Goal: Task Accomplishment & Management: Complete application form

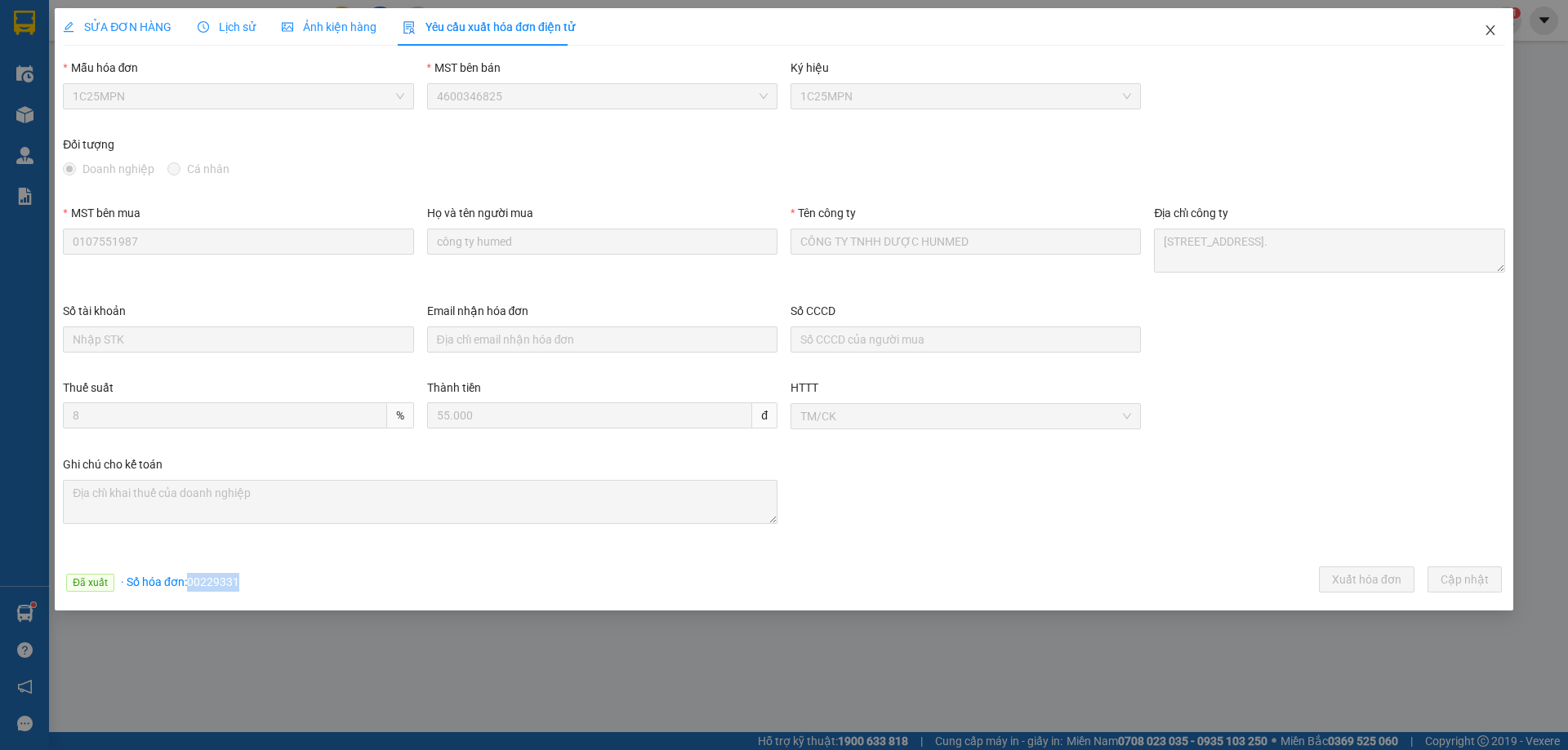
drag, startPoint x: 1494, startPoint y: 35, endPoint x: 1402, endPoint y: 2, distance: 97.7
click at [1494, 33] on icon "close" at bounding box center [1490, 30] width 13 height 13
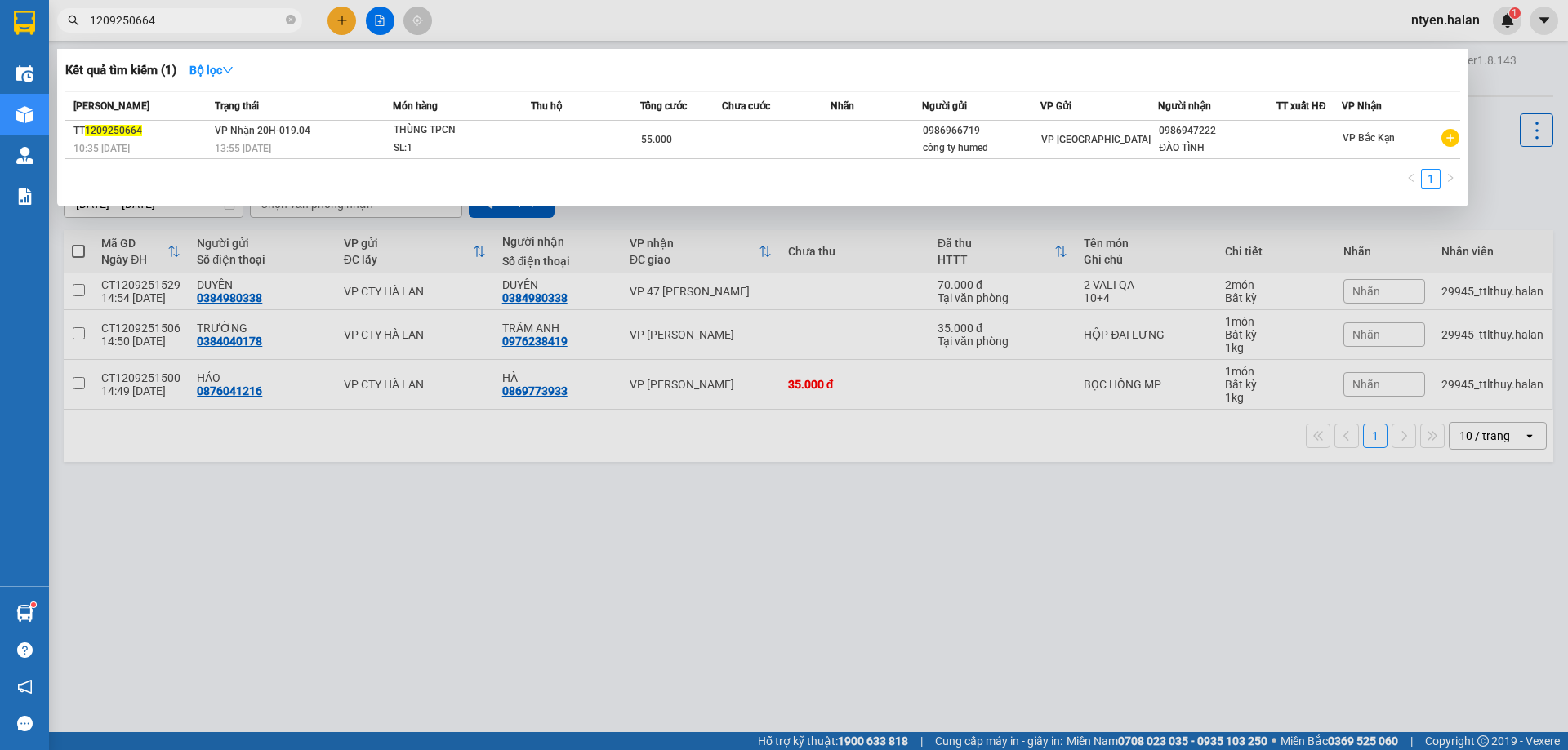
click at [164, 30] on span "1209250664" at bounding box center [179, 20] width 245 height 25
click at [156, 12] on input "1209250664" at bounding box center [185, 20] width 192 height 18
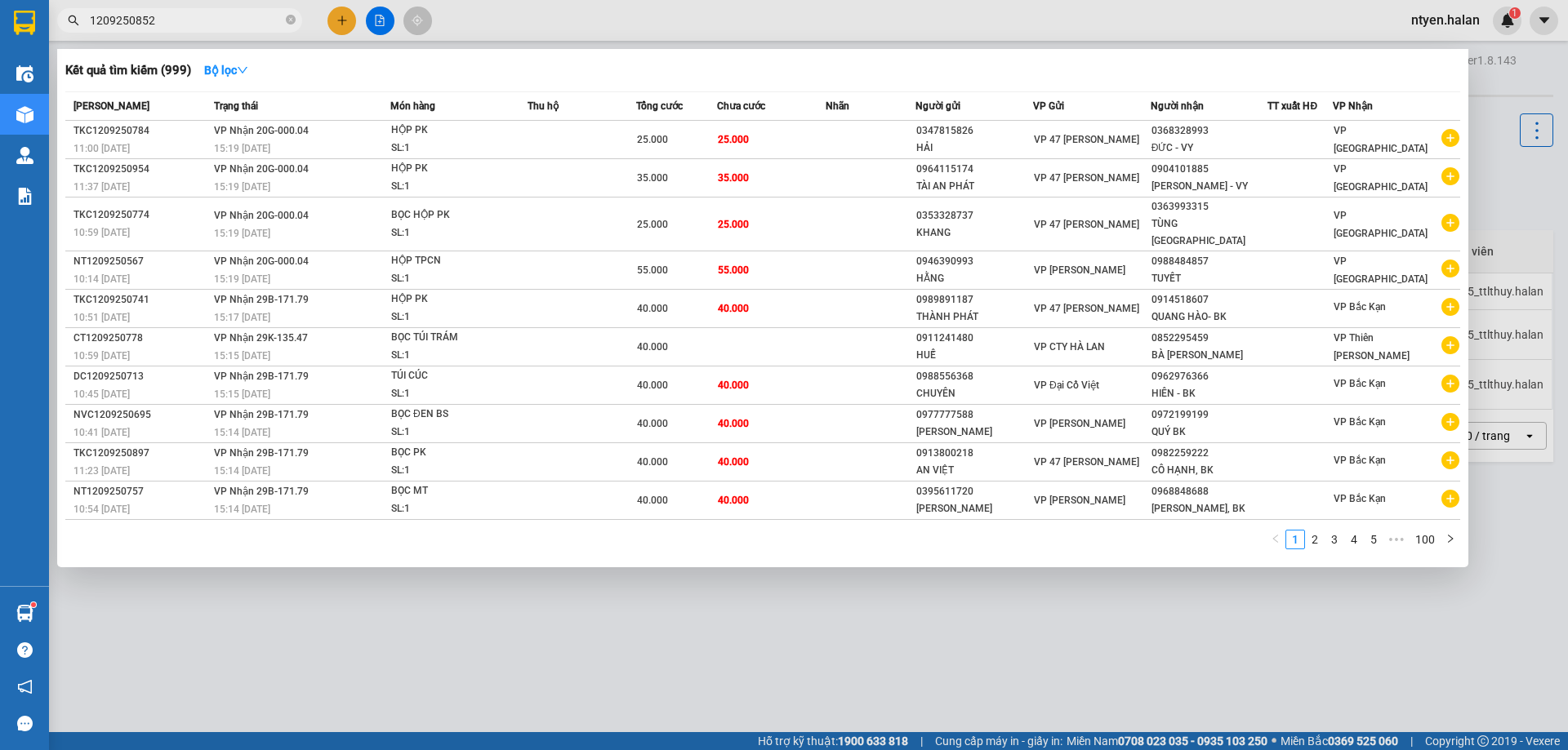
type input "1209250852"
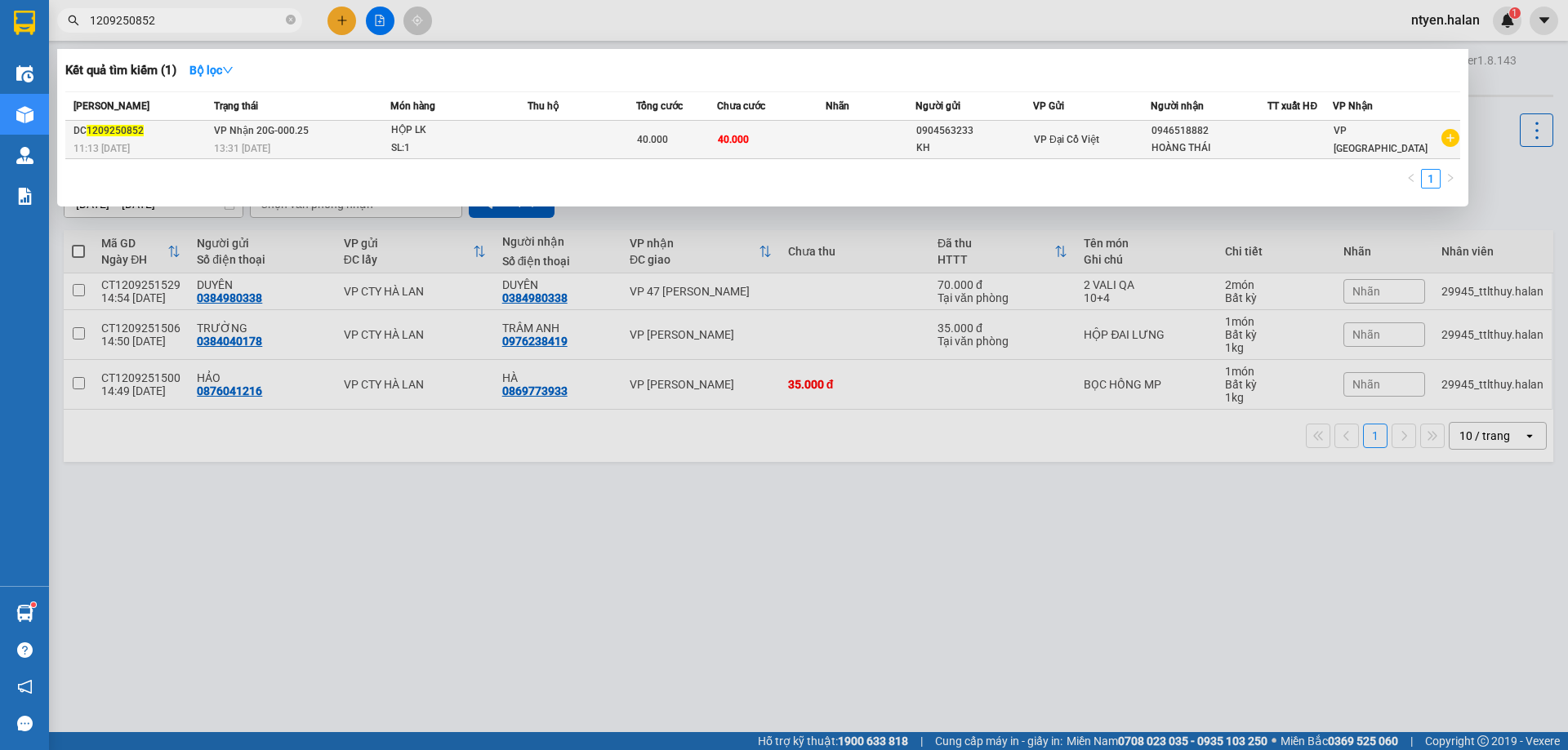
click at [312, 139] on div "13:31 [DATE]" at bounding box center [302, 148] width 176 height 18
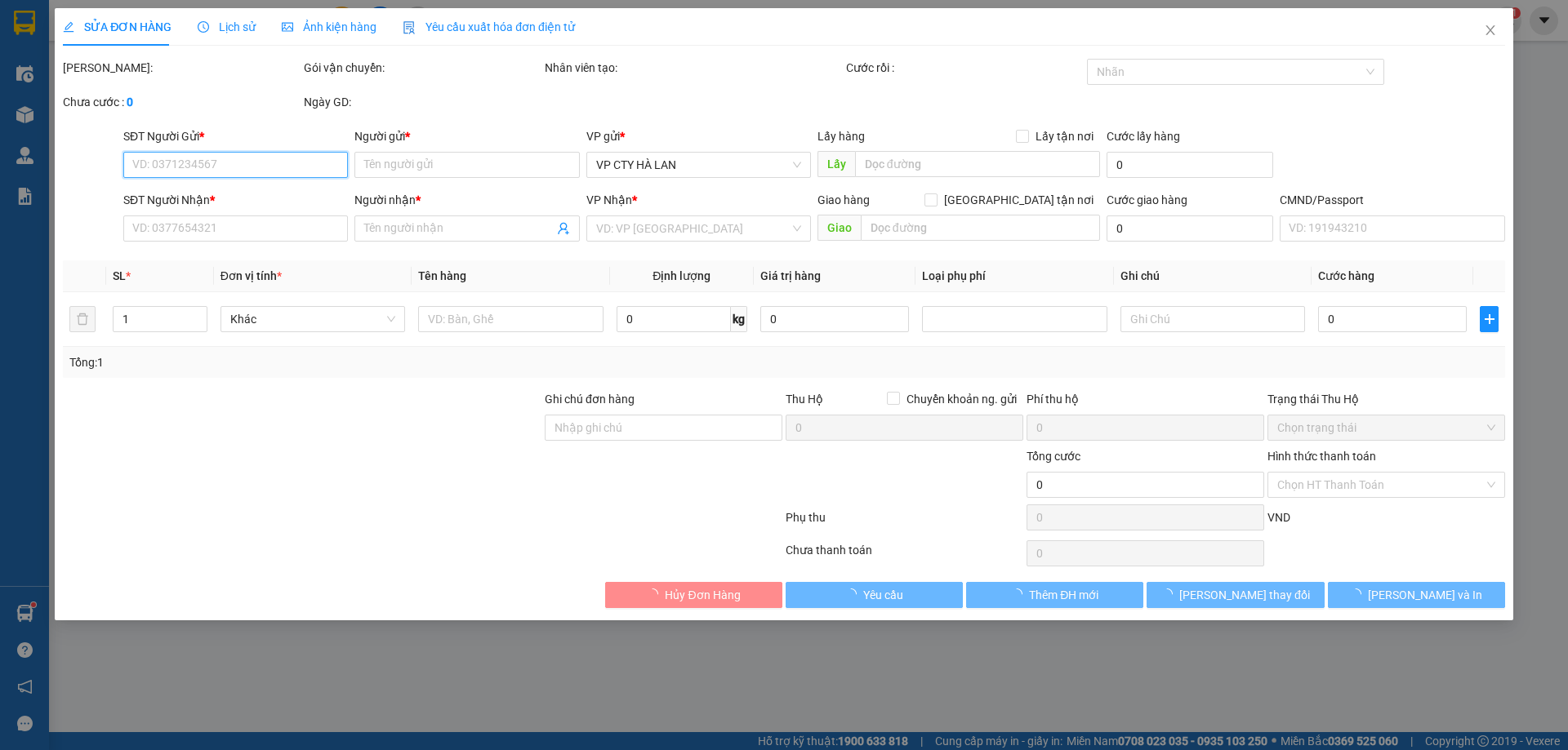
type input "0904563233"
type input "KH"
type input "0946518882"
type input "HOÀNG THÁI"
type input "40.000"
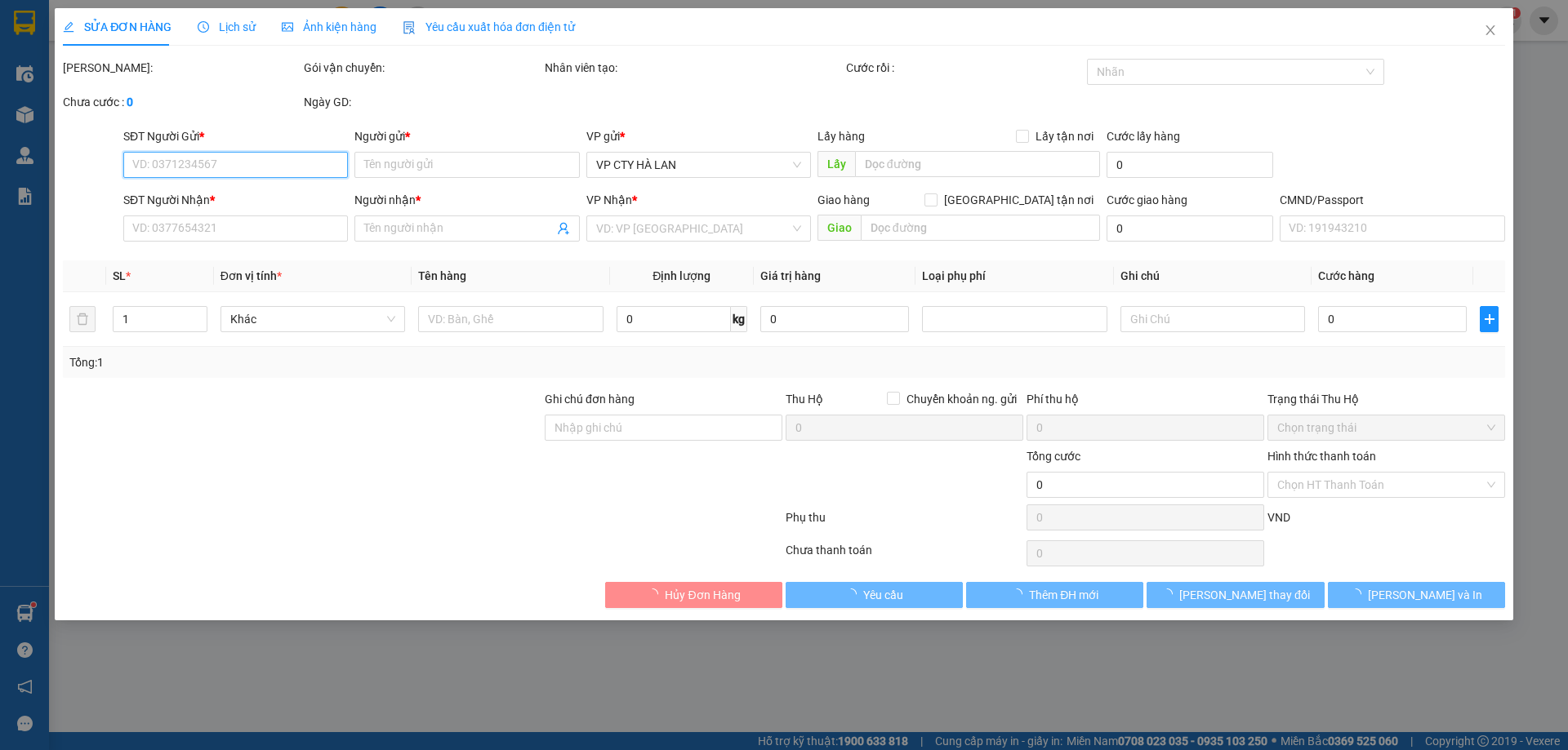
type input "40.000"
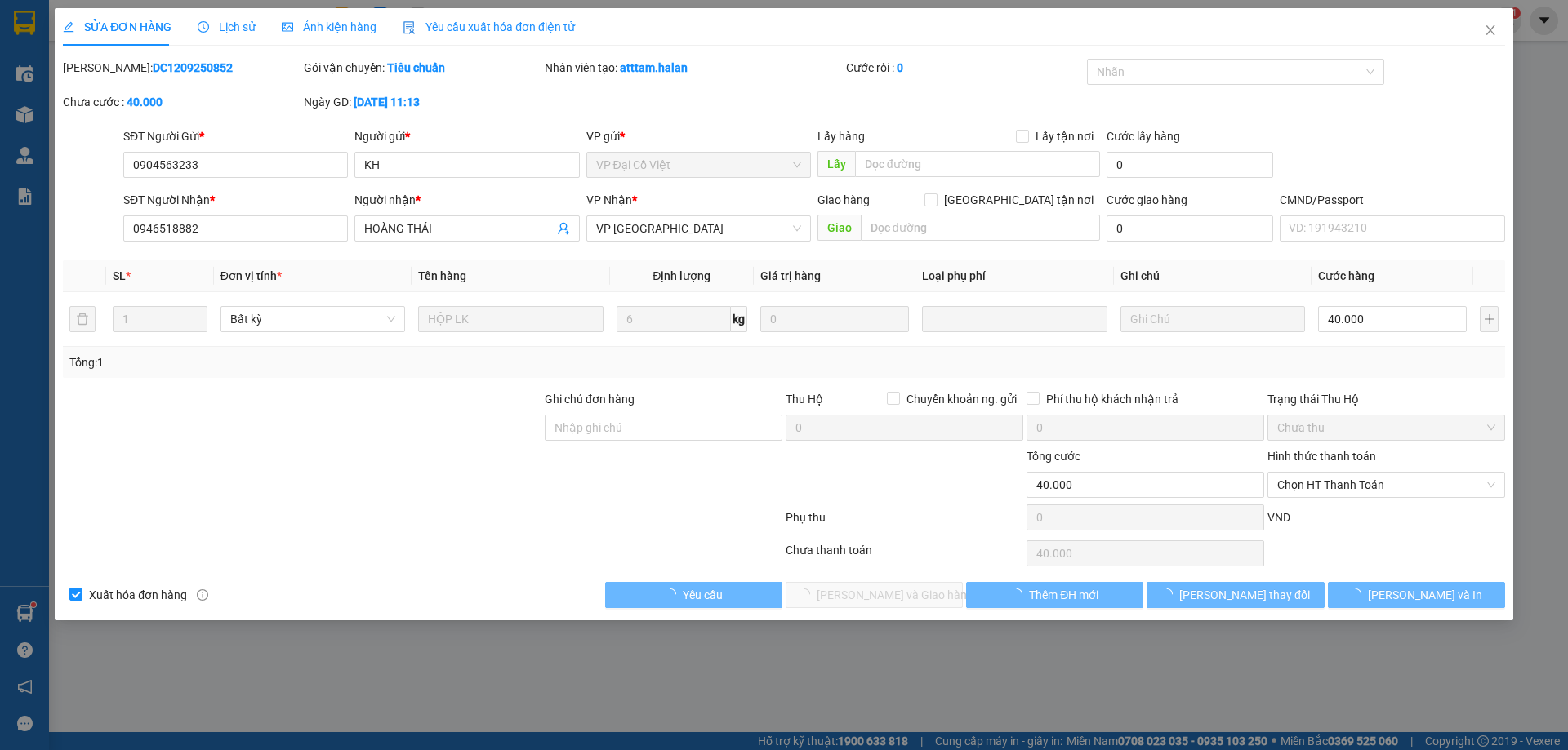
click at [497, 24] on span "Yêu cầu xuất hóa đơn điện tử" at bounding box center [489, 27] width 172 height 13
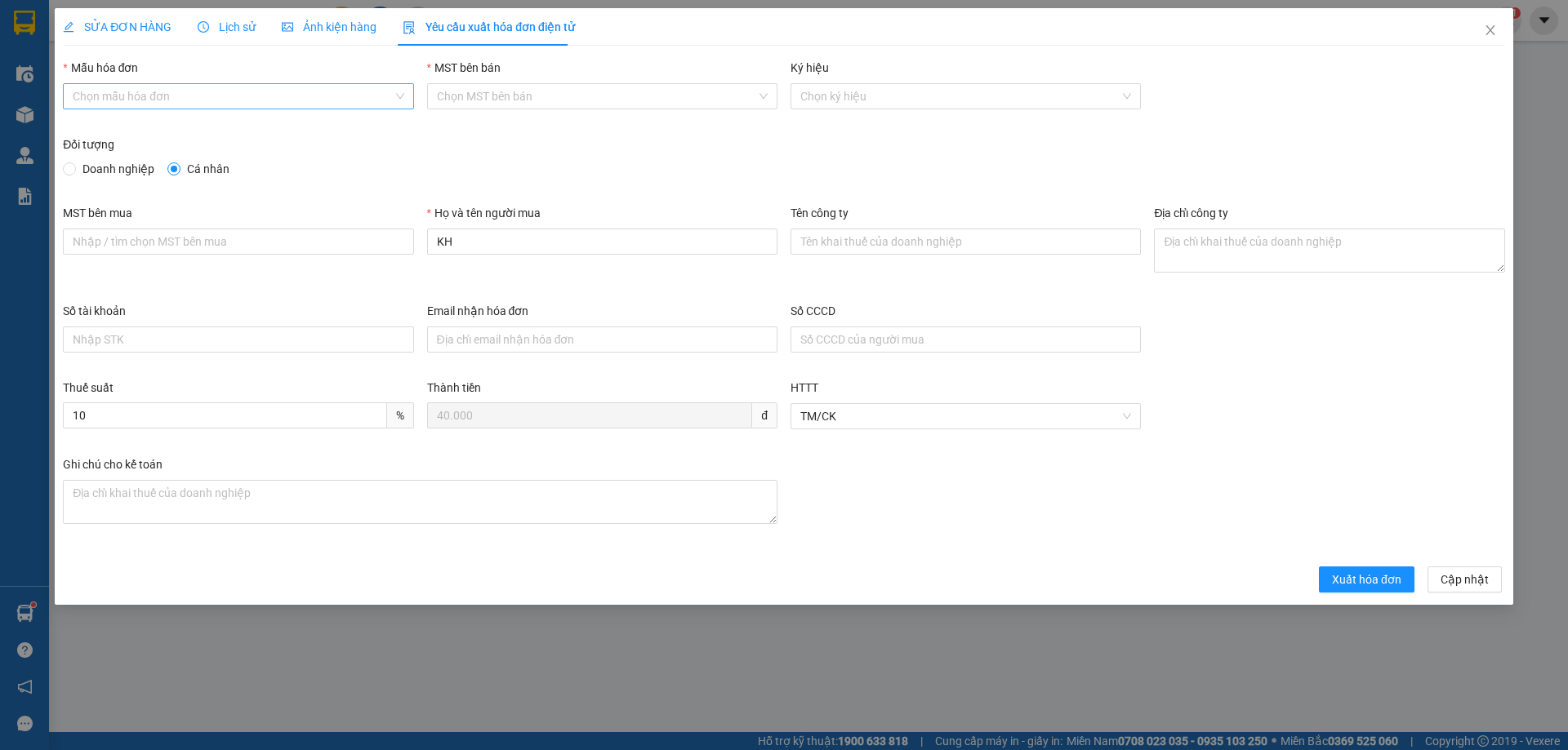
drag, startPoint x: 129, startPoint y: 95, endPoint x: 116, endPoint y: 108, distance: 18.4
click at [128, 97] on input "Mẫu hóa đơn" at bounding box center [232, 97] width 319 height 25
click at [87, 129] on div "1C25MPN" at bounding box center [238, 129] width 331 height 18
type input "8"
drag, startPoint x: 70, startPoint y: 172, endPoint x: 96, endPoint y: 183, distance: 28.2
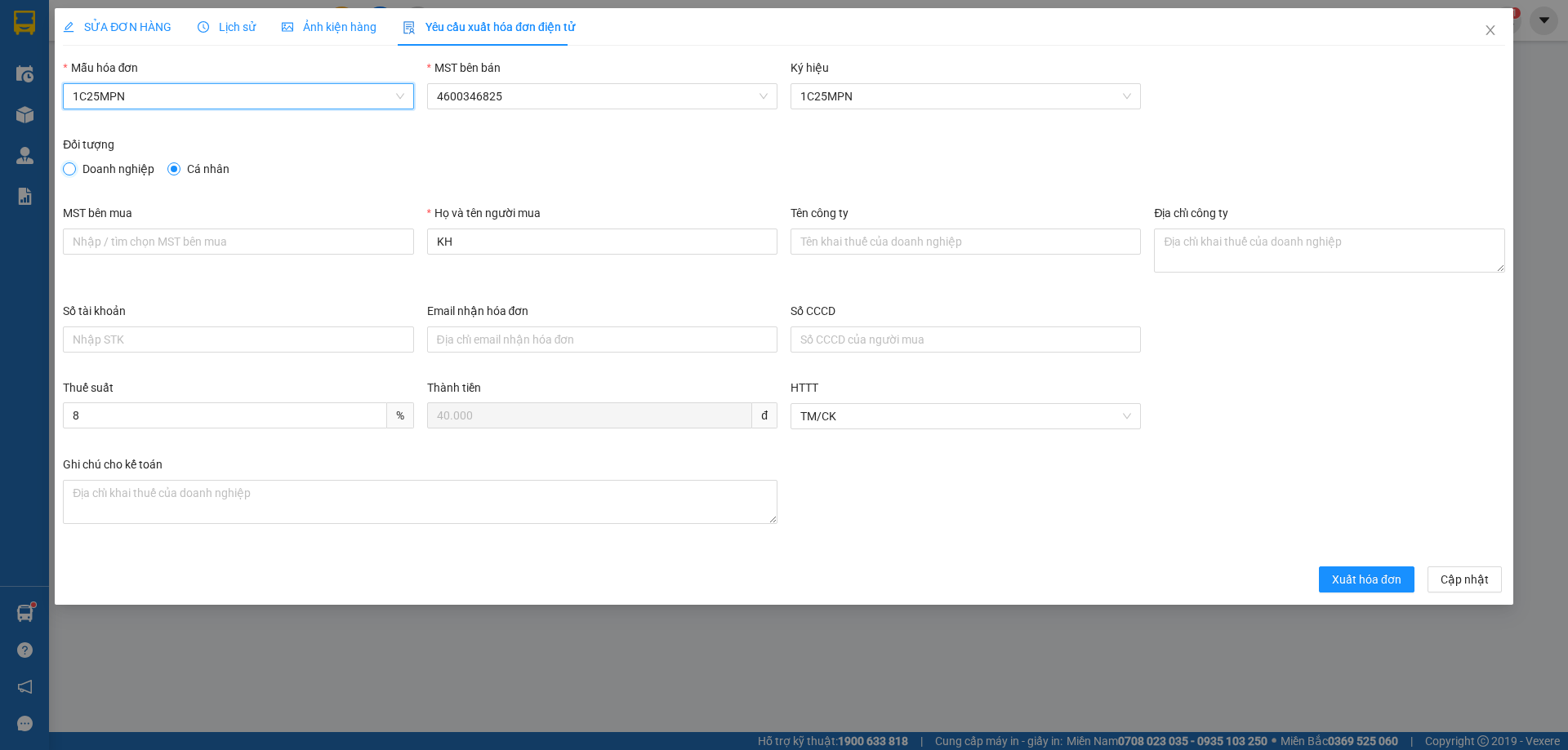
click at [71, 171] on input "Doanh nghiệp" at bounding box center [68, 168] width 12 height 12
radio input "true"
radio input "false"
click at [219, 228] on div "MST bên mua" at bounding box center [238, 216] width 350 height 25
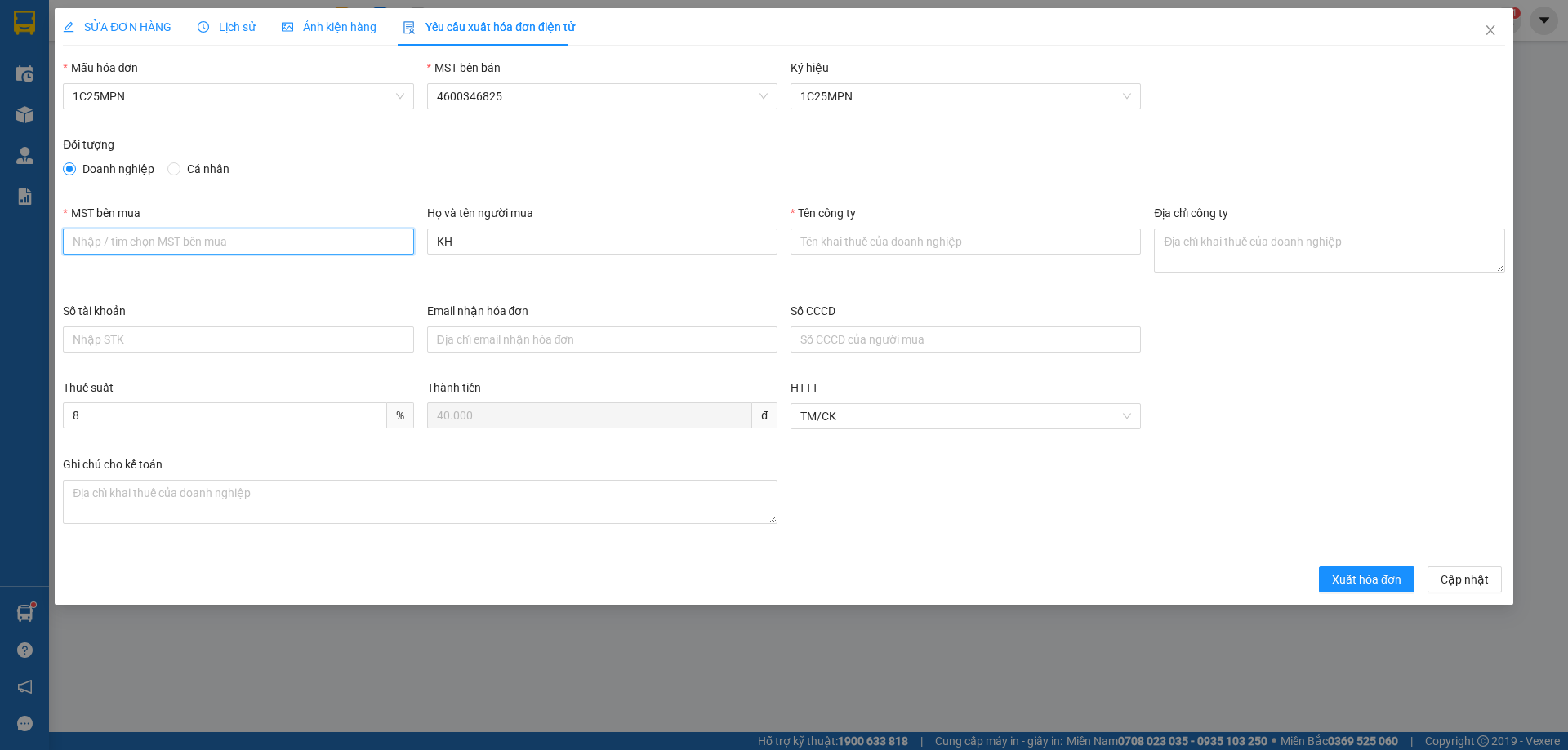
click at [215, 243] on input "MST bên mua" at bounding box center [238, 241] width 350 height 26
paste input "0315977568"
type input "0315977568"
click at [937, 243] on input "Tên công ty" at bounding box center [965, 241] width 350 height 26
paste input "CÔNG TY TNHH GENE SOLUTIONS LAB"
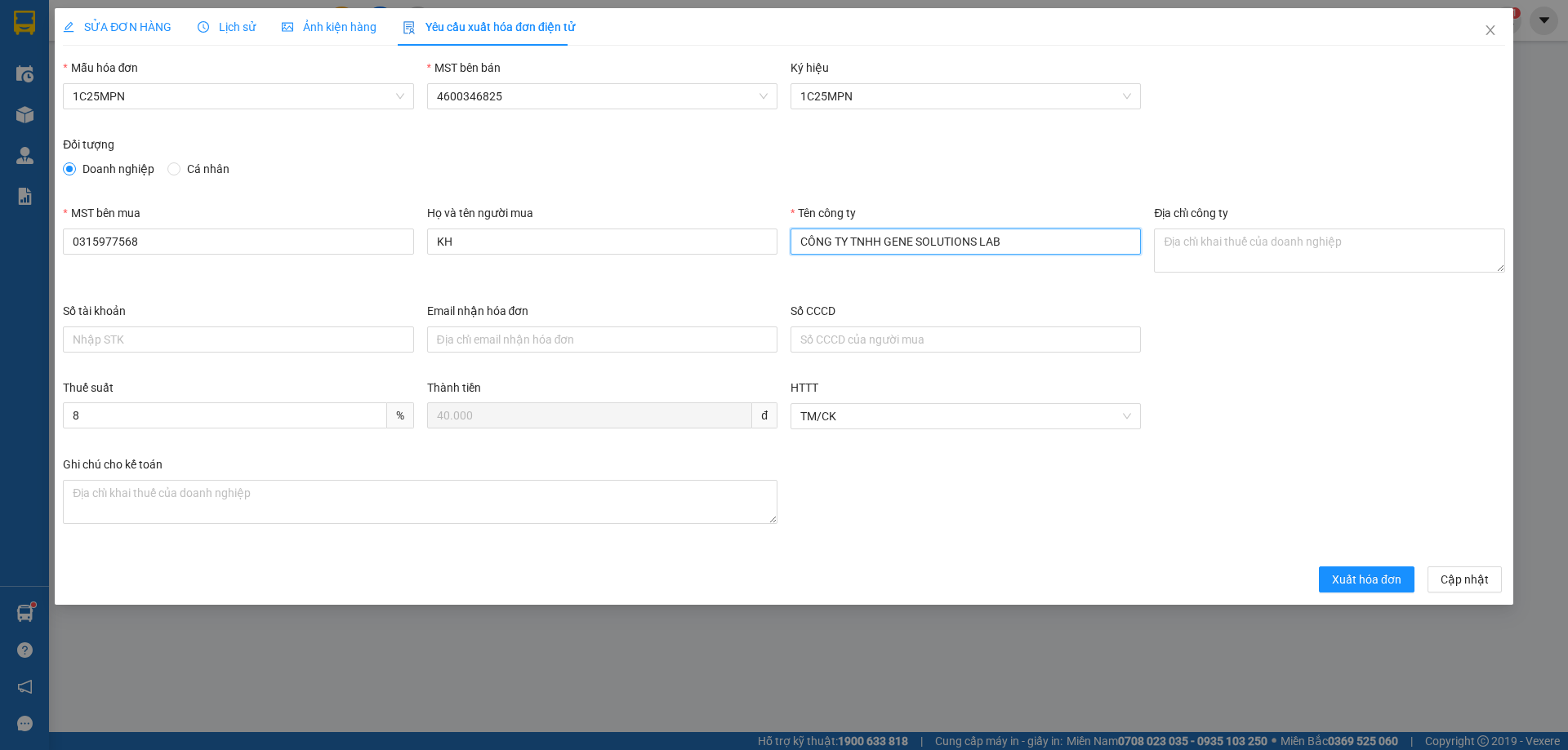
type input "CÔNG TY TNHH GENE SOLUTIONS LAB"
drag, startPoint x: 507, startPoint y: 245, endPoint x: 429, endPoint y: 234, distance: 78.8
click at [429, 240] on input "KH" at bounding box center [602, 241] width 350 height 26
paste input "CÔNG TY TNHH GENE SOLUTIONS LAB"
type input "CÔNG TY TNHH GENE SOLUTIONS LAB"
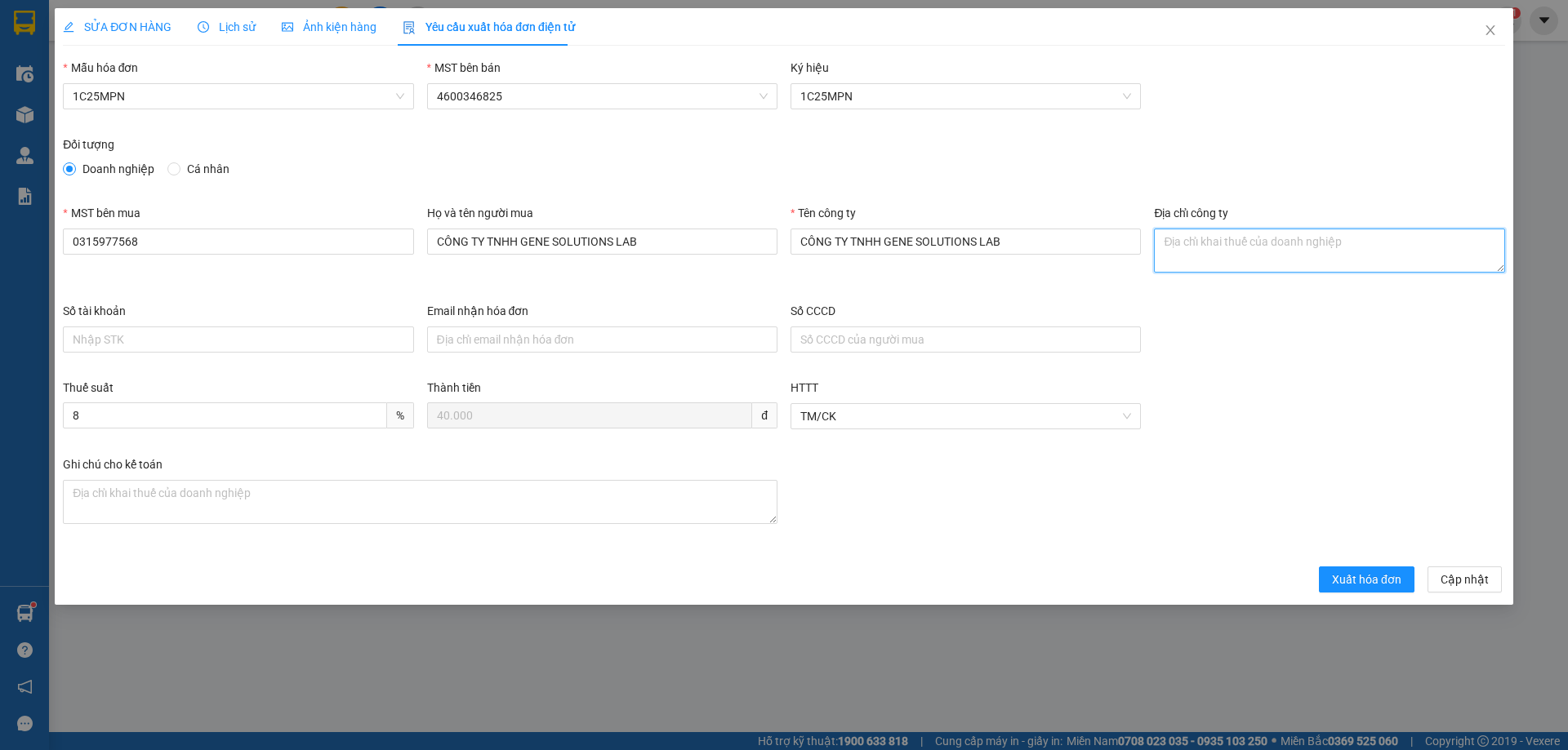
click at [1218, 247] on textarea "Địa chỉ công ty" at bounding box center [1329, 251] width 350 height 44
paste textarea "Tầng 3, phòng 301, Tòa nhà WMC, [STREET_ADDRESS]."
type textarea "Tầng 3, phòng 301, Tòa nhà WMC, [STREET_ADDRESS]."
click at [1348, 580] on span "Xuất hóa đơn" at bounding box center [1367, 580] width 69 height 18
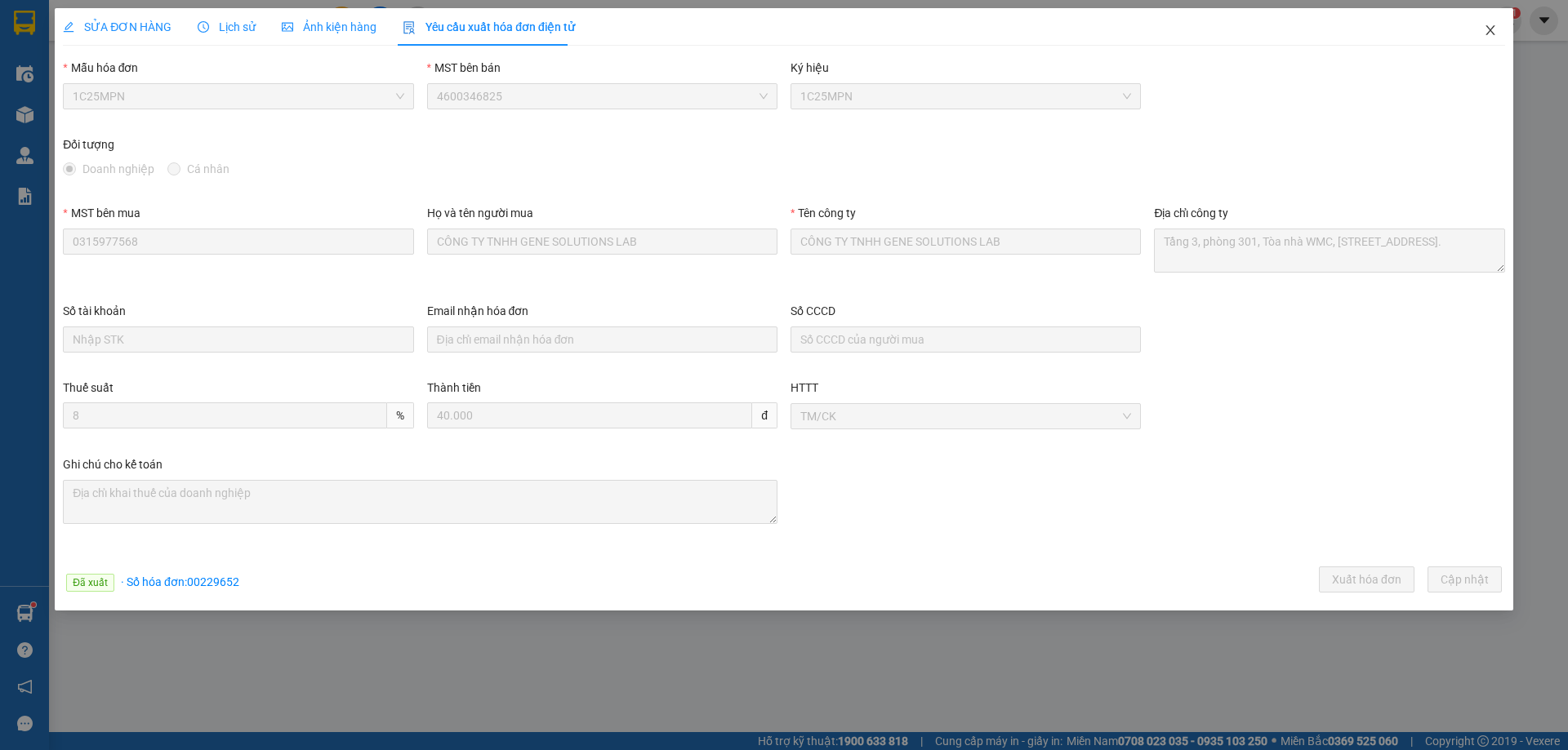
drag, startPoint x: 1486, startPoint y: 22, endPoint x: 218, endPoint y: 0, distance: 1268.2
click at [1486, 24] on span "Close" at bounding box center [1491, 31] width 46 height 46
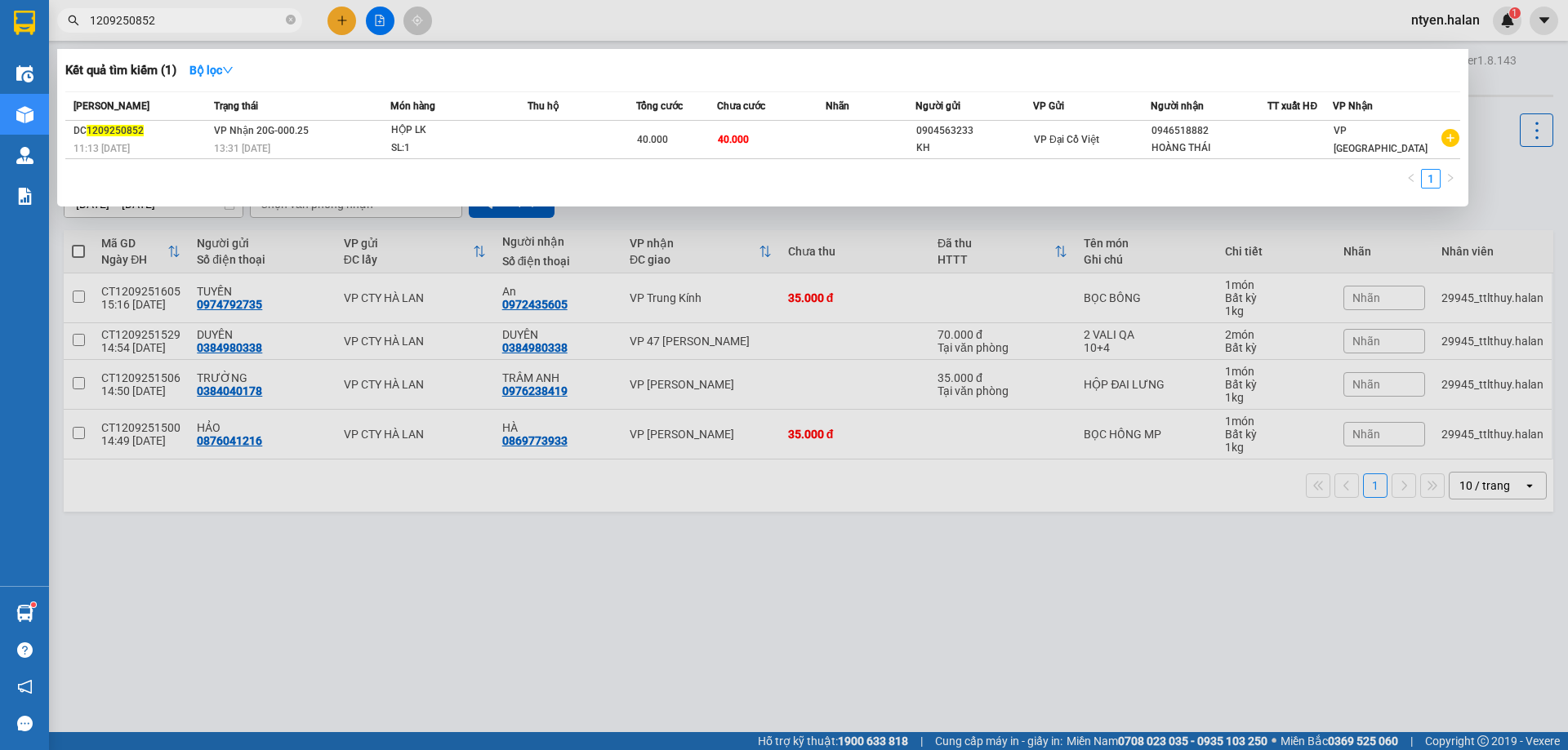
click at [187, 21] on input "1209250852" at bounding box center [185, 20] width 192 height 18
click at [294, 23] on icon "close-circle" at bounding box center [290, 20] width 10 height 10
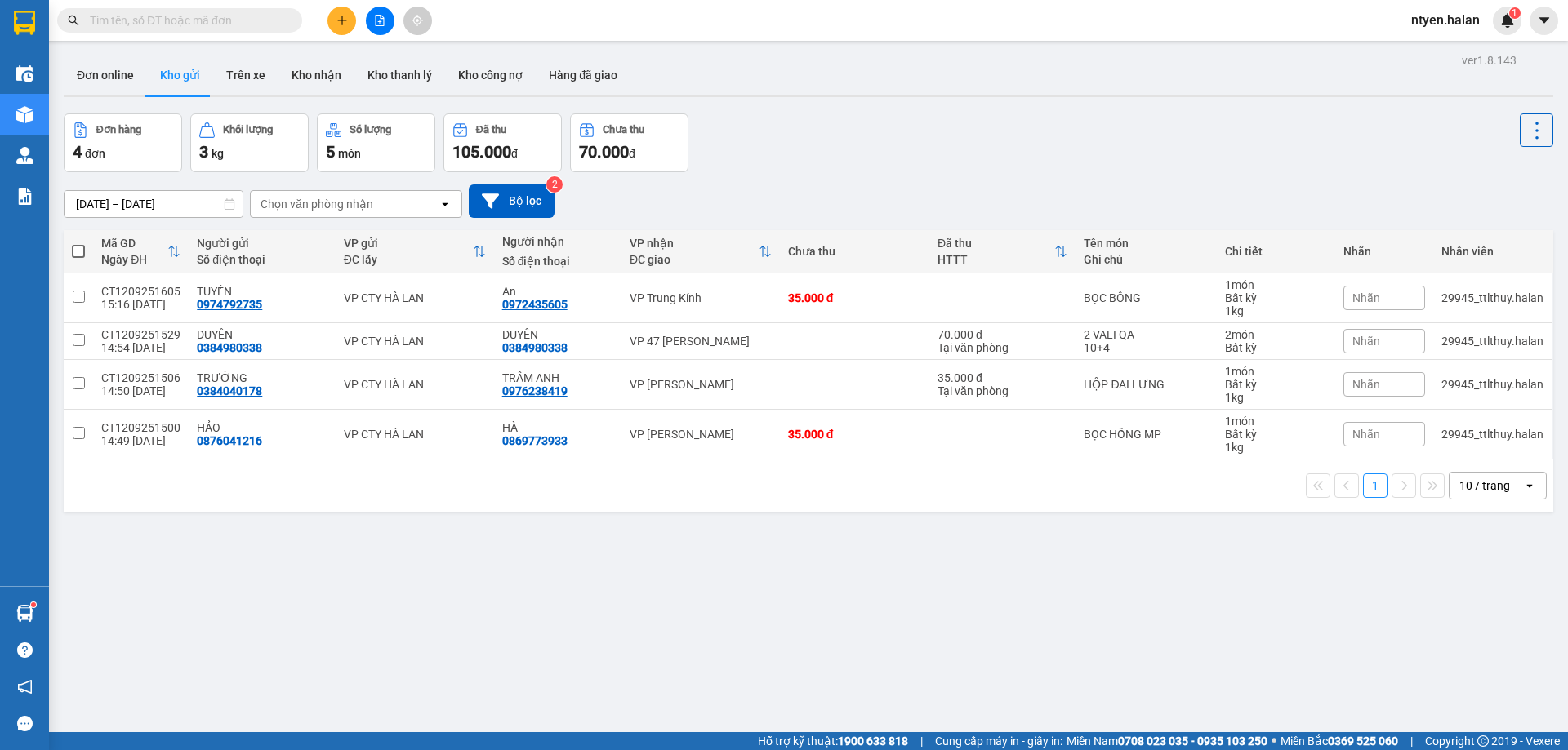
click at [263, 22] on input "text" at bounding box center [185, 20] width 192 height 18
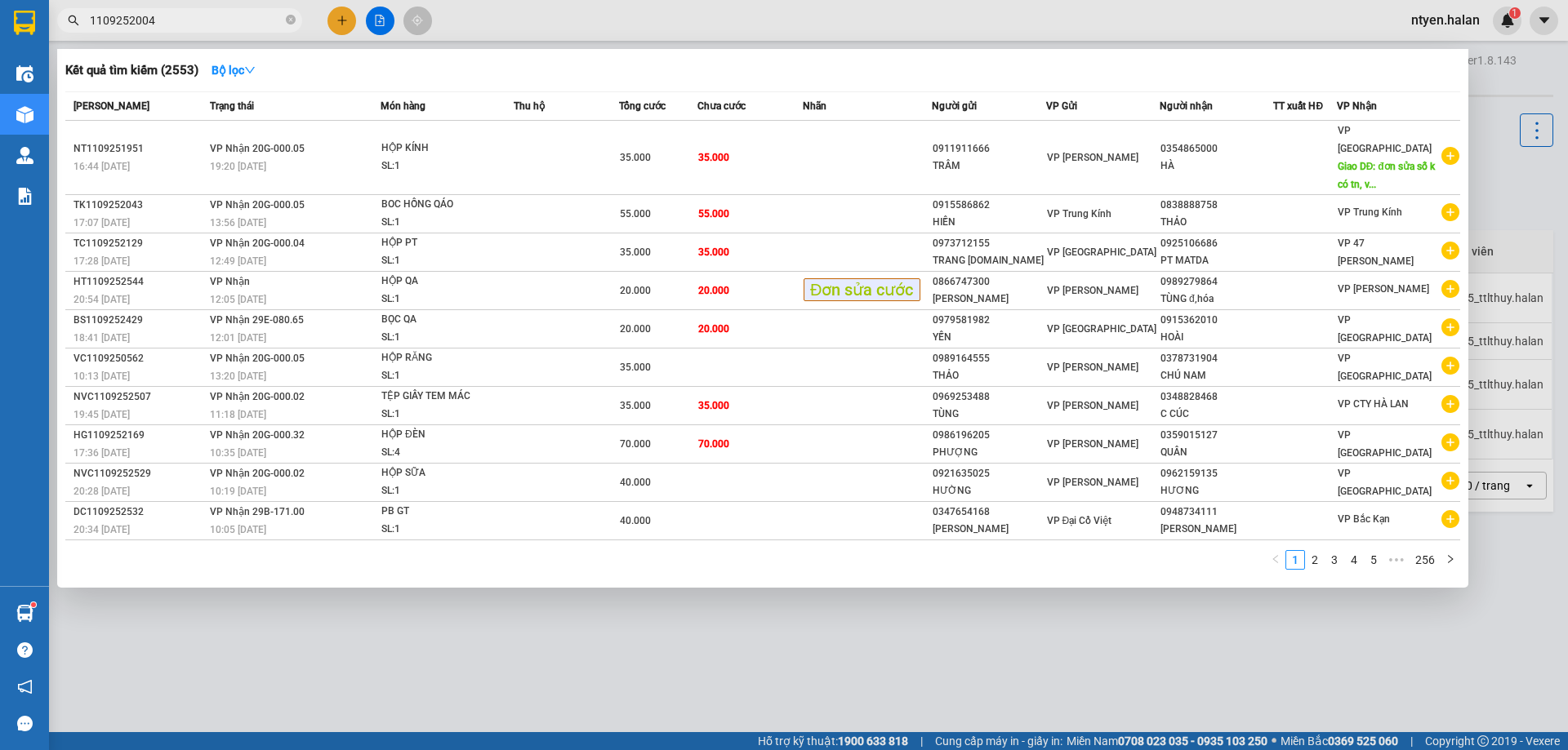
type input "1109252004"
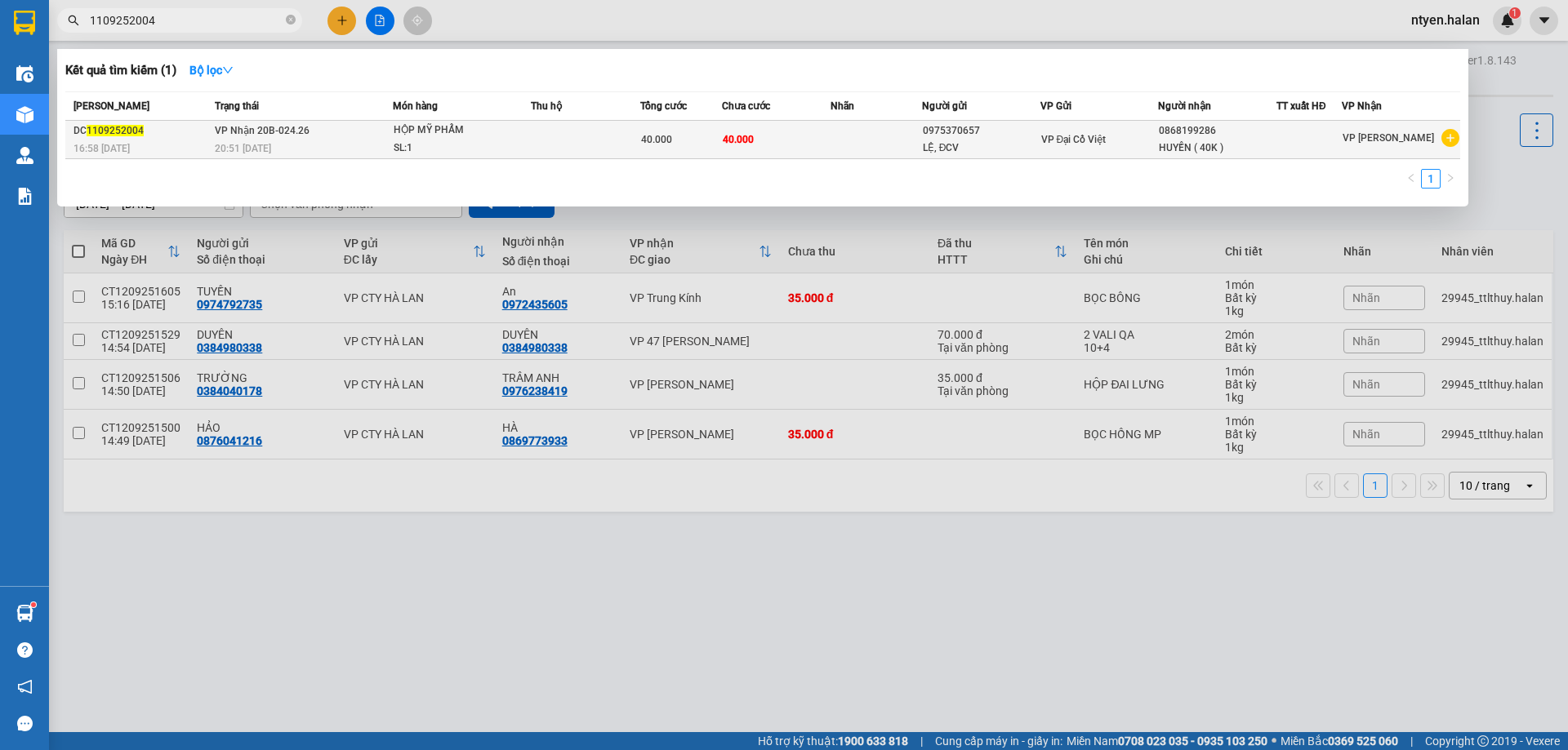
click at [213, 143] on td "VP Nhận 20B-024.26 20:51 [DATE]" at bounding box center [302, 139] width 182 height 38
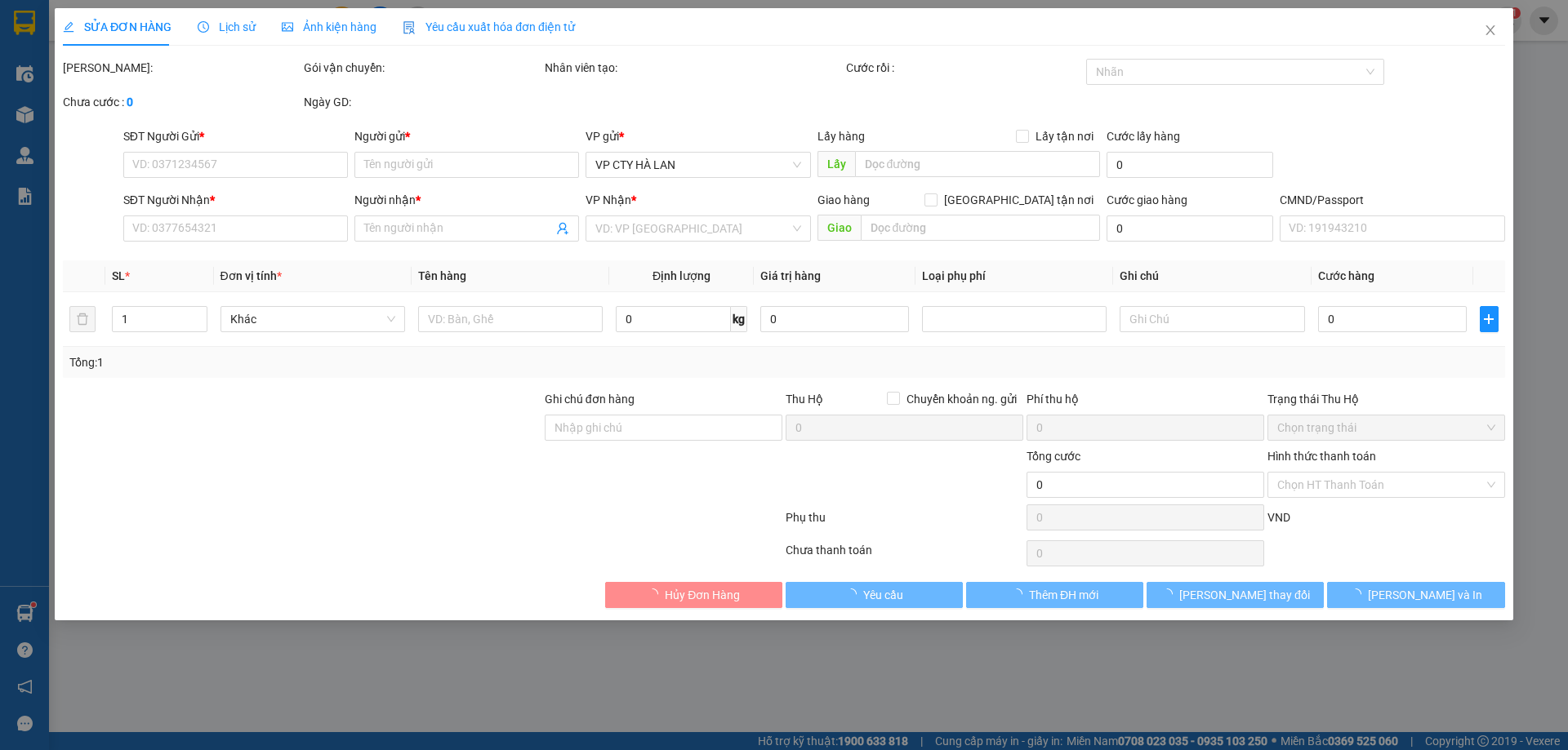
type input "0975370657"
type input "LỆ, ĐCV"
type input "0868199286"
type input "HUYỀN ( 40K )"
type input "40.000"
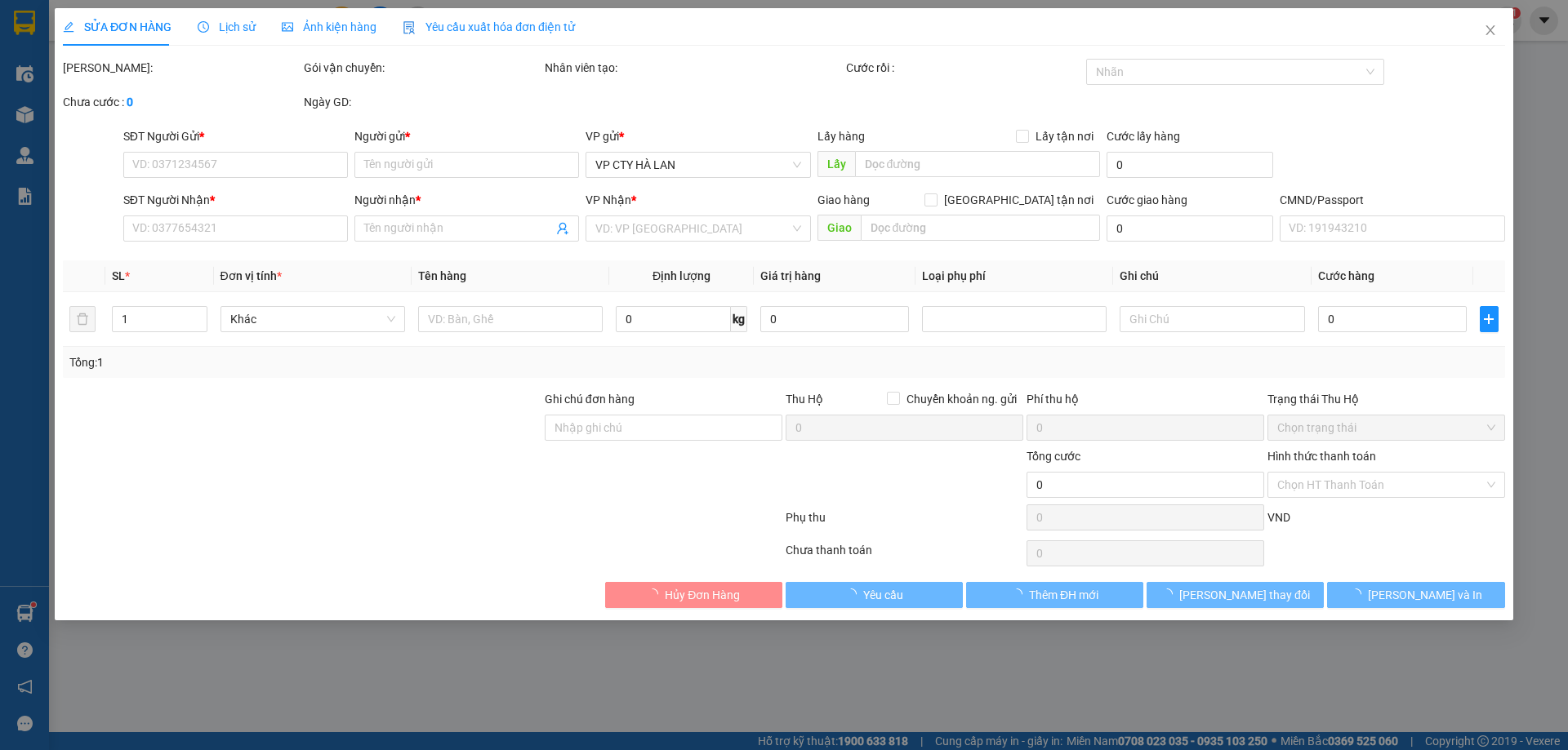
type input "40.000"
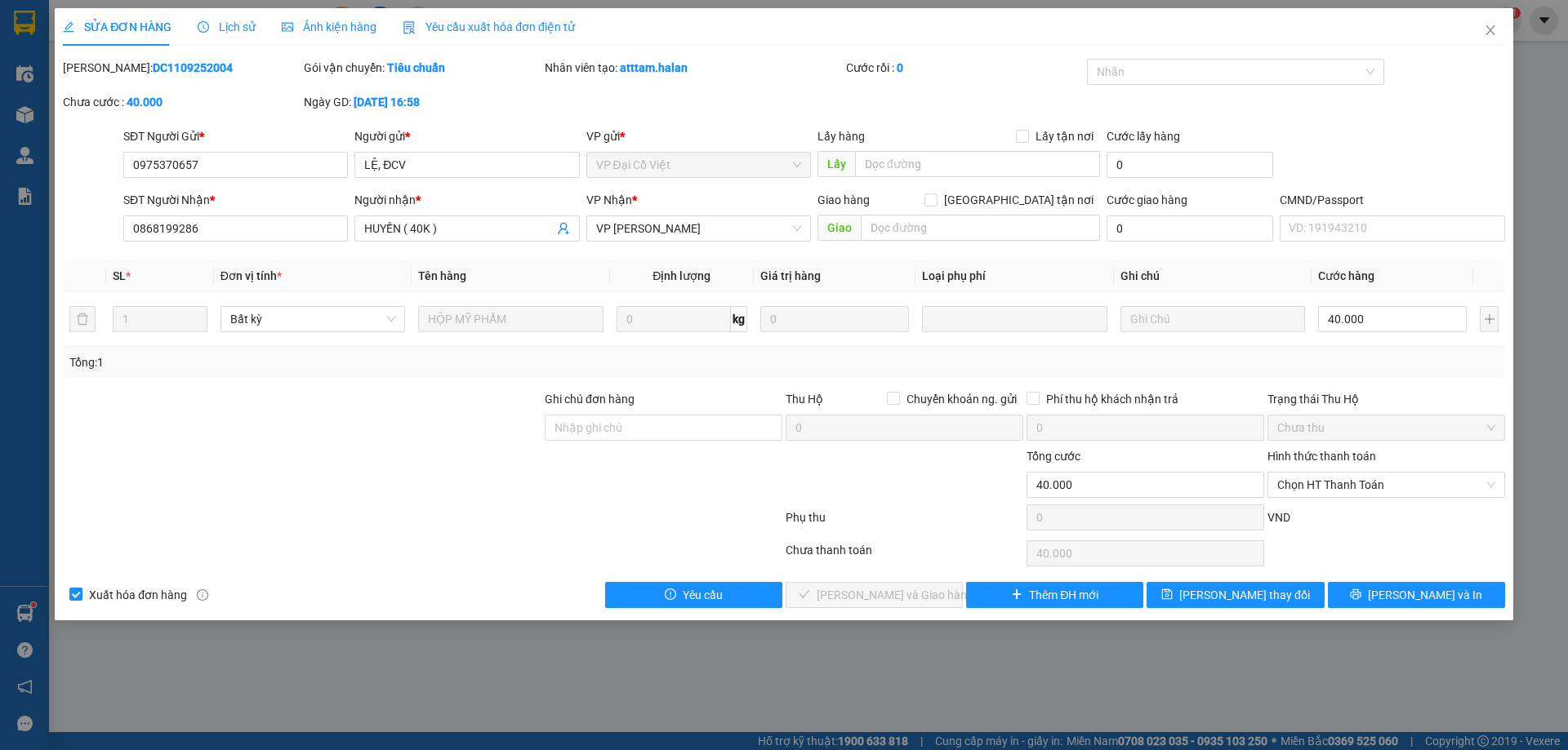
drag, startPoint x: 512, startPoint y: 30, endPoint x: 421, endPoint y: 41, distance: 91.7
click at [508, 31] on span "Yêu cầu xuất hóa đơn điện tử" at bounding box center [489, 27] width 172 height 13
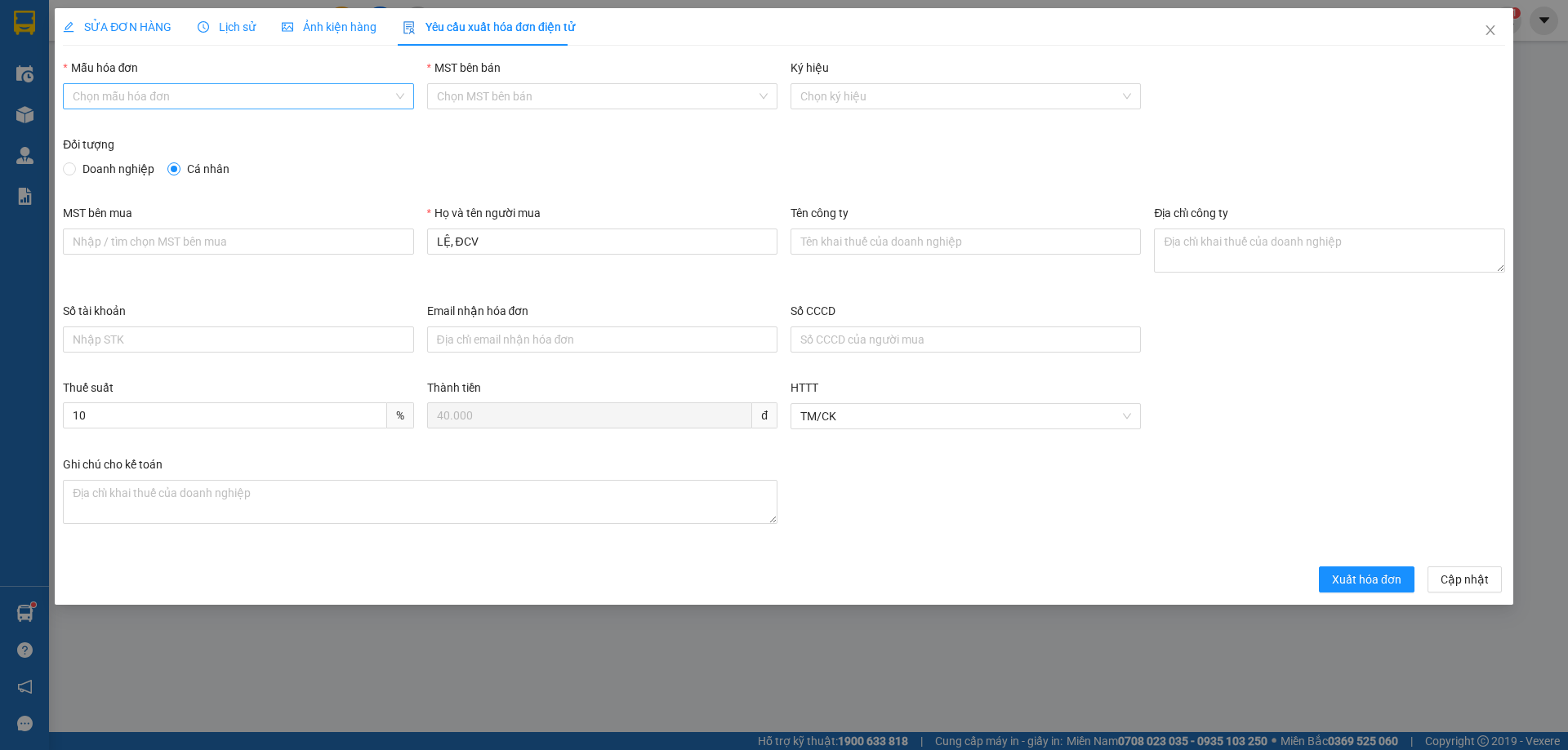
drag, startPoint x: 98, startPoint y: 88, endPoint x: 88, endPoint y: 110, distance: 24.2
click at [98, 89] on input "Mẫu hóa đơn" at bounding box center [232, 97] width 319 height 25
drag, startPoint x: 91, startPoint y: 130, endPoint x: 94, endPoint y: 148, distance: 18.2
click at [91, 131] on div "1C25MPN" at bounding box center [238, 129] width 331 height 18
type input "8"
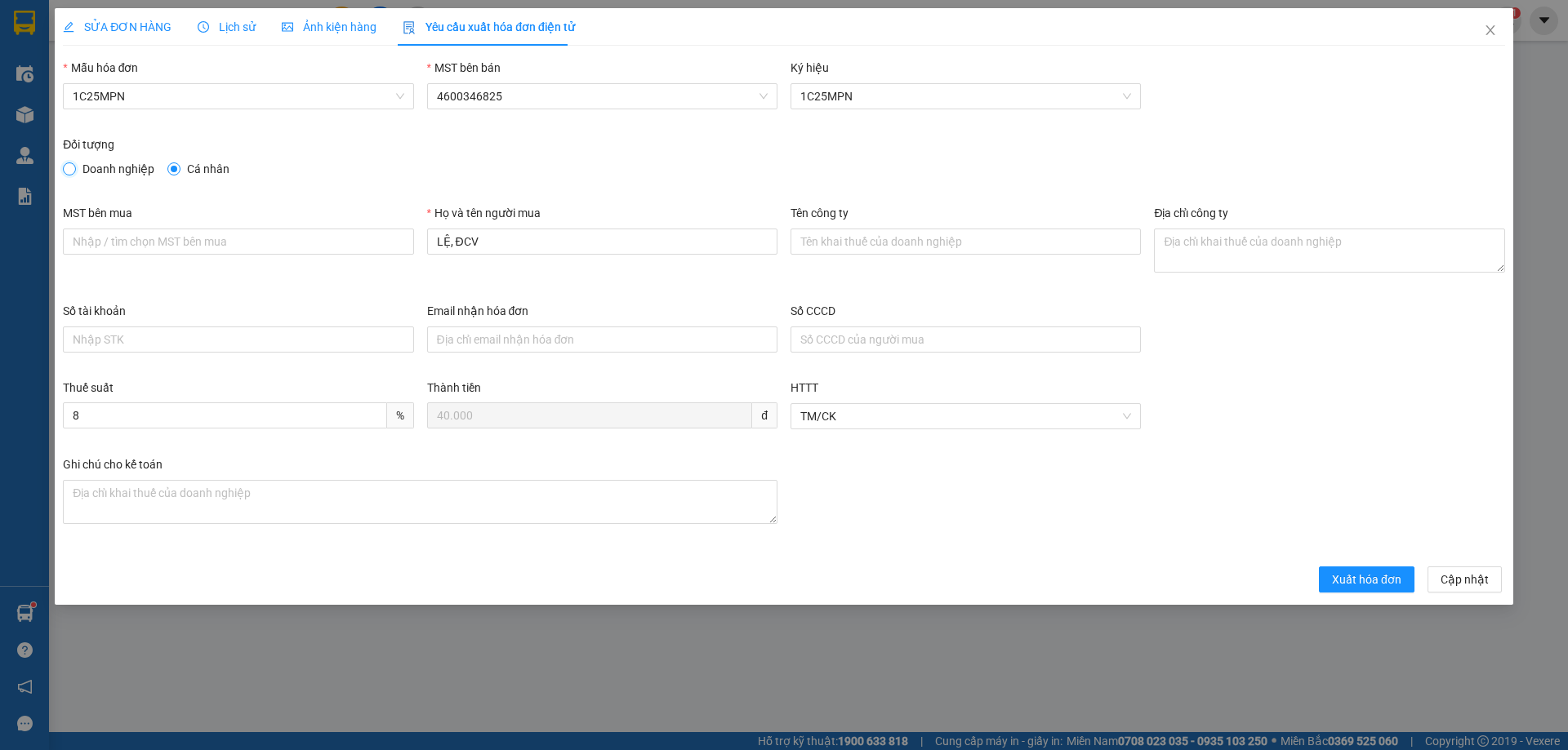
drag, startPoint x: 70, startPoint y: 168, endPoint x: 96, endPoint y: 205, distance: 45.2
click at [70, 169] on input "Doanh nghiệp" at bounding box center [68, 168] width 12 height 12
radio input "true"
radio input "false"
click at [194, 229] on input "MST bên mua" at bounding box center [238, 241] width 350 height 26
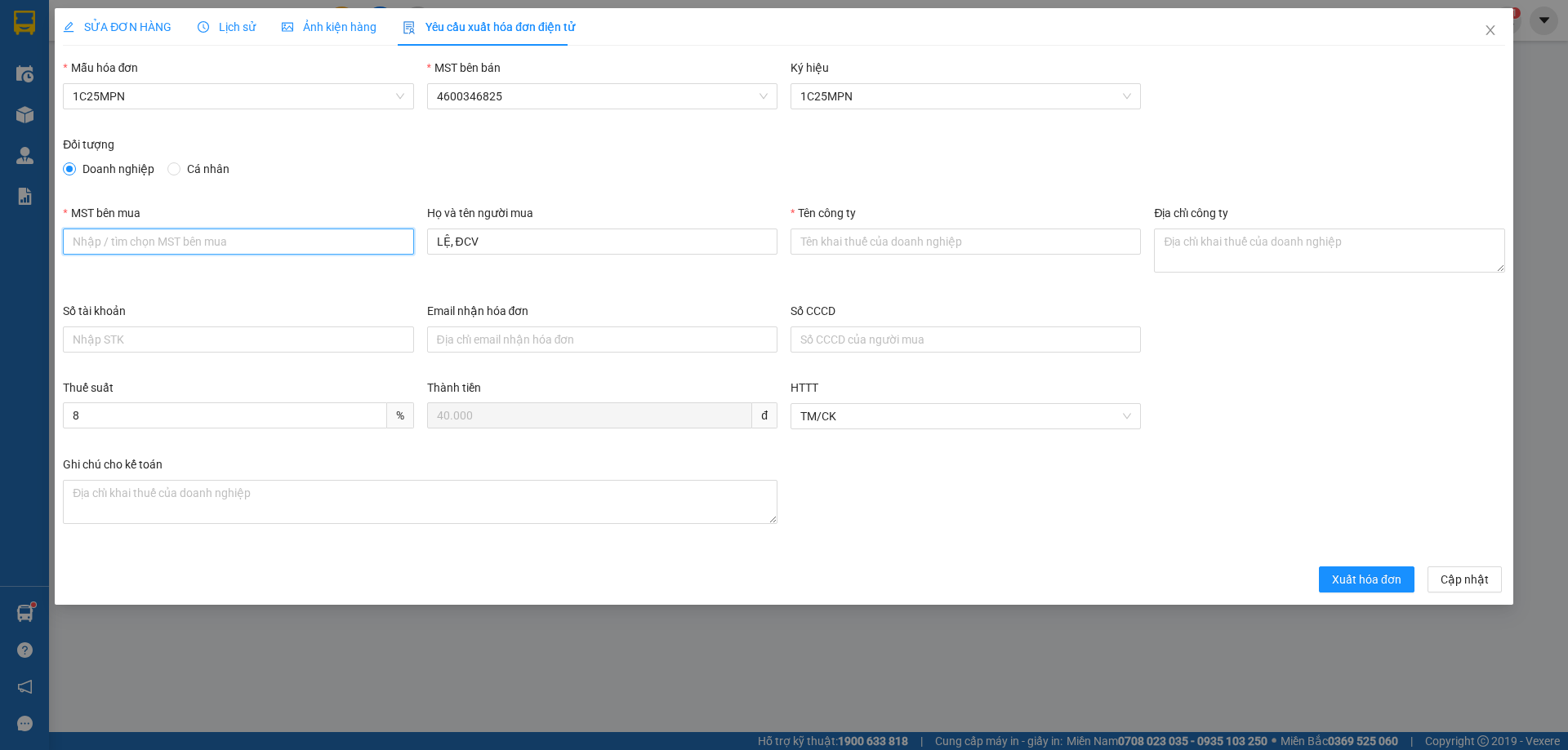
paste input "4601636598"
type input "4601636598"
click at [923, 246] on input "Tên công ty" at bounding box center [965, 241] width 350 height 26
paste input "CÔNG TY TNHH THƯƠNG MẠI THCOS"
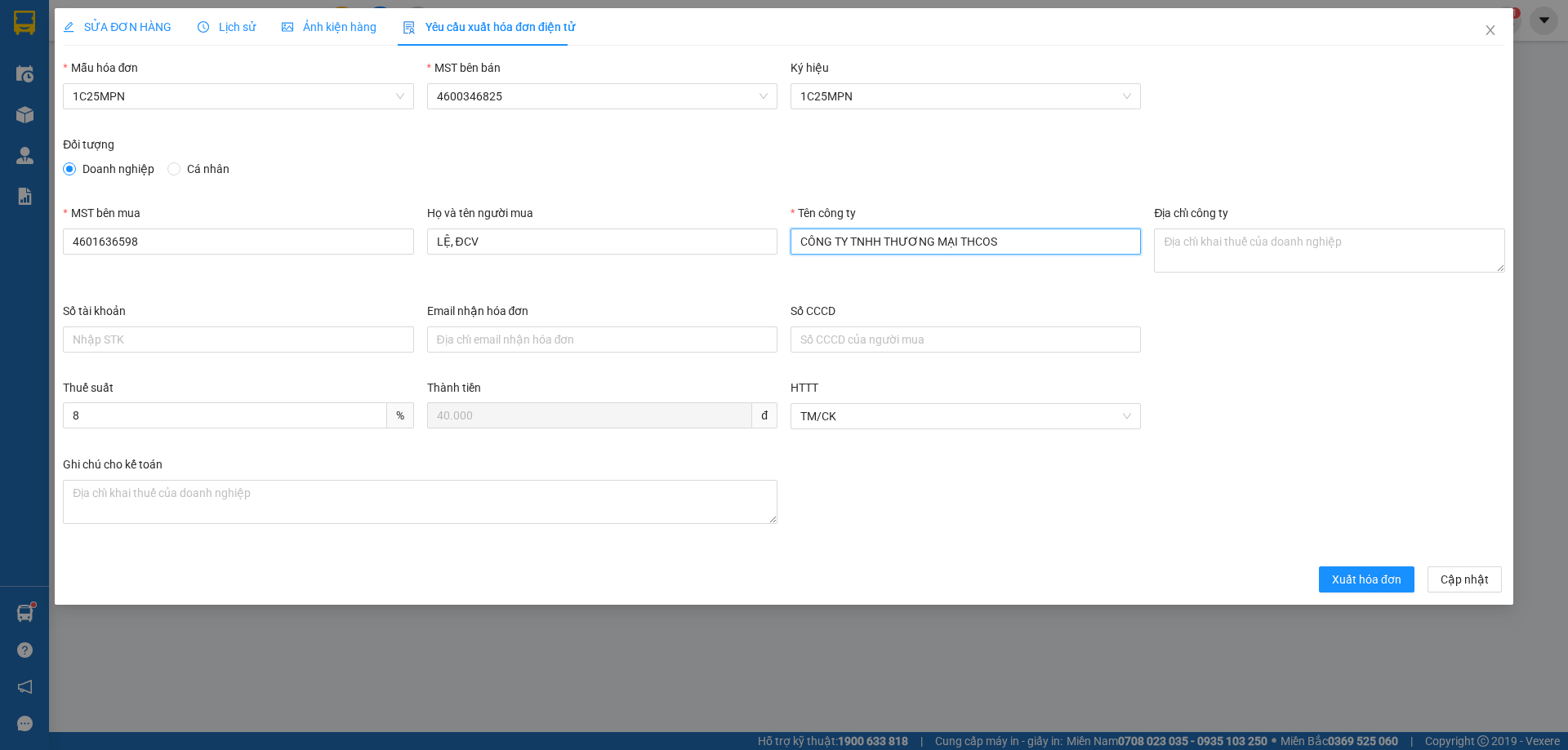
type input "CÔNG TY TNHH THƯƠNG MẠI THCOS"
click at [1308, 243] on textarea "Địa chỉ công ty" at bounding box center [1329, 251] width 350 height 44
paste textarea "[STREET_ADDRESS][PERSON_NAME][PERSON_NAME]."
type textarea "[STREET_ADDRESS][PERSON_NAME][PERSON_NAME]."
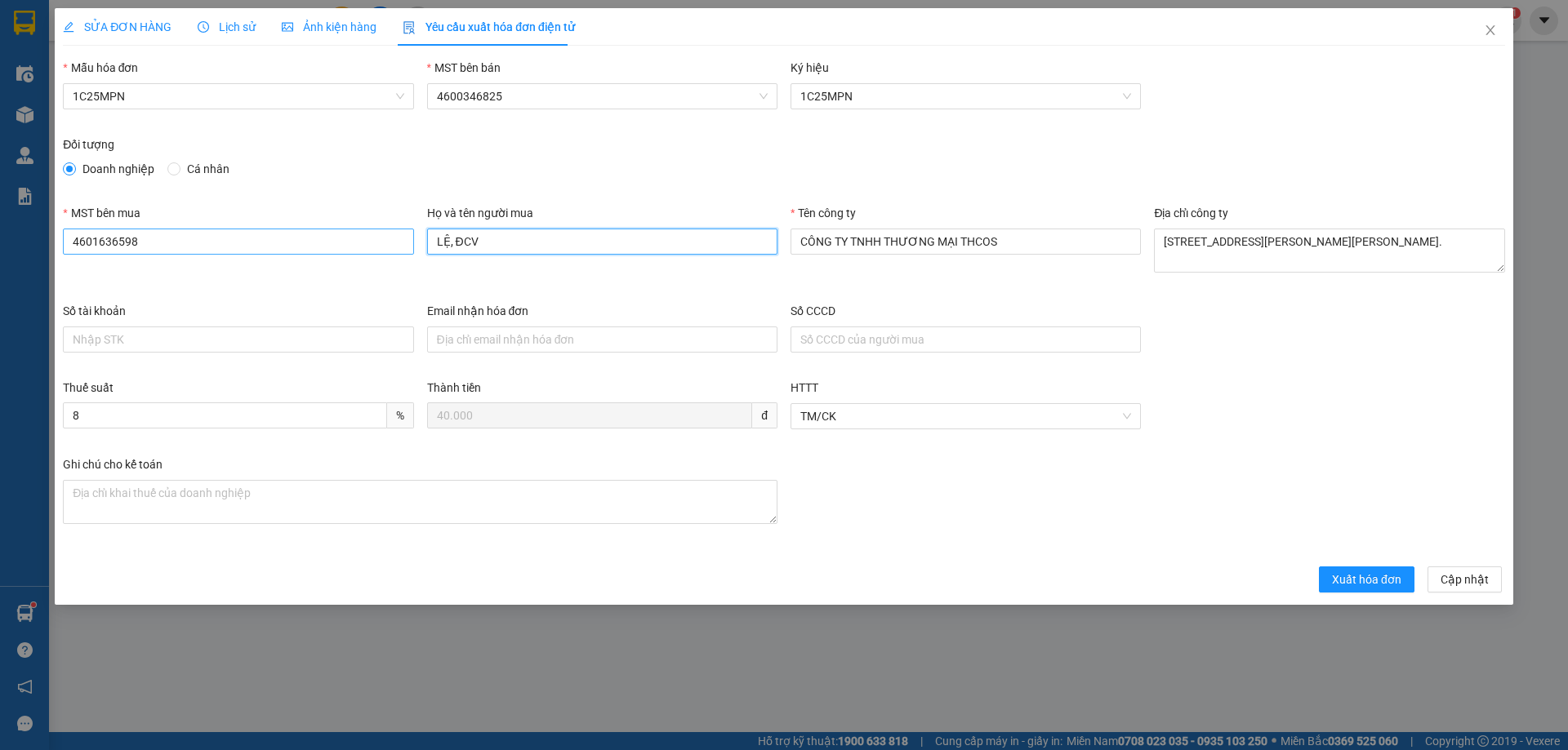
drag, startPoint x: 474, startPoint y: 236, endPoint x: 332, endPoint y: 231, distance: 142.1
click at [341, 239] on div "MST bên mua 4601636598 Họ và tên người mua LỆ, ĐCV Tên công ty CÔNG TY TNHH THƯ…" at bounding box center [784, 253] width 1455 height 98
type input "huyền"
click at [1390, 580] on span "Xuất hóa đơn" at bounding box center [1367, 580] width 69 height 18
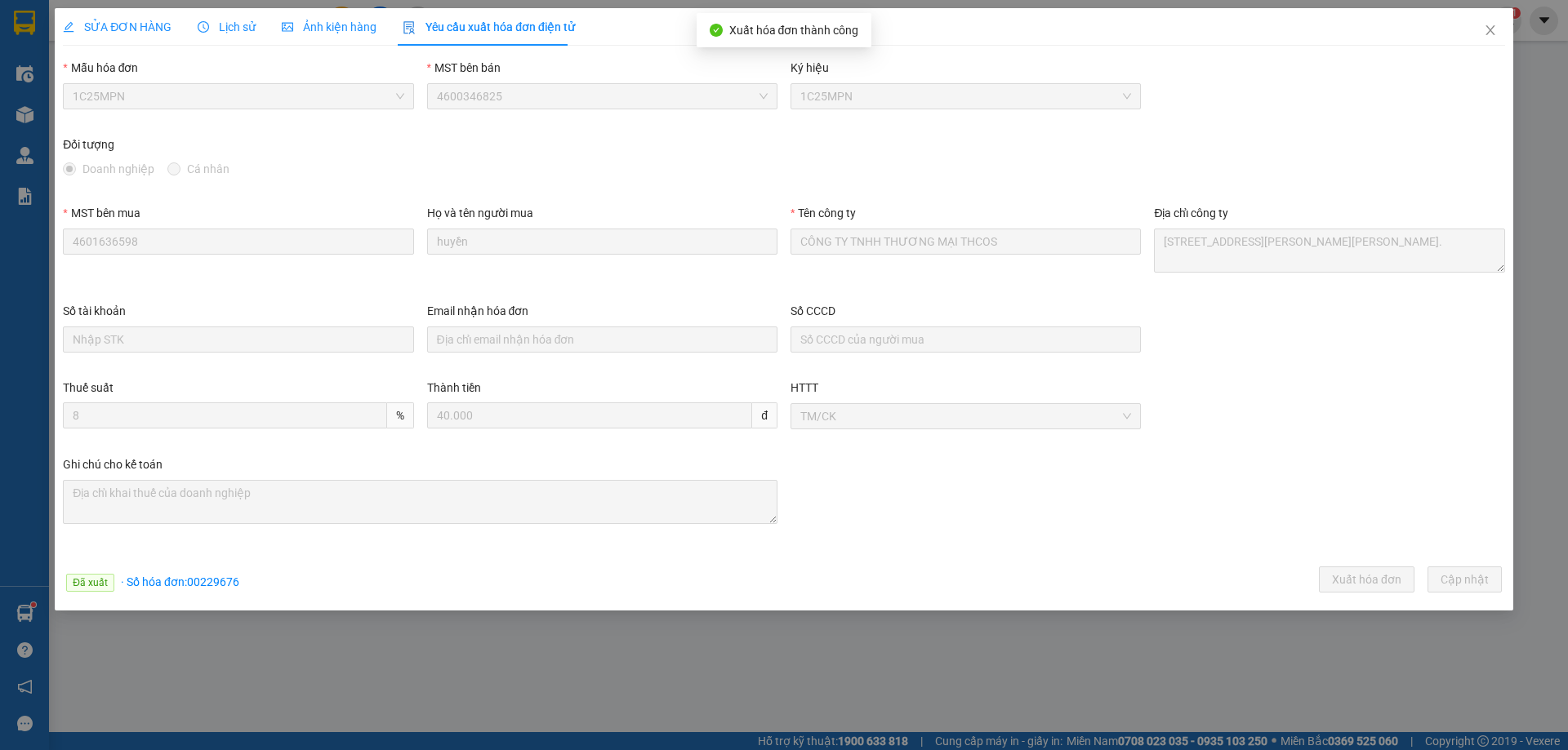
click at [221, 585] on span "· Số hóa đơn: 00229676" at bounding box center [180, 582] width 119 height 13
click at [232, 567] on div "Đã xuất · Số hóa đơn: 00229676 Xuất hóa đơn Cập [GEOGRAPHIC_DATA]" at bounding box center [784, 582] width 1449 height 32
click at [223, 581] on span "· Số hóa đơn: 00229676" at bounding box center [180, 582] width 119 height 13
copy span "00229676"
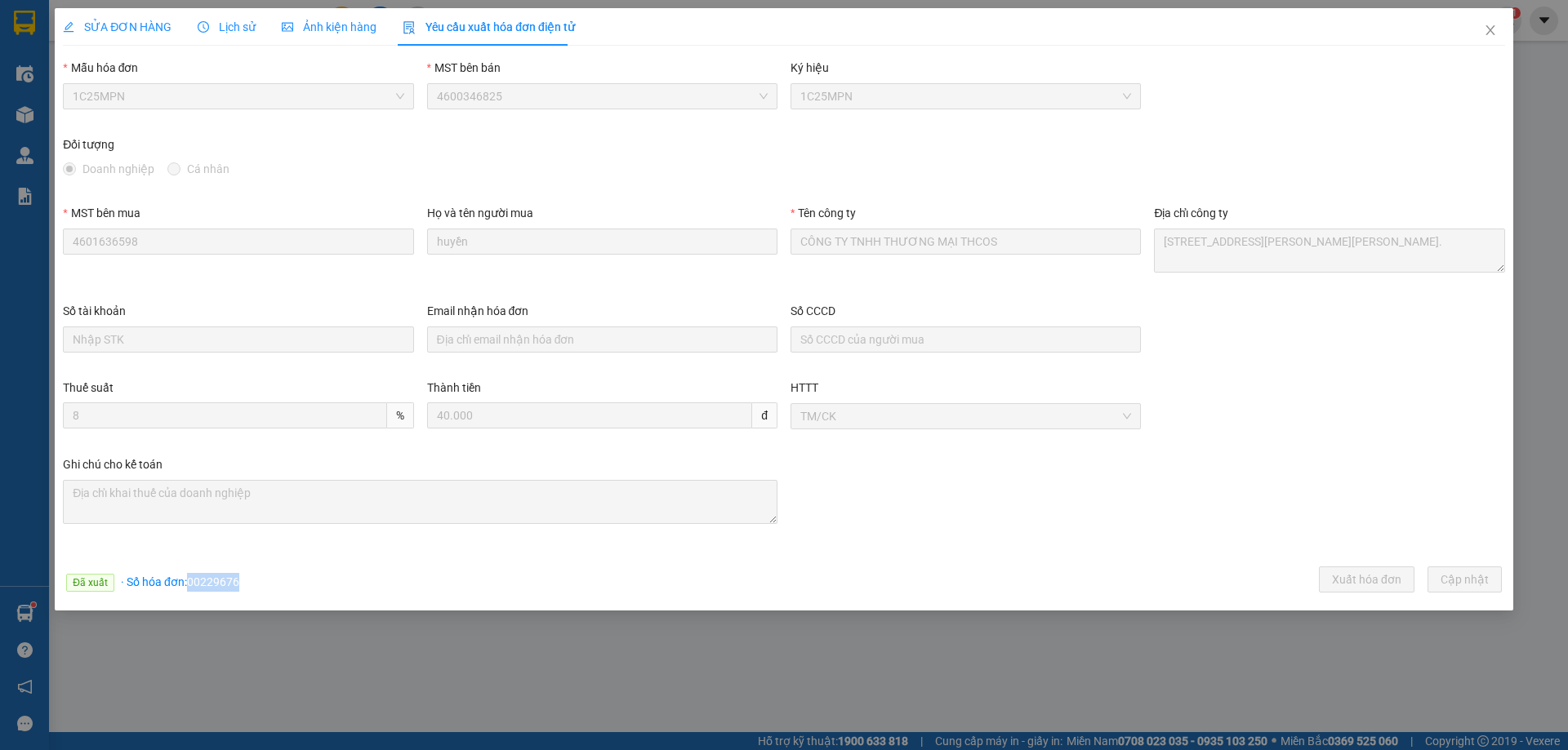
copy span "00229676"
drag, startPoint x: 1489, startPoint y: 27, endPoint x: 561, endPoint y: 3, distance: 928.3
click at [1490, 27] on icon "close" at bounding box center [1490, 30] width 13 height 13
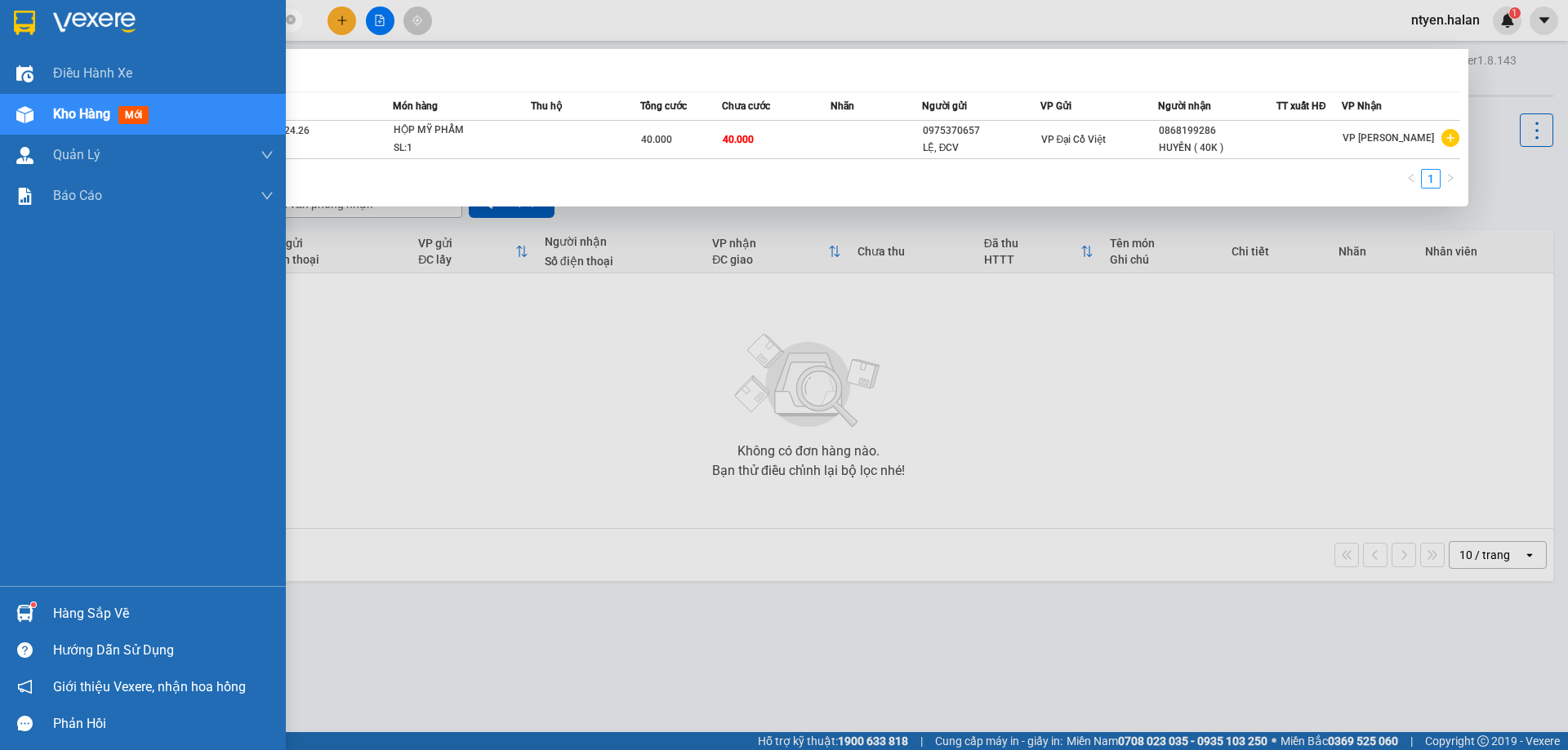
drag, startPoint x: 173, startPoint y: 18, endPoint x: 45, endPoint y: 15, distance: 128.0
click at [45, 15] on section "Kết quả tìm kiếm ( 1 ) Bộ lọc Mã ĐH Trạng thái Món hàng Thu hộ Tổng cước Chưa c…" at bounding box center [784, 375] width 1568 height 750
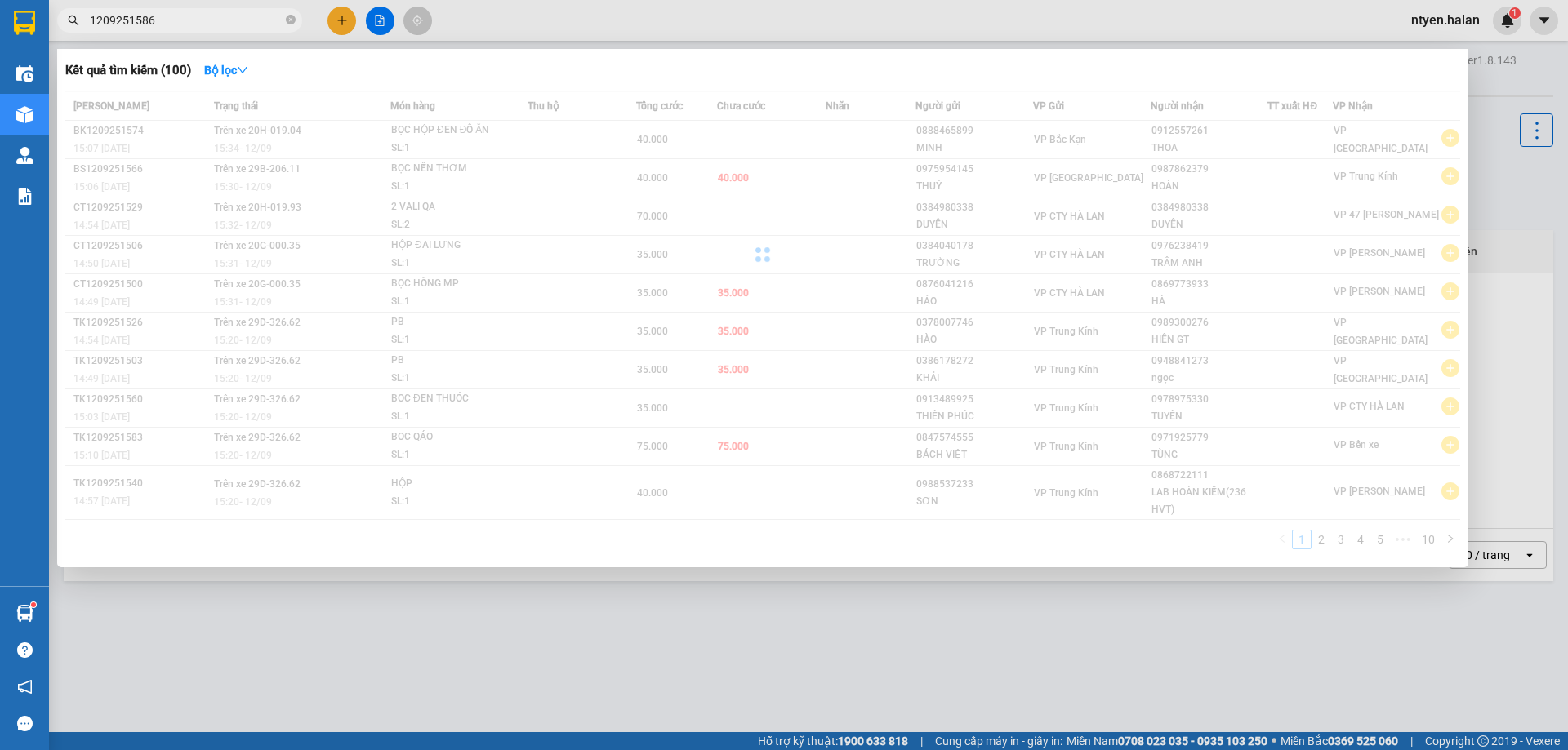
type input "1209251586"
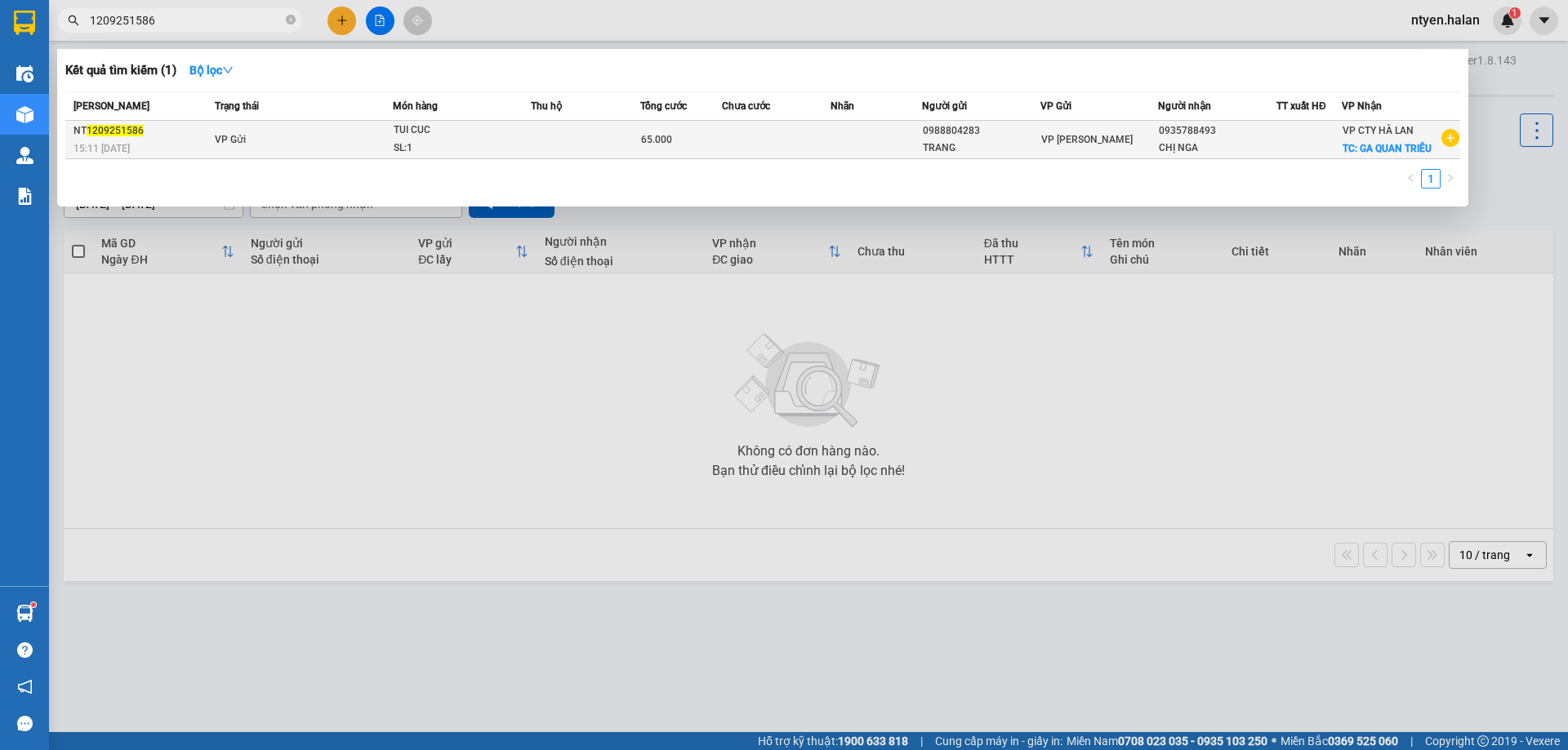
click at [216, 133] on span "VP Gửi" at bounding box center [230, 138] width 31 height 13
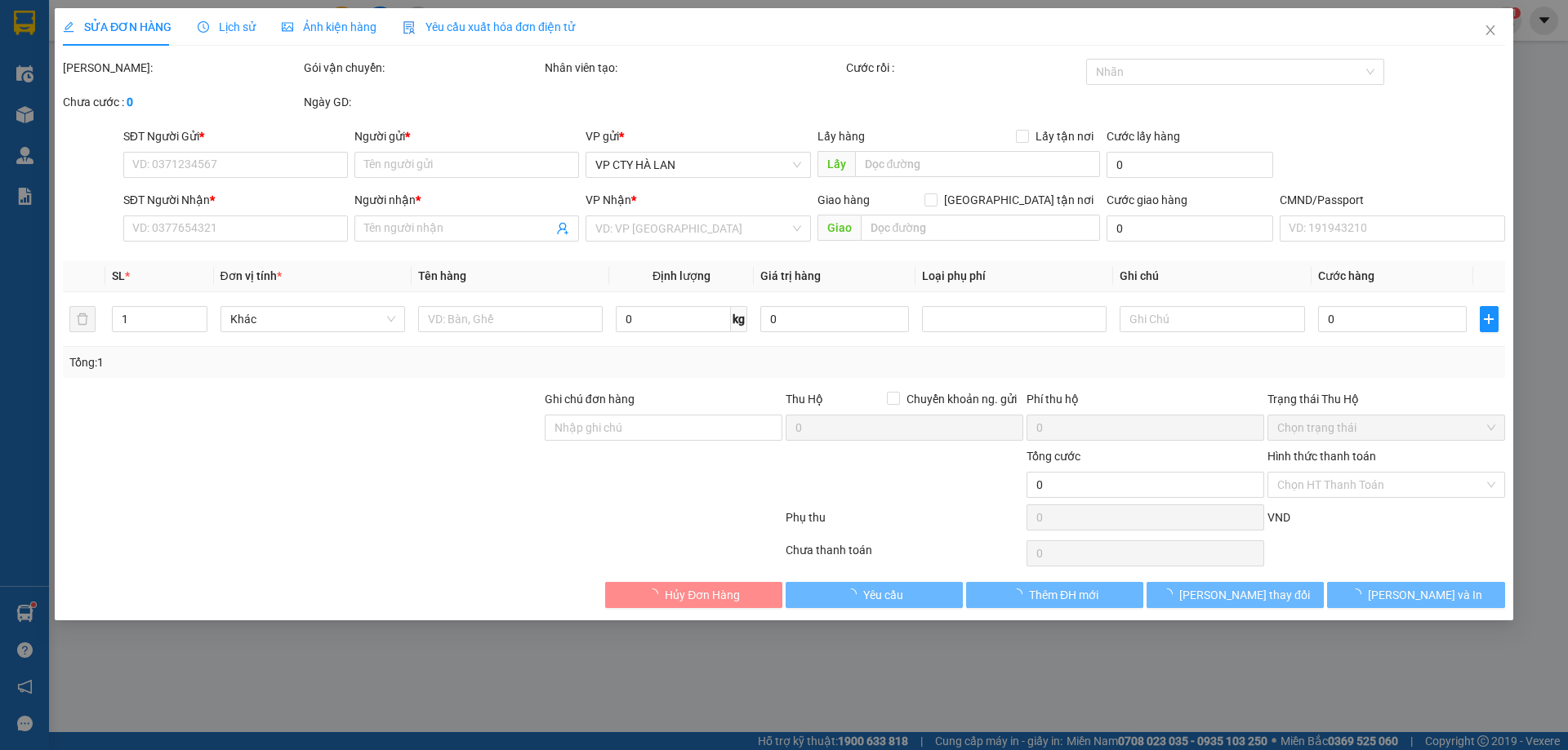
type input "0988804283"
type input "TRANG"
type input "0935788493"
type input "CHỊ NGA"
checkbox input "true"
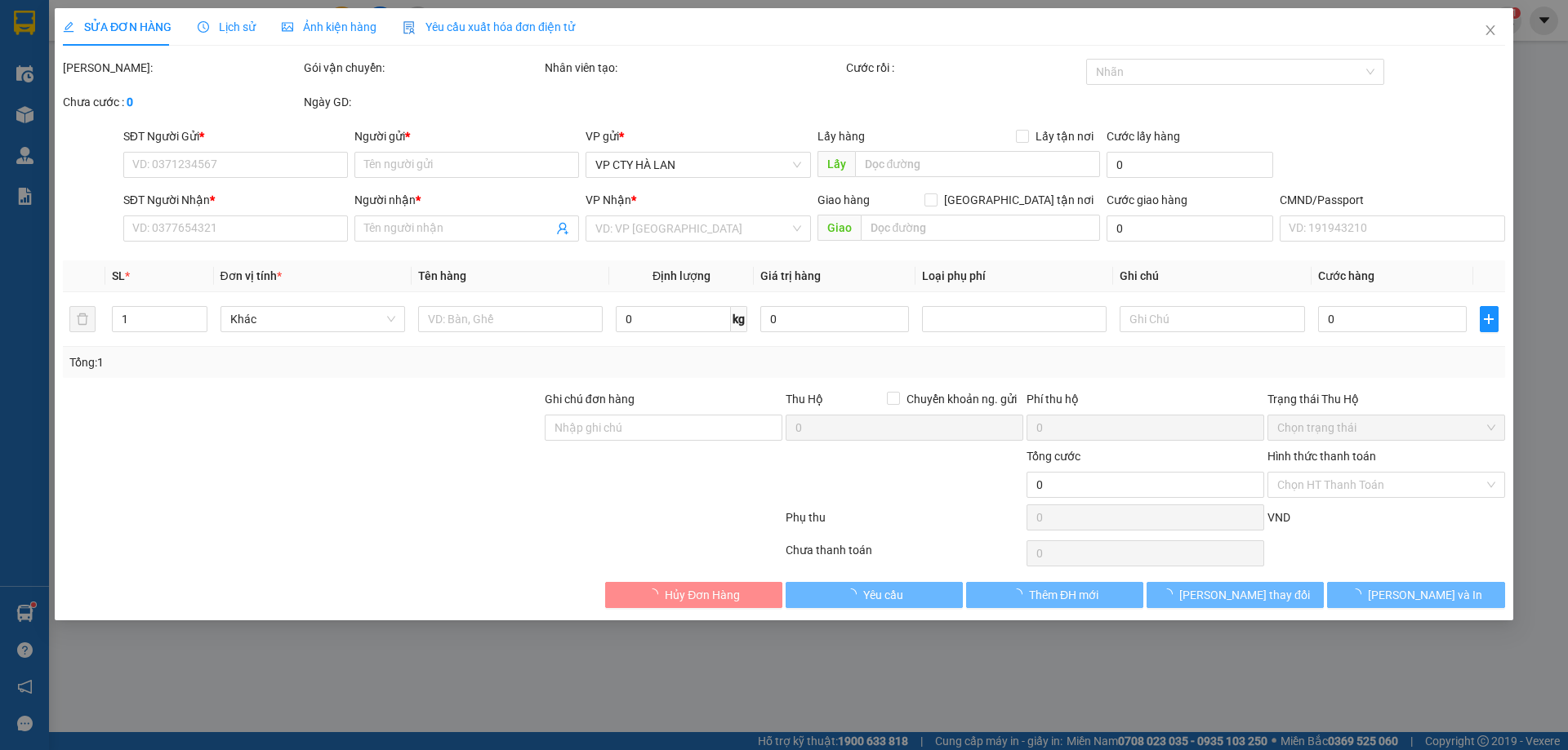
type input "GA QUAN TRIÊU"
type input "SHIP GẤP CHO KHÁCH"
type input "65.000"
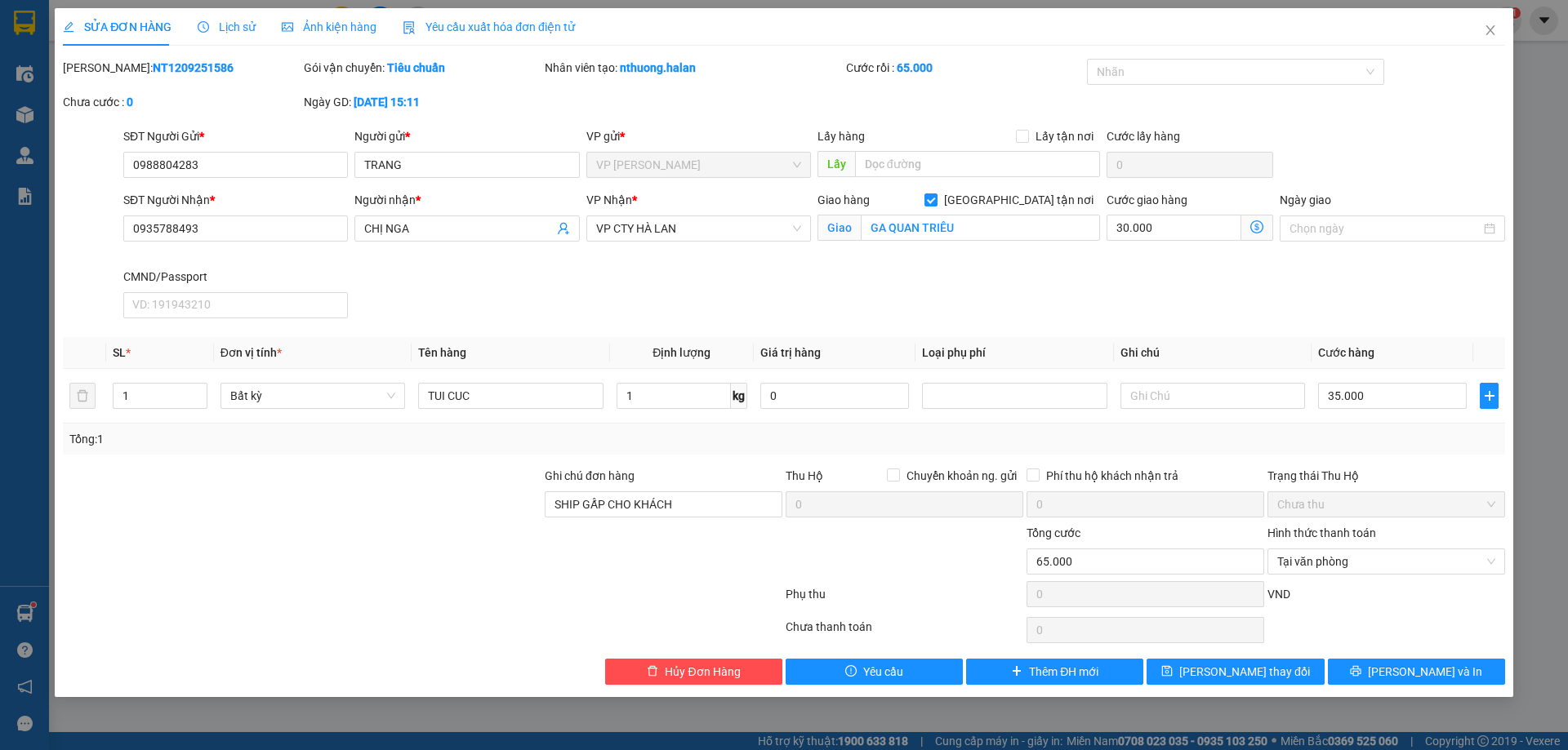
drag, startPoint x: 498, startPoint y: 20, endPoint x: 443, endPoint y: 30, distance: 55.9
click at [498, 21] on span "Yêu cầu xuất hóa đơn điện tử" at bounding box center [489, 27] width 172 height 13
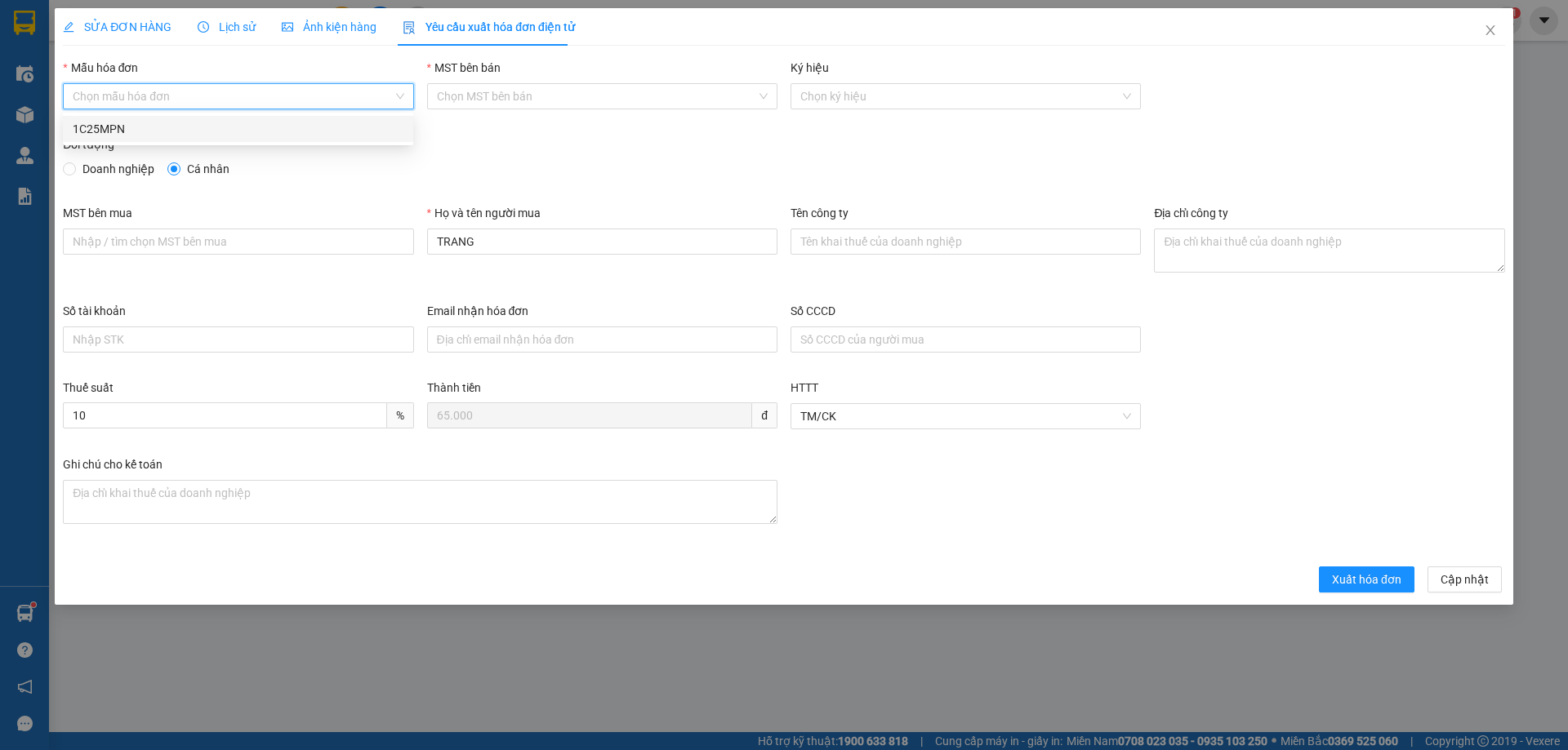
drag, startPoint x: 119, startPoint y: 90, endPoint x: 106, endPoint y: 125, distance: 37.3
click at [119, 93] on input "Mẫu hóa đơn" at bounding box center [232, 97] width 319 height 25
click at [101, 129] on div "1C25MPN" at bounding box center [238, 129] width 331 height 18
type input "8"
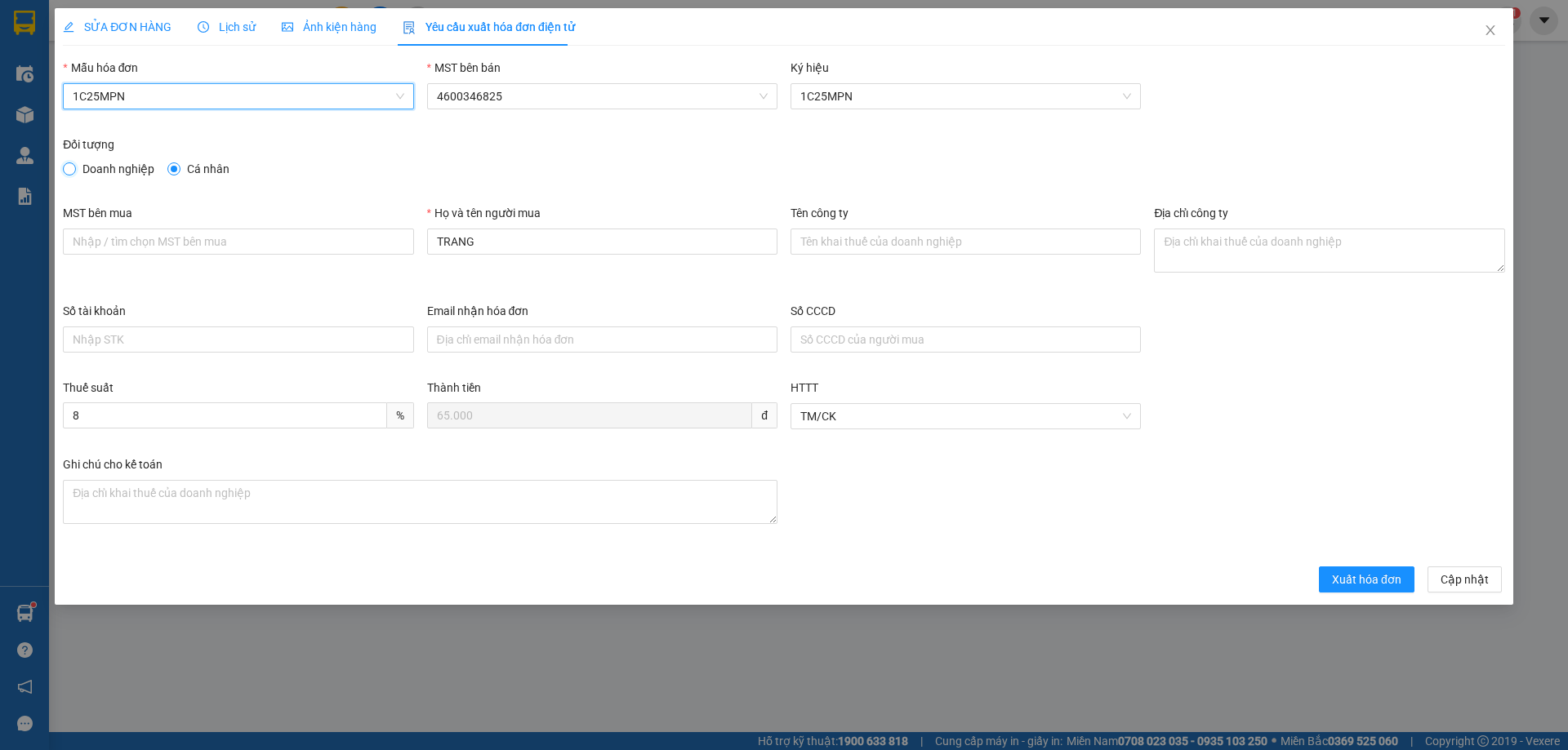
click at [70, 168] on input "Doanh nghiệp" at bounding box center [68, 168] width 12 height 12
radio input "true"
radio input "false"
click at [1489, 31] on icon "close" at bounding box center [1490, 30] width 13 height 13
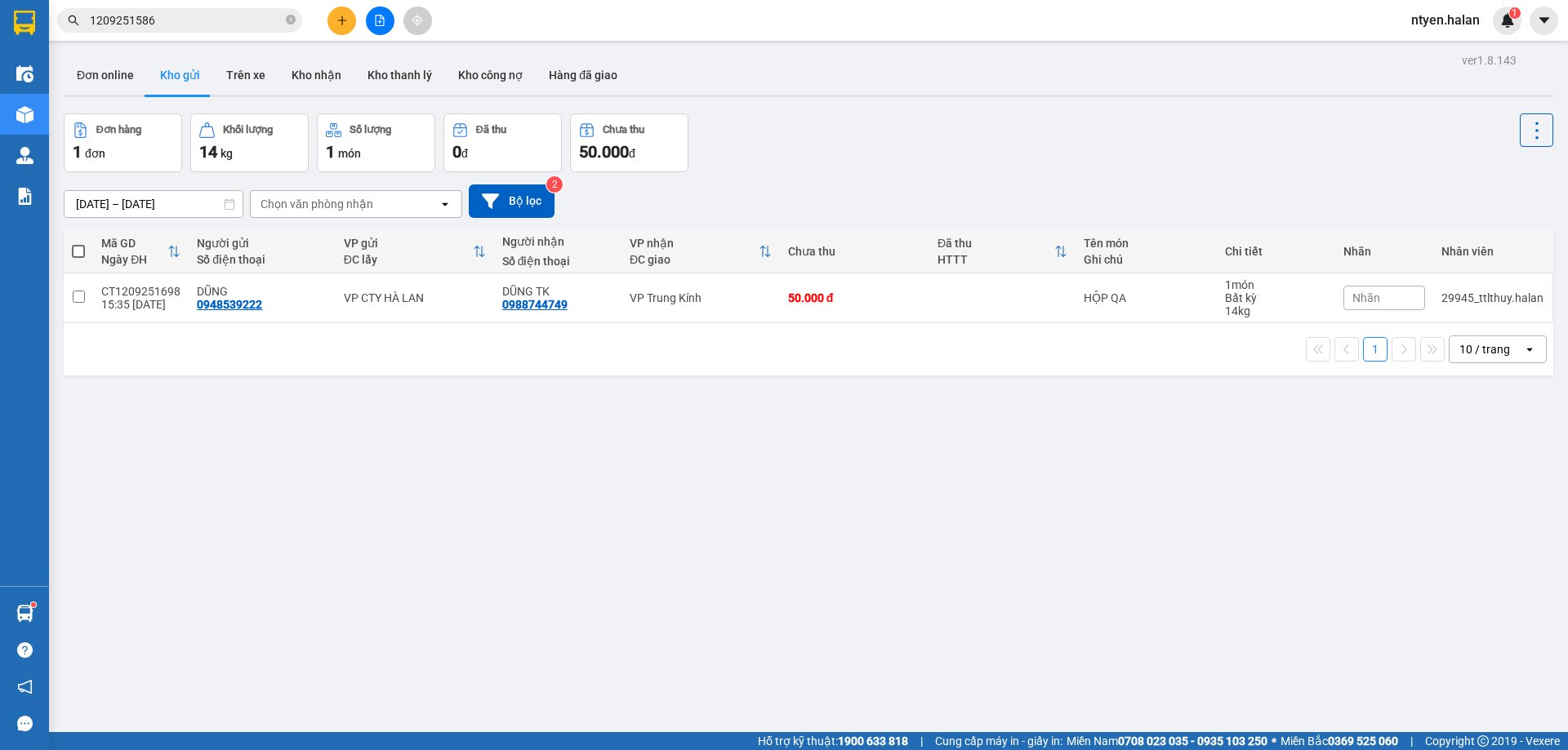
click at [169, 28] on input "1209251586" at bounding box center [185, 20] width 192 height 18
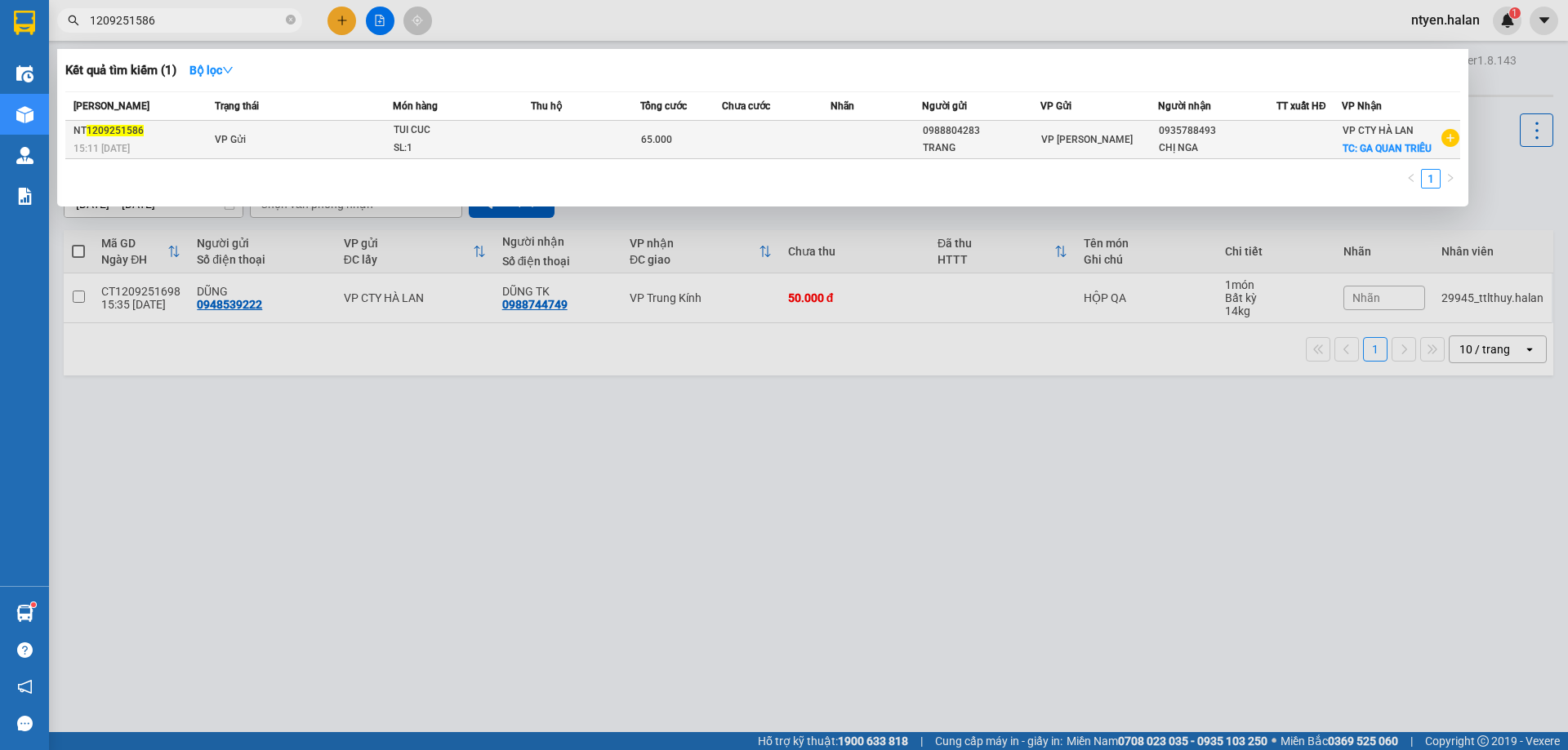
click at [223, 139] on span "VP Gửi" at bounding box center [230, 139] width 31 height 12
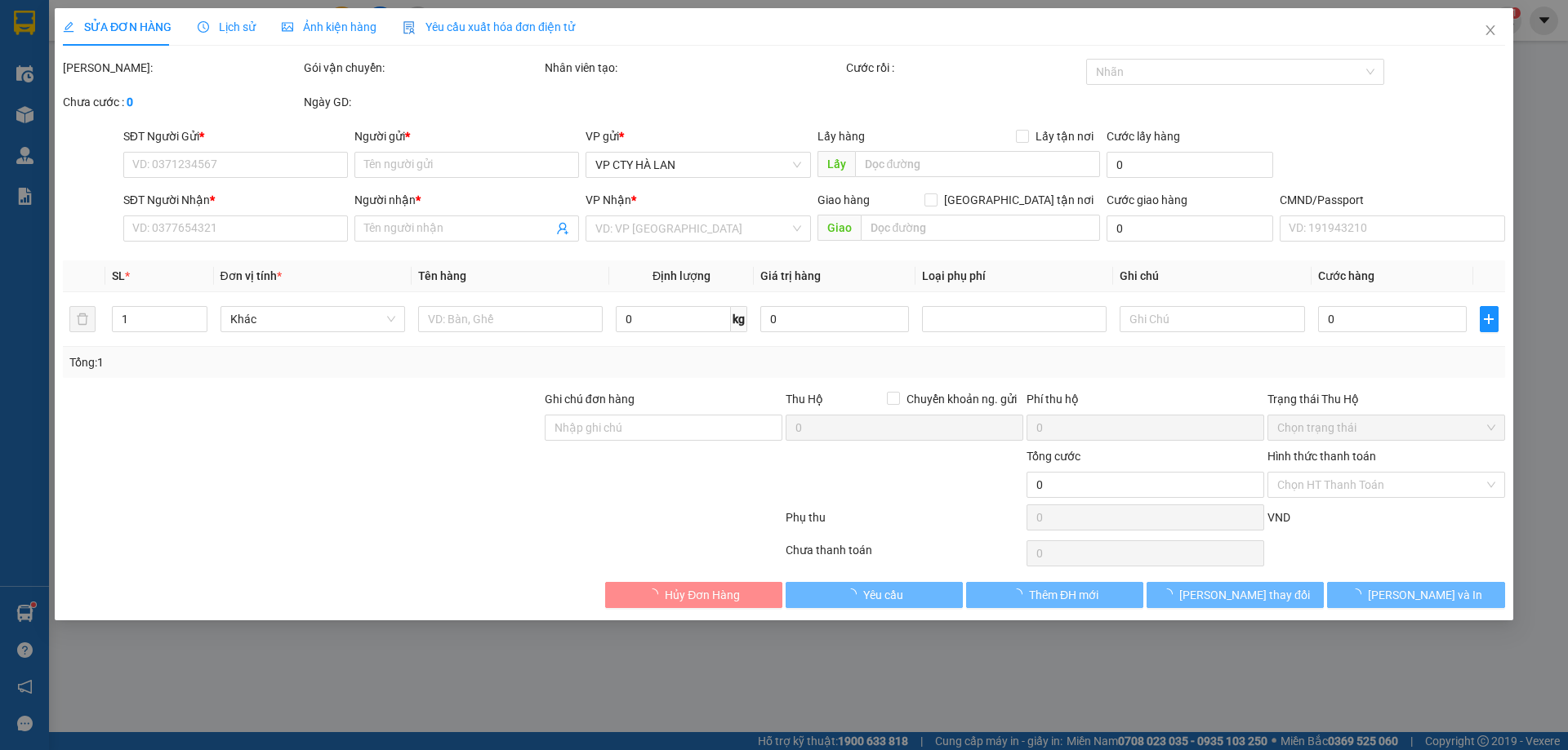
type input "0988804283"
type input "TRANG"
type input "0935788493"
type input "CHỊ NGA"
checkbox input "true"
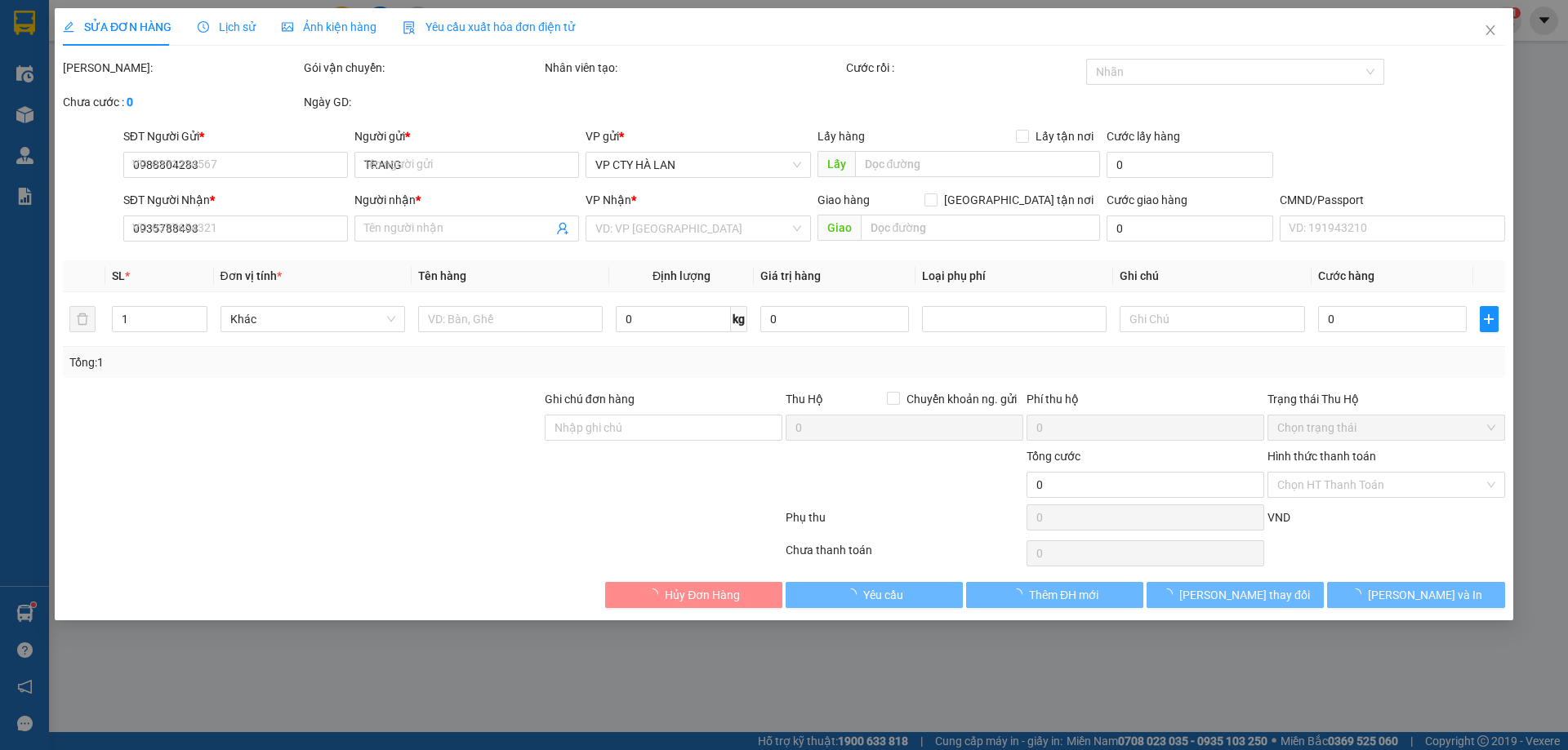
type input "GA QUAN TRIÊU"
type input "SHIP GẤP CHO KHÁCH"
type input "65.000"
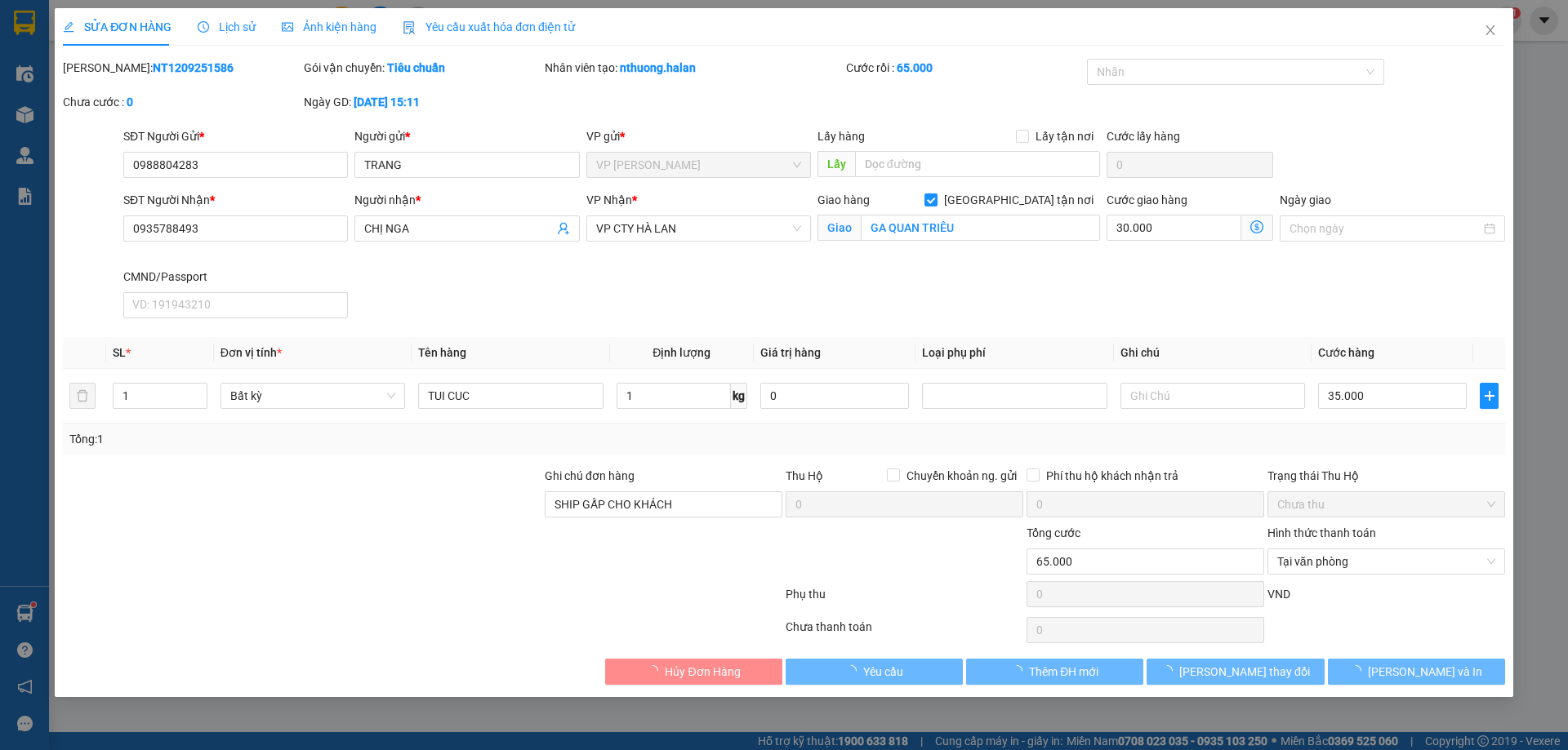
click at [481, 27] on span "Yêu cầu xuất hóa đơn điện tử" at bounding box center [489, 27] width 172 height 13
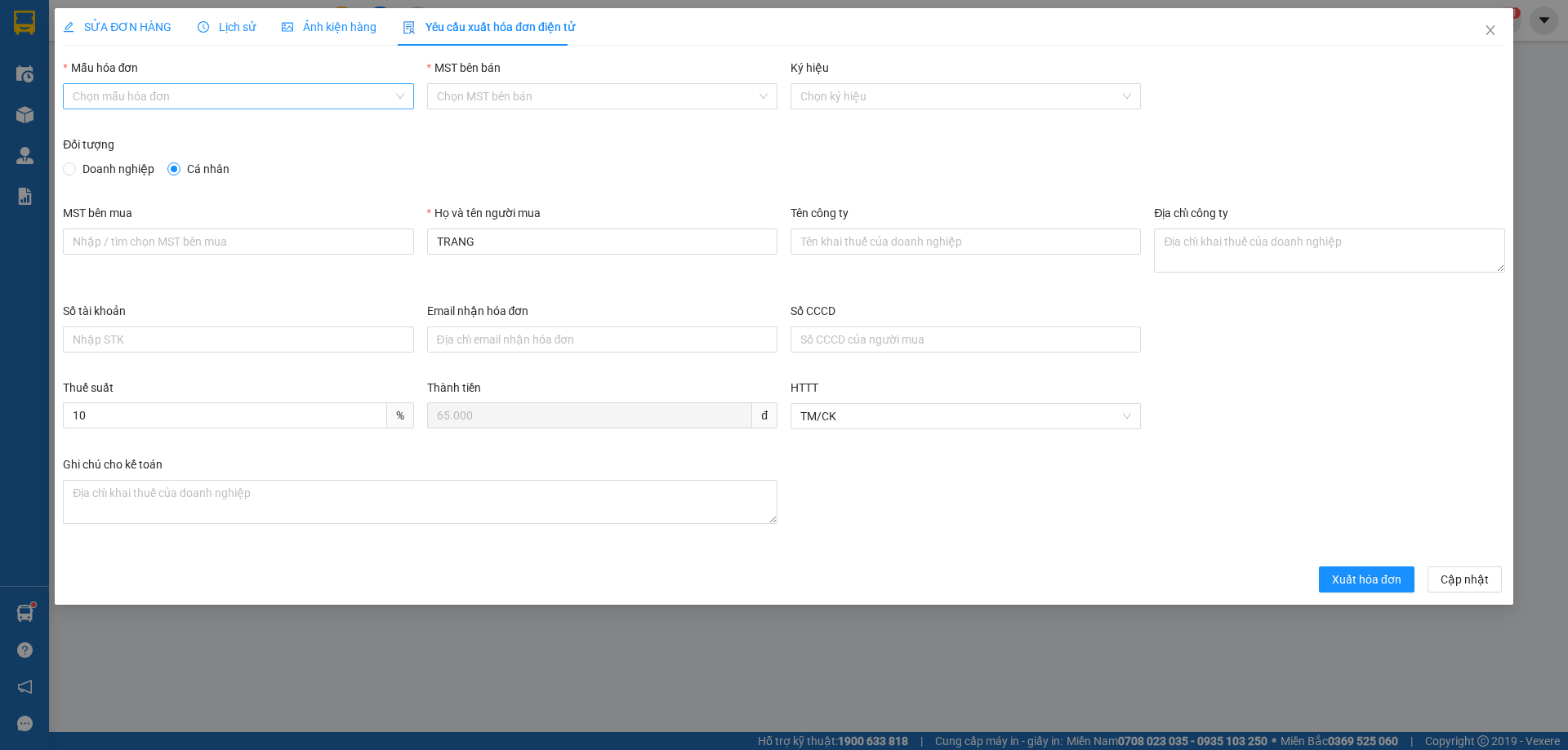
drag, startPoint x: 154, startPoint y: 97, endPoint x: 117, endPoint y: 112, distance: 39.9
click at [153, 97] on input "Mẫu hóa đơn" at bounding box center [232, 97] width 319 height 25
drag, startPoint x: 103, startPoint y: 132, endPoint x: 85, endPoint y: 151, distance: 26.2
click at [103, 133] on div "1C25MPN" at bounding box center [238, 129] width 331 height 18
type input "8"
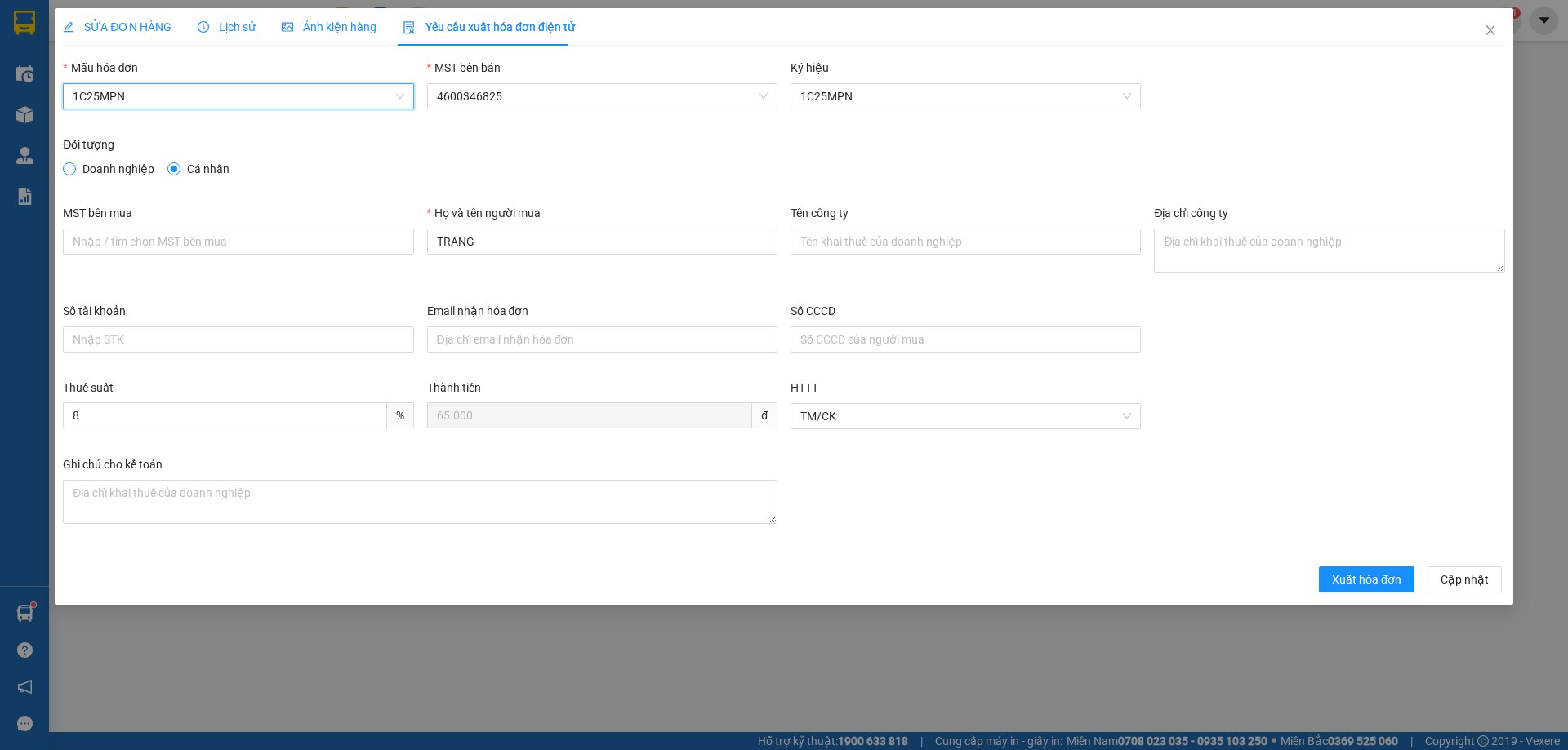
click at [76, 169] on span at bounding box center [69, 168] width 13 height 13
click at [74, 169] on input "Doanh nghiệp" at bounding box center [68, 168] width 12 height 12
radio input "true"
radio input "false"
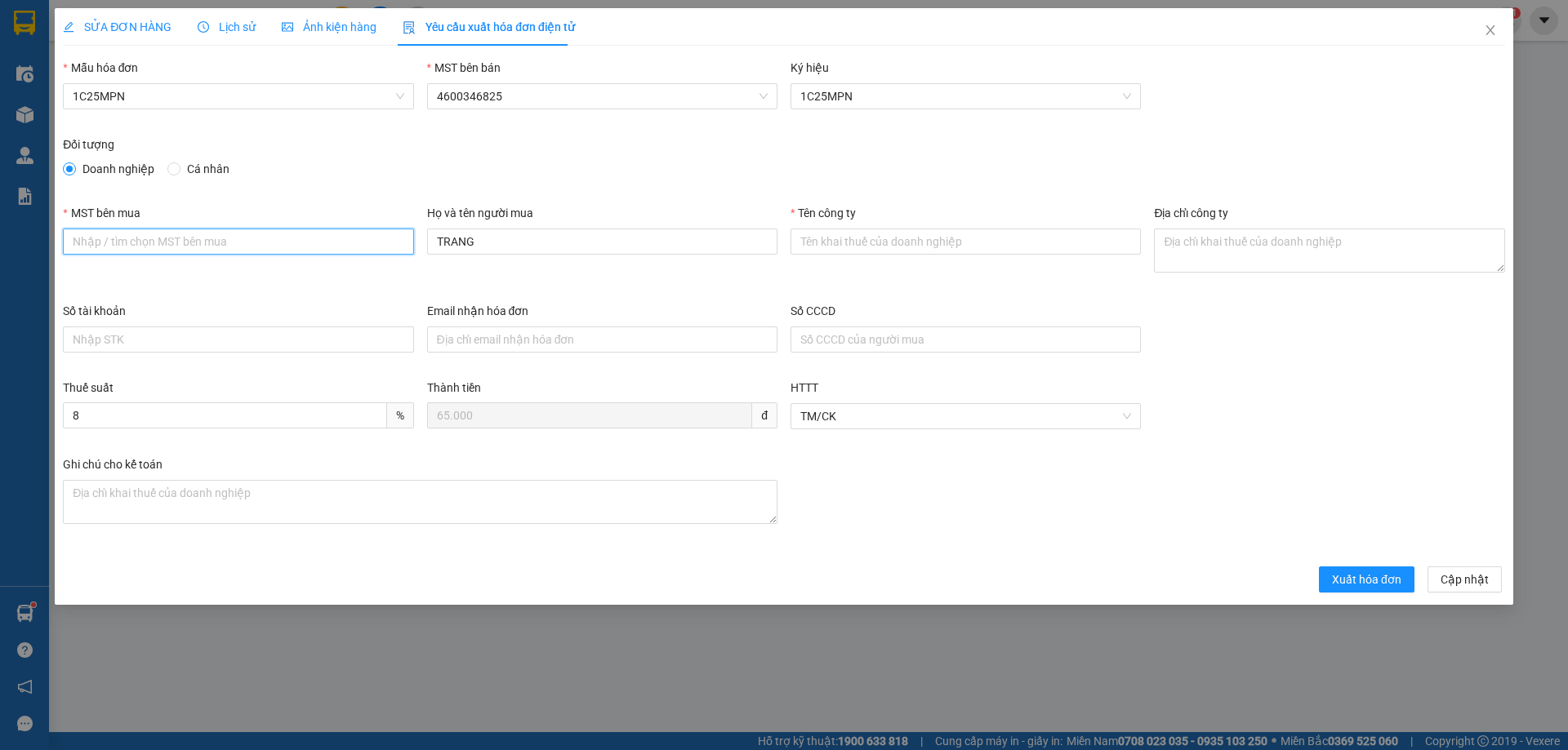
click at [180, 240] on input "MST bên mua" at bounding box center [238, 241] width 350 height 26
paste input "4601632949"
type input "4601632949"
click at [906, 242] on input "Tên công ty" at bounding box center [965, 241] width 350 height 26
paste input "CÔNG TY CỔ PHẦN ĐẦU TƯ VÀ THƯƠNG MẠI TN"
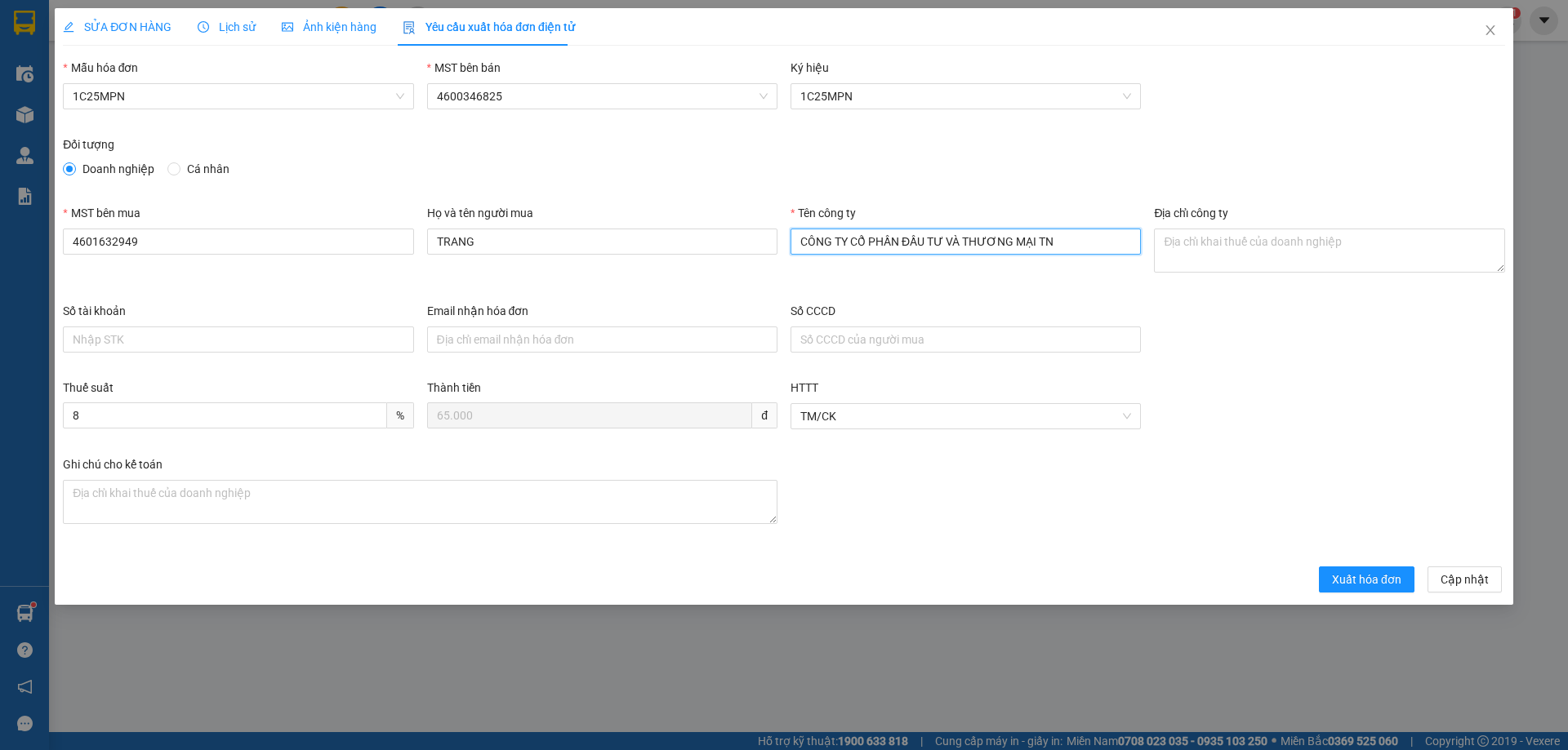
type input "CÔNG TY CỔ PHẦN ĐẦU TƯ VÀ THƯƠNG MẠI TN"
click at [1208, 248] on textarea "Địa chỉ công ty" at bounding box center [1329, 251] width 350 height 44
paste textarea "[STREET_ADDRESS][PERSON_NAME]."
type textarea "[STREET_ADDRESS][PERSON_NAME]."
click at [144, 26] on span "SỬA ĐƠN HÀNG" at bounding box center [117, 27] width 108 height 13
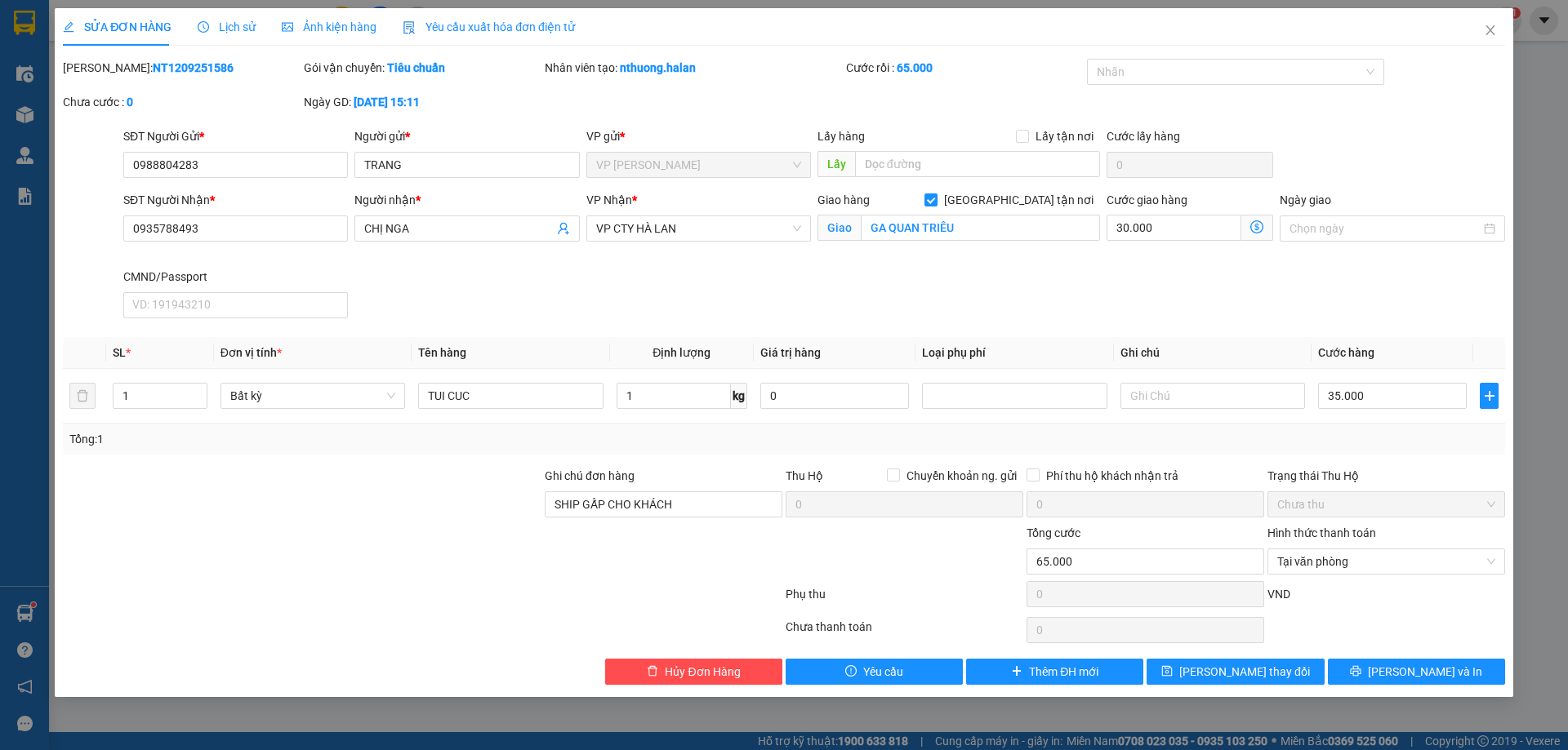
drag, startPoint x: 441, startPoint y: 35, endPoint x: 529, endPoint y: 161, distance: 153.7
click at [443, 36] on div "Yêu cầu xuất hóa đơn điện tử" at bounding box center [489, 27] width 172 height 37
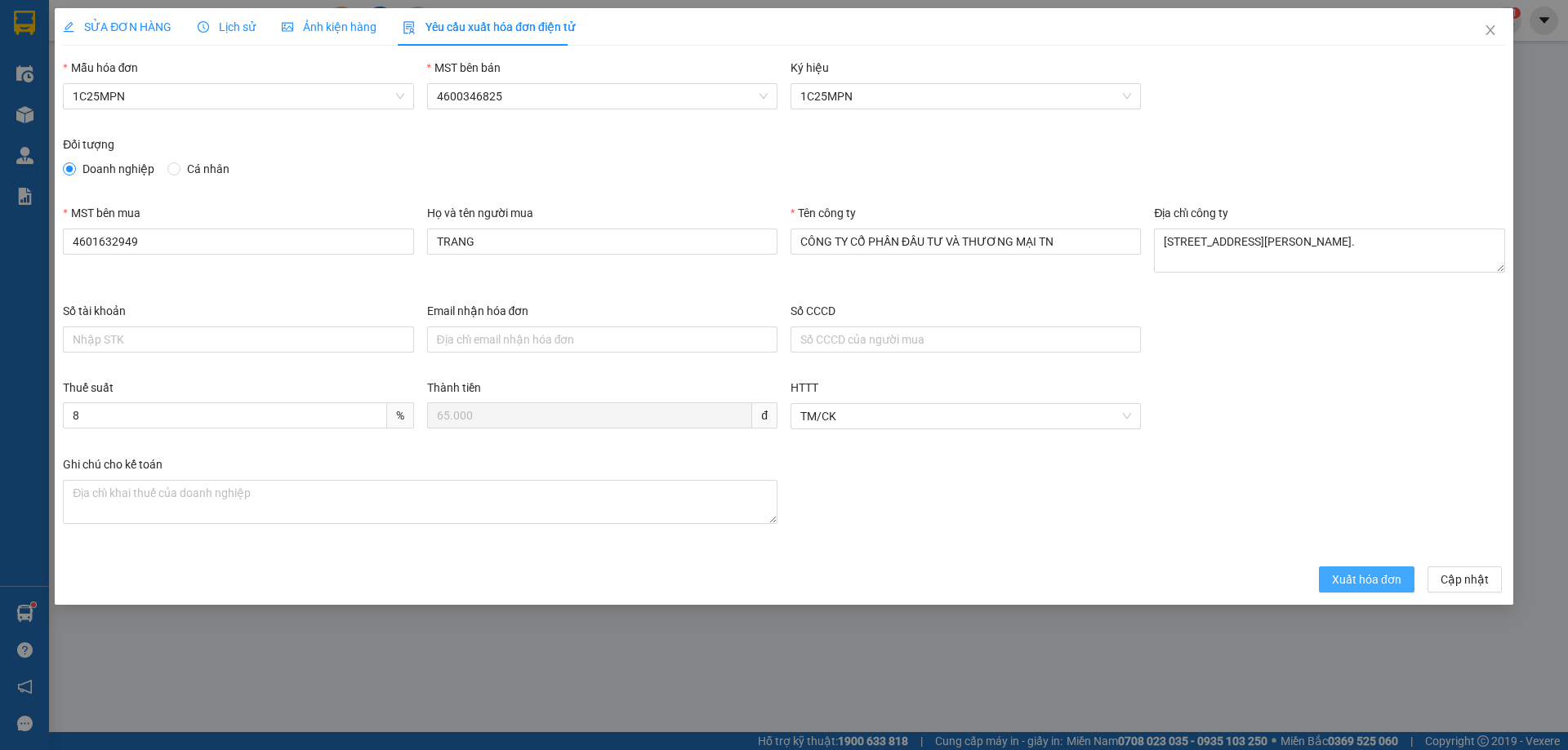
drag, startPoint x: 1355, startPoint y: 585, endPoint x: 1331, endPoint y: 584, distance: 24.0
click at [1355, 584] on span "Xuất hóa đơn" at bounding box center [1367, 580] width 69 height 18
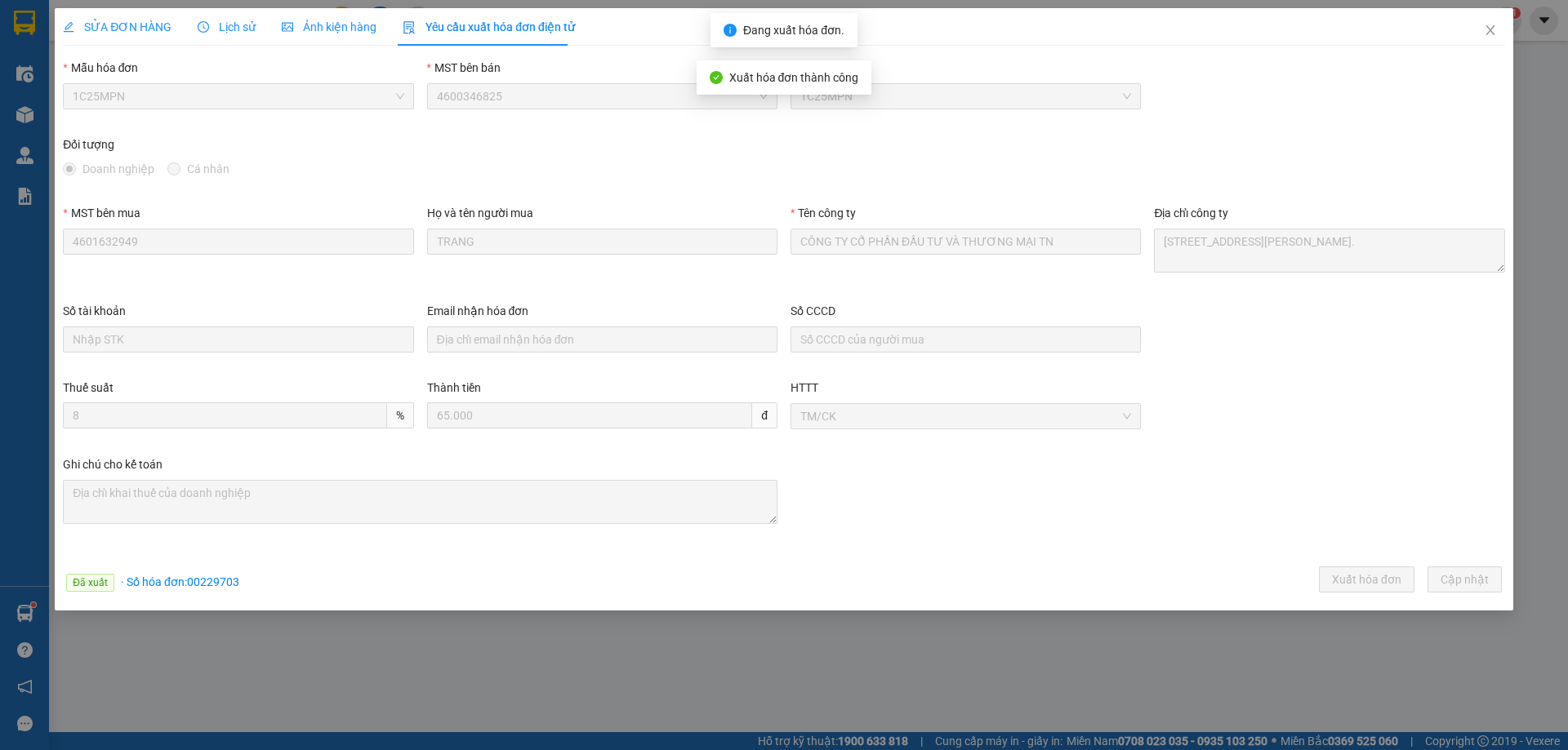
click at [219, 581] on span "· Số hóa đơn: 00229703" at bounding box center [180, 582] width 119 height 13
copy span "00229703"
click at [1490, 32] on span "Close" at bounding box center [1491, 31] width 46 height 46
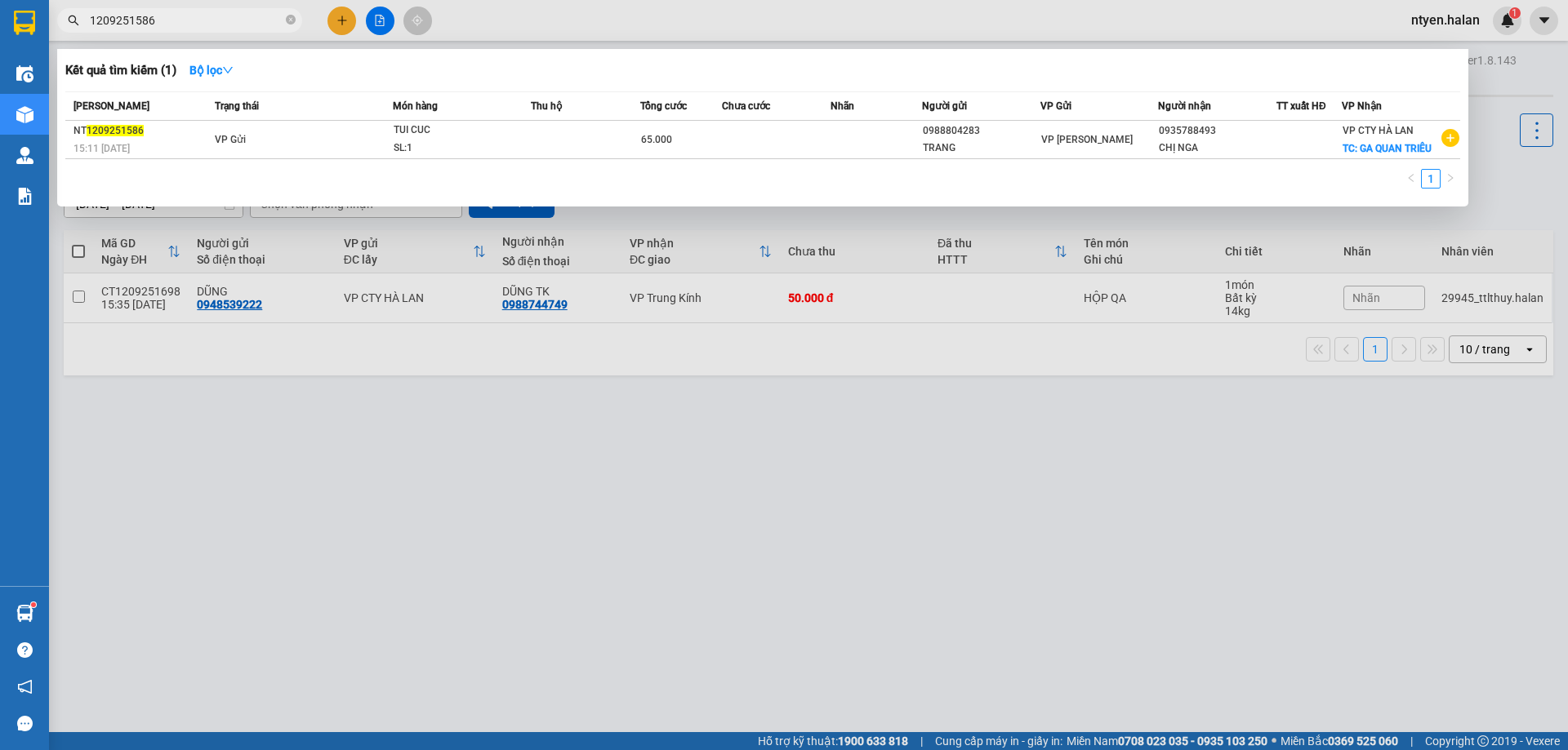
click at [198, 22] on input "1209251586" at bounding box center [185, 20] width 192 height 18
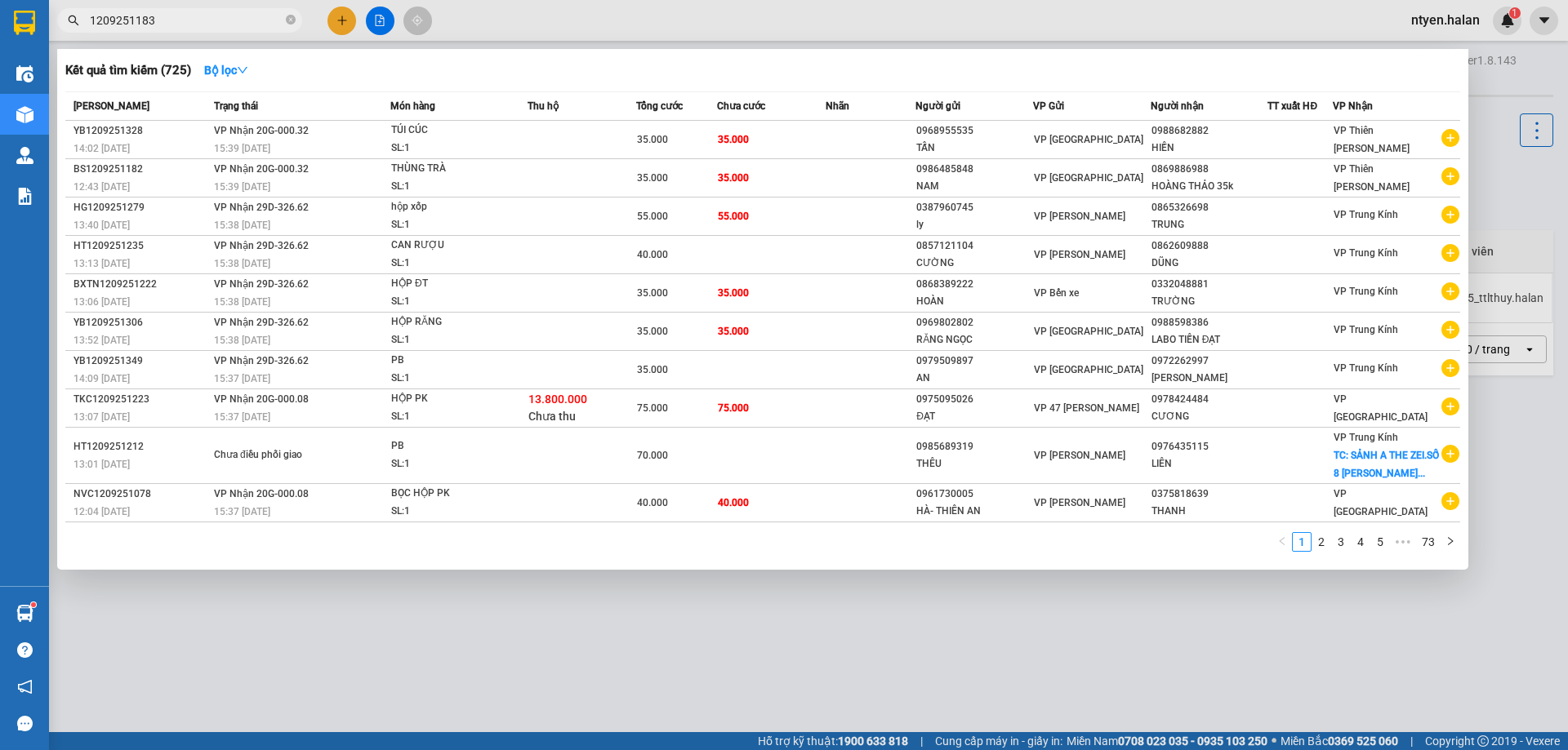
type input "1209251183"
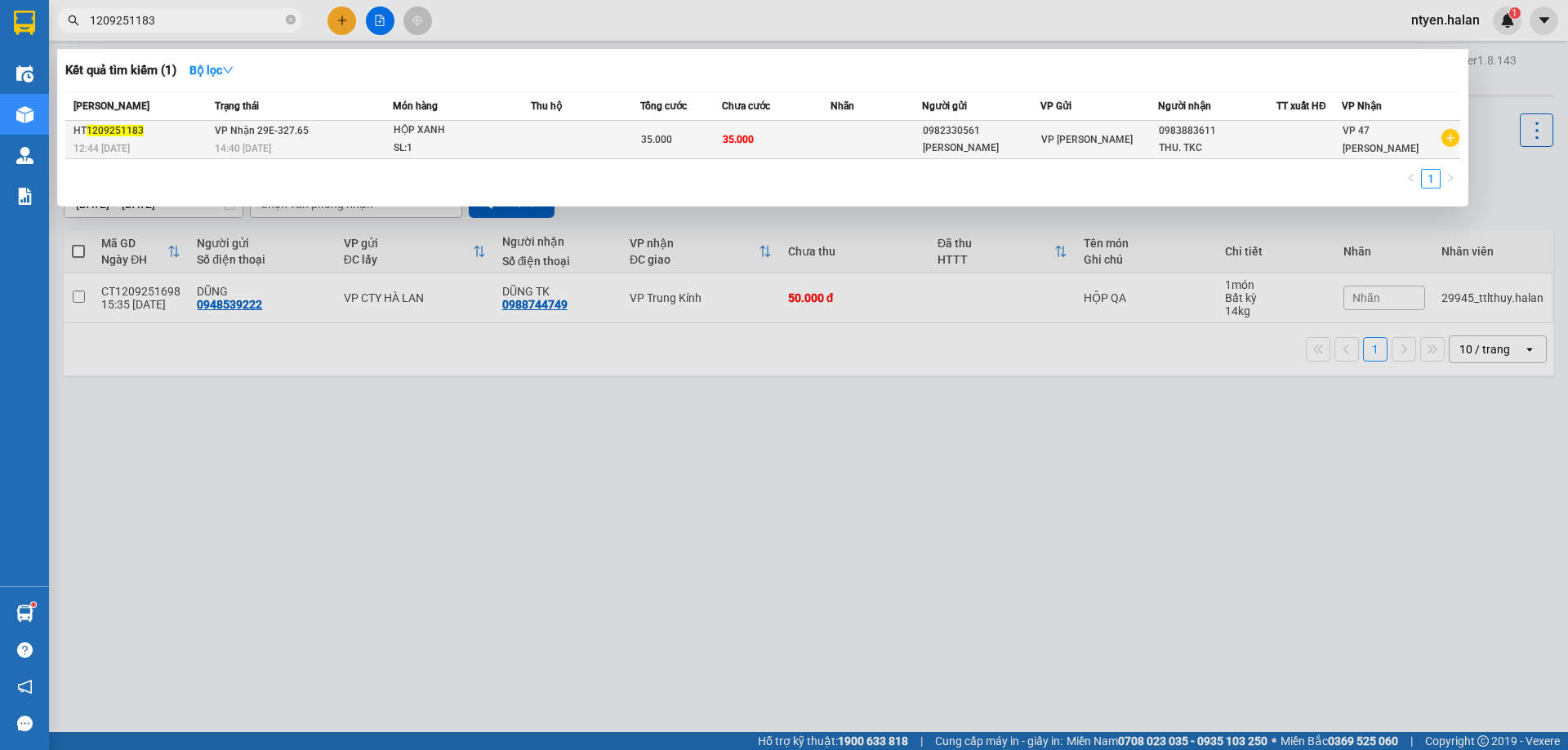
click at [255, 140] on div "14:40 [DATE]" at bounding box center [303, 148] width 177 height 18
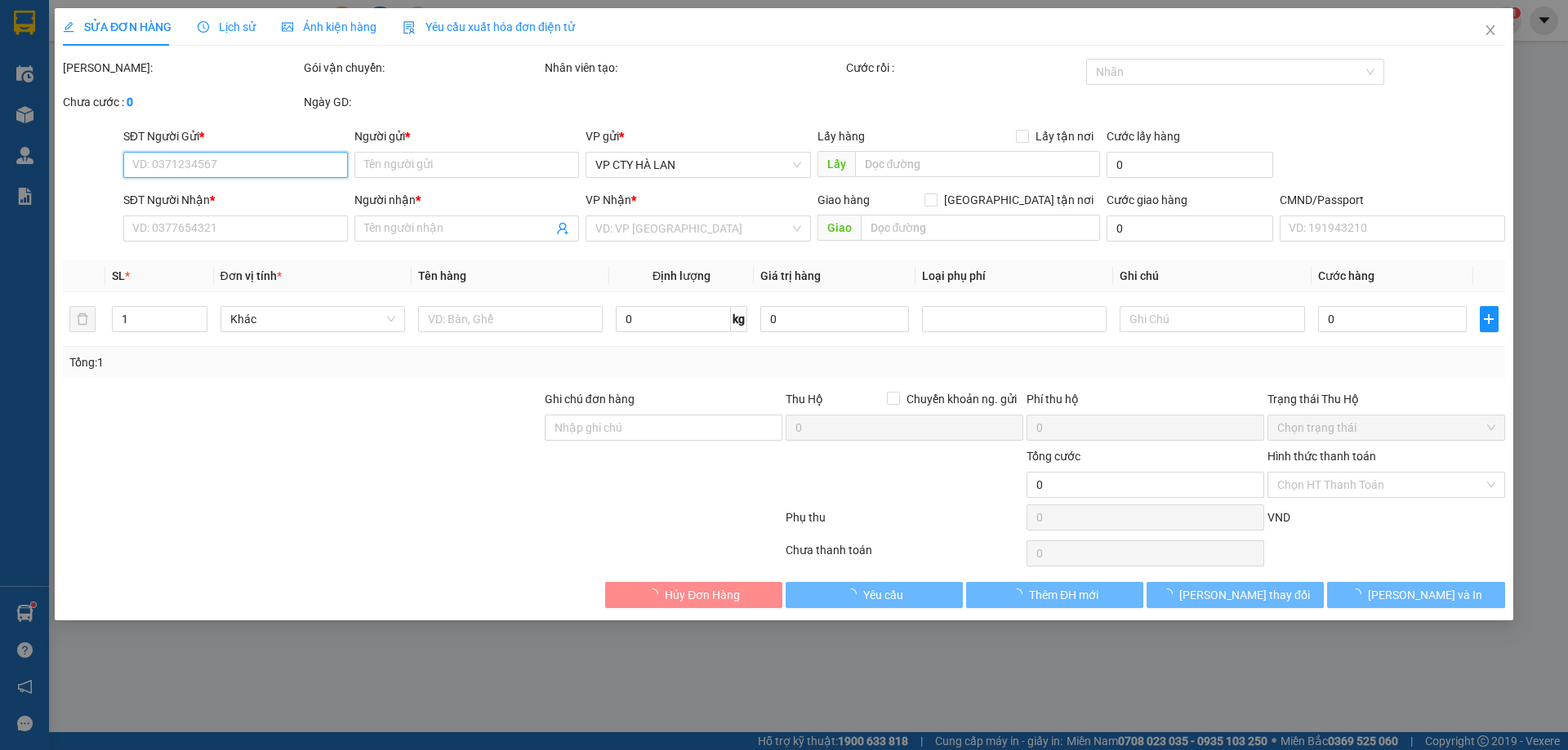
type input "0982330561"
type input "[PERSON_NAME]"
type input "0983883611"
type input "THU. TKC"
type input "35.000"
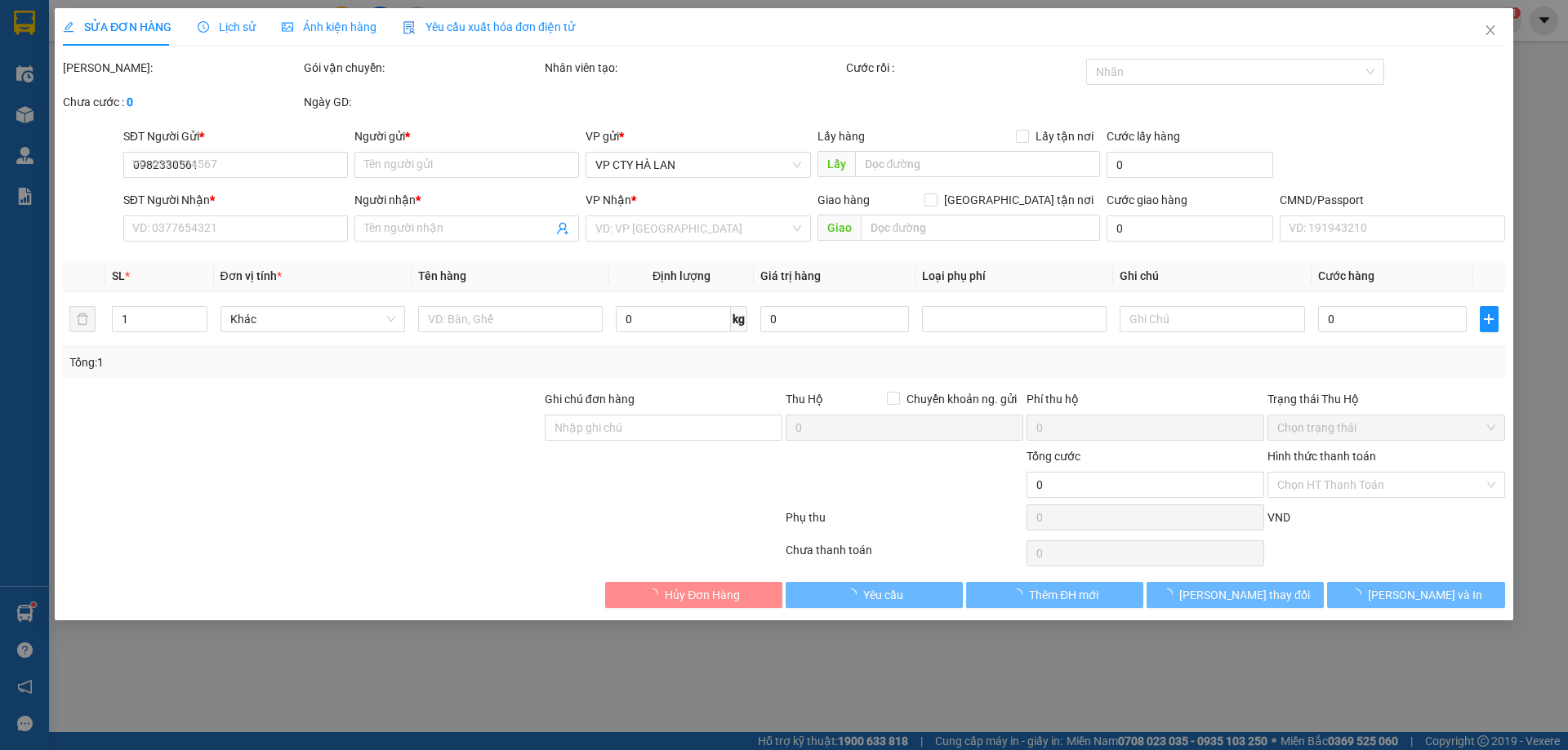
type input "35.000"
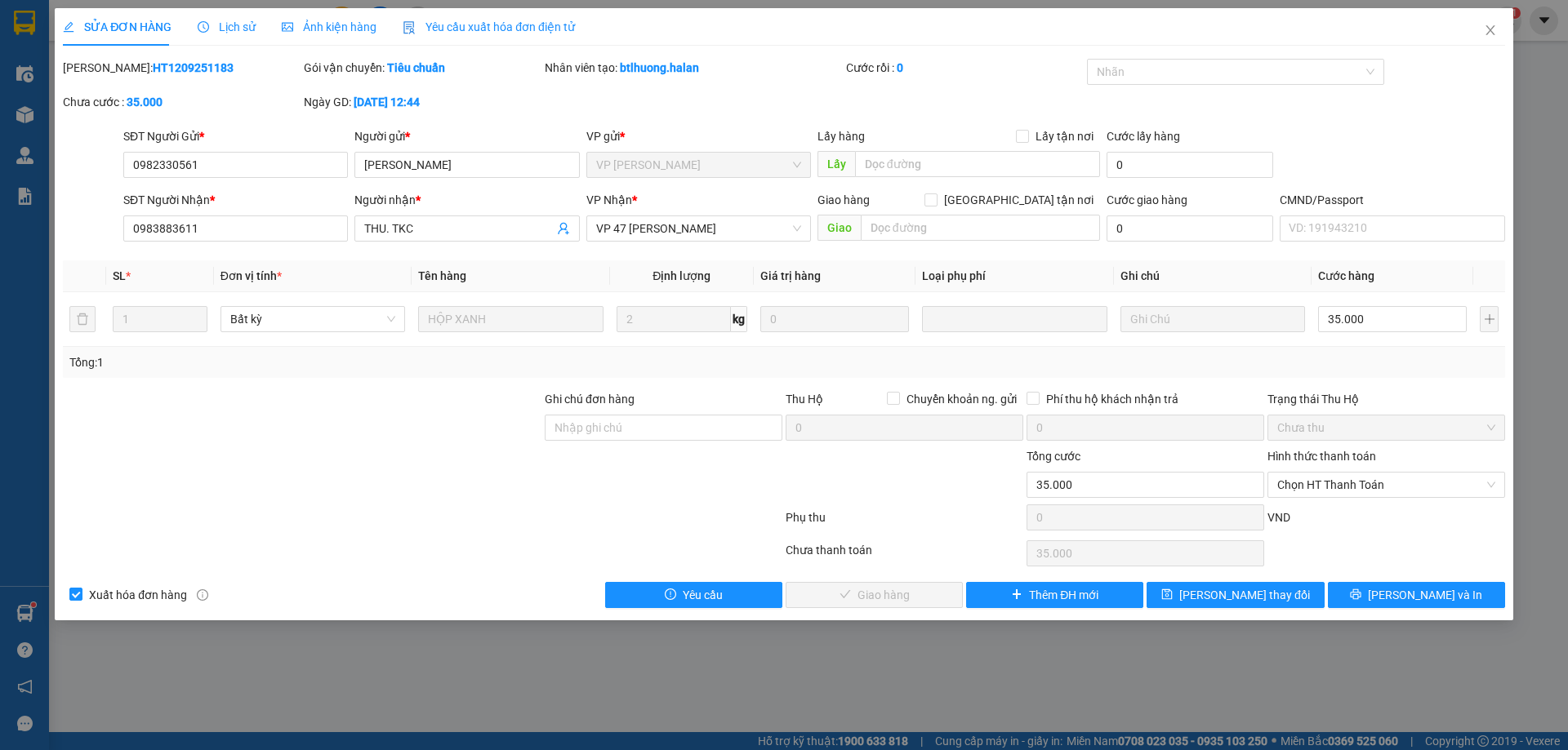
click at [459, 25] on span "Yêu cầu xuất hóa đơn điện tử" at bounding box center [489, 27] width 172 height 13
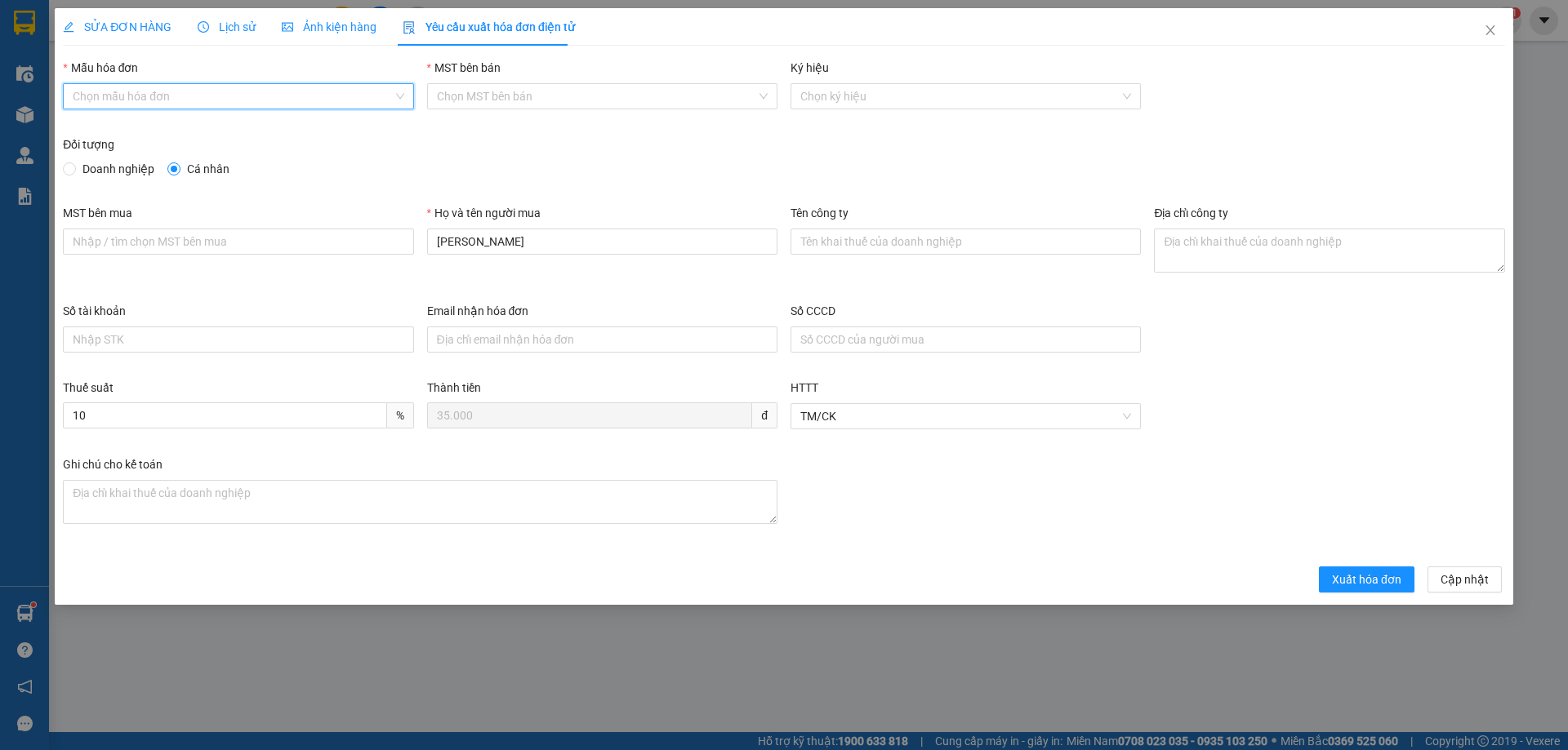
drag, startPoint x: 139, startPoint y: 97, endPoint x: 118, endPoint y: 118, distance: 29.7
click at [139, 98] on input "Mẫu hóa đơn" at bounding box center [232, 97] width 319 height 25
drag, startPoint x: 115, startPoint y: 131, endPoint x: 86, endPoint y: 149, distance: 34.1
click at [115, 133] on div "1C25MPN" at bounding box center [238, 129] width 331 height 18
type input "8"
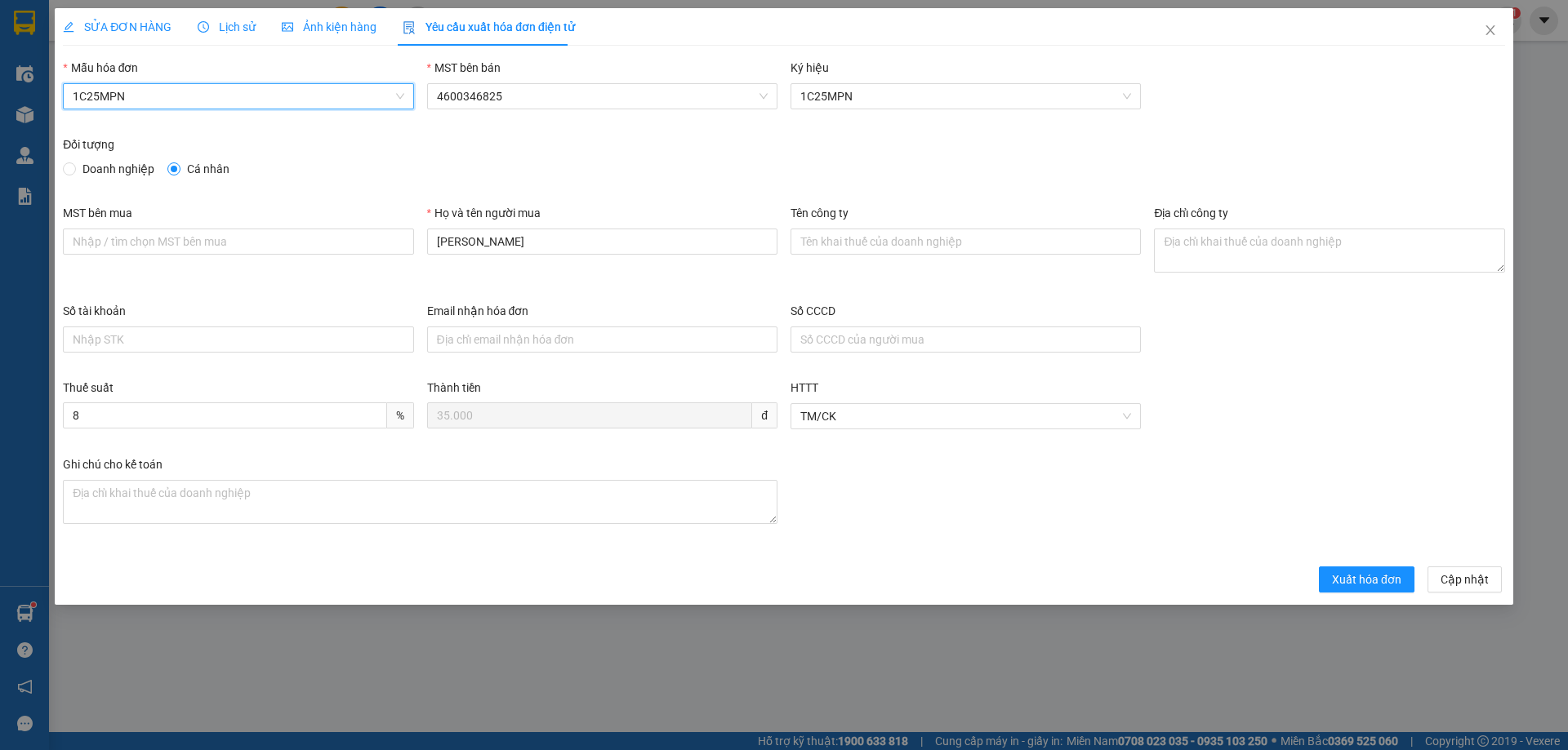
click at [77, 169] on span "Doanh nghiệp" at bounding box center [119, 169] width 85 height 18
click at [74, 169] on input "Doanh nghiệp" at bounding box center [68, 168] width 12 height 12
radio input "true"
radio input "false"
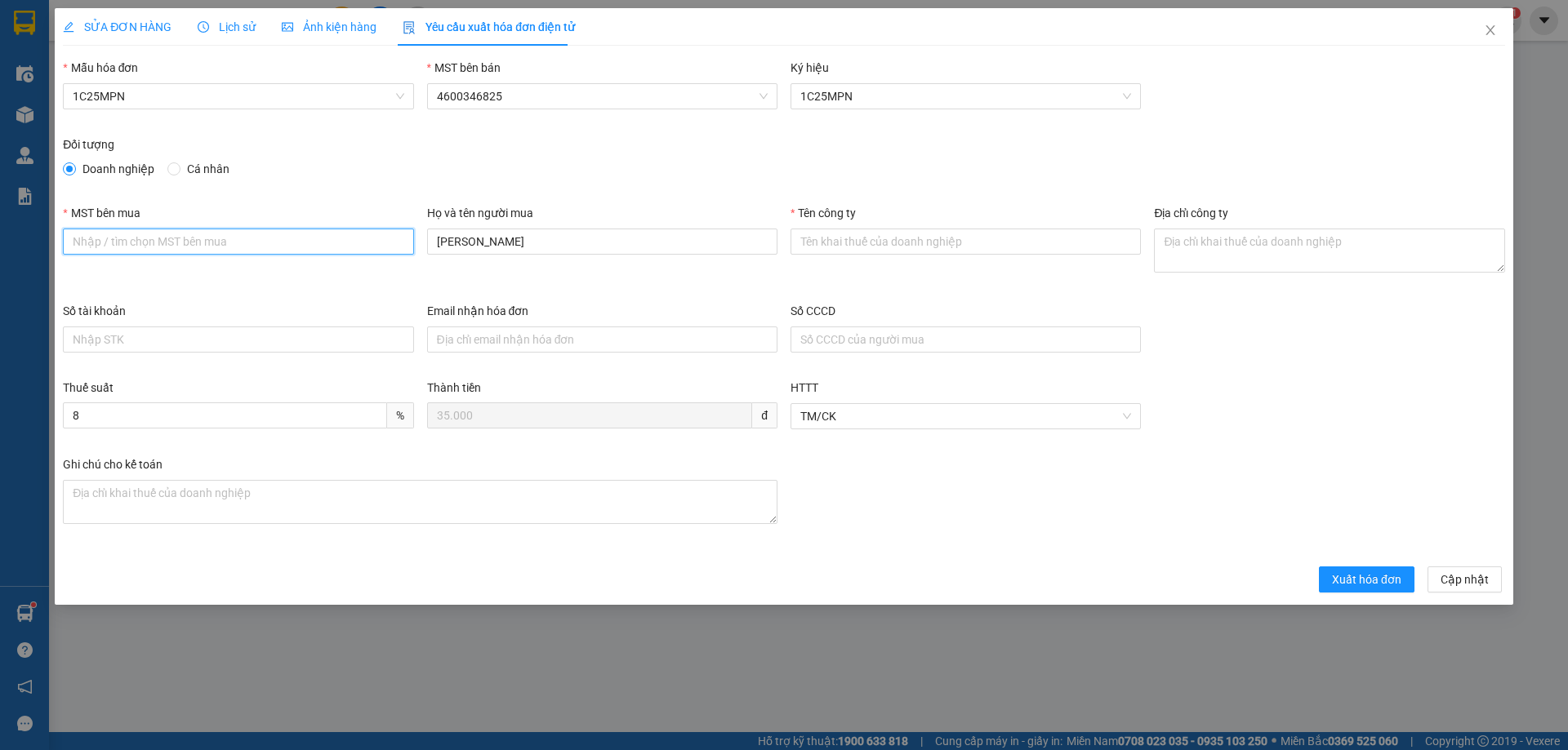
click at [121, 240] on input "MST bên mua" at bounding box center [238, 241] width 350 height 26
paste input "0101198807"
type input "0101198807"
click at [825, 248] on input "Tên công ty" at bounding box center [965, 241] width 350 height 26
paste input "CÔNG TY TNHH MICROTEC [GEOGRAPHIC_DATA]"
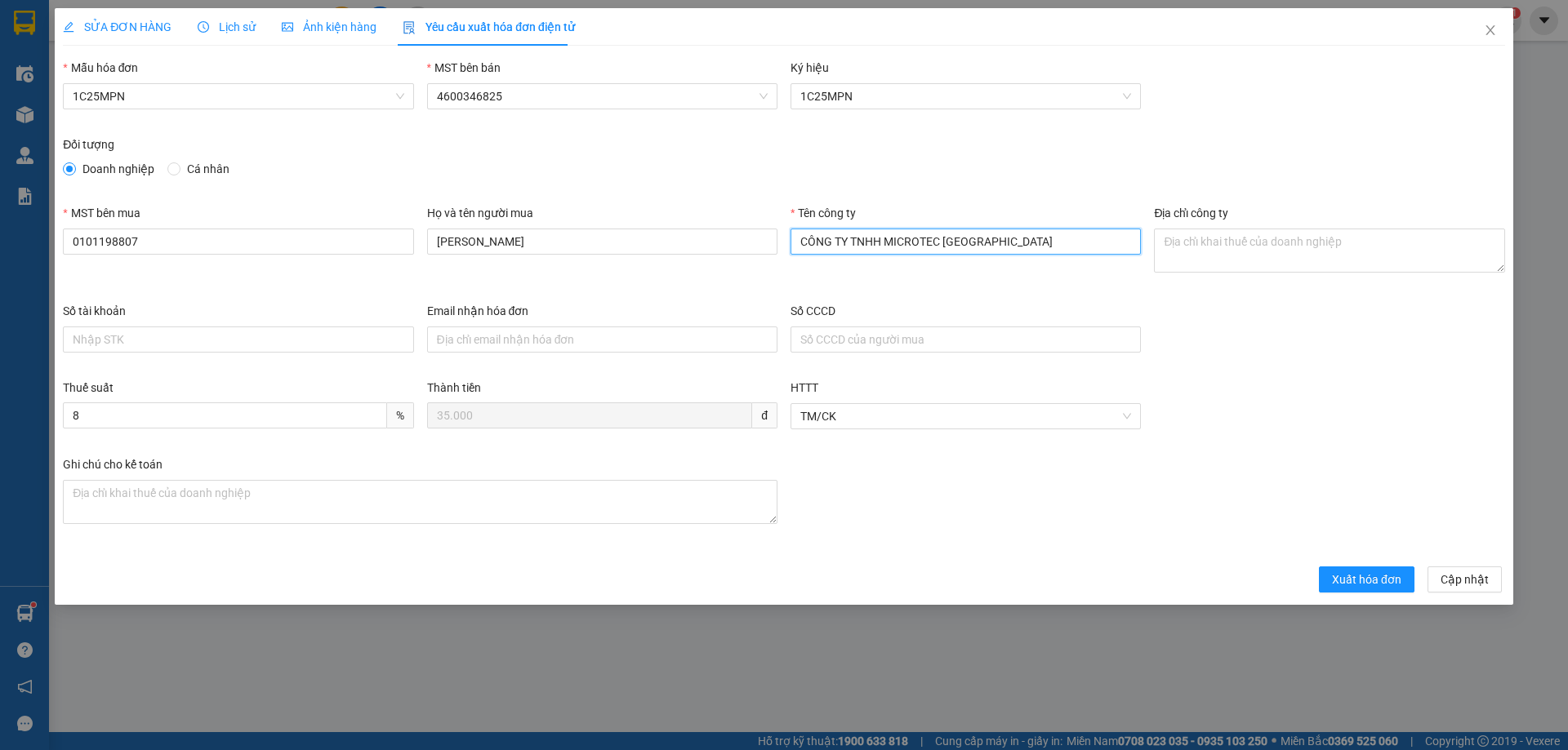
type input "CÔNG TY TNHH MICROTEC [GEOGRAPHIC_DATA]"
click at [1176, 248] on textarea "Địa chỉ công ty" at bounding box center [1329, 251] width 350 height 44
paste textarea "Tầng 5A, 5, 9, 12 số 194 phố [PERSON_NAME][GEOGRAPHIC_DATA], [GEOGRAPHIC_DATA],…"
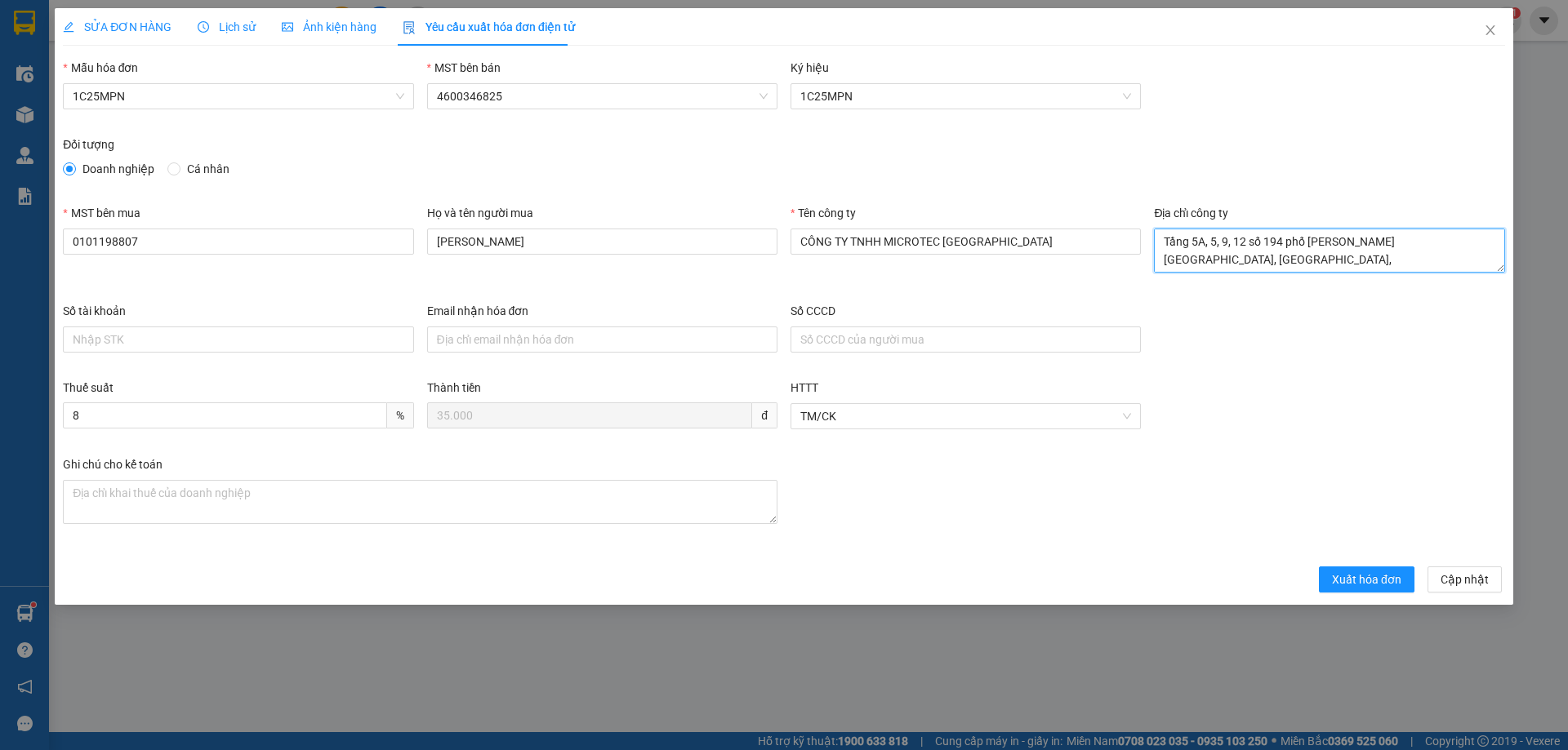
type textarea "Tầng 5A, 5, 9, 12 số 194 phố [PERSON_NAME][GEOGRAPHIC_DATA], [GEOGRAPHIC_DATA],…"
click at [120, 33] on span "SỬA ĐƠN HÀNG" at bounding box center [117, 27] width 108 height 13
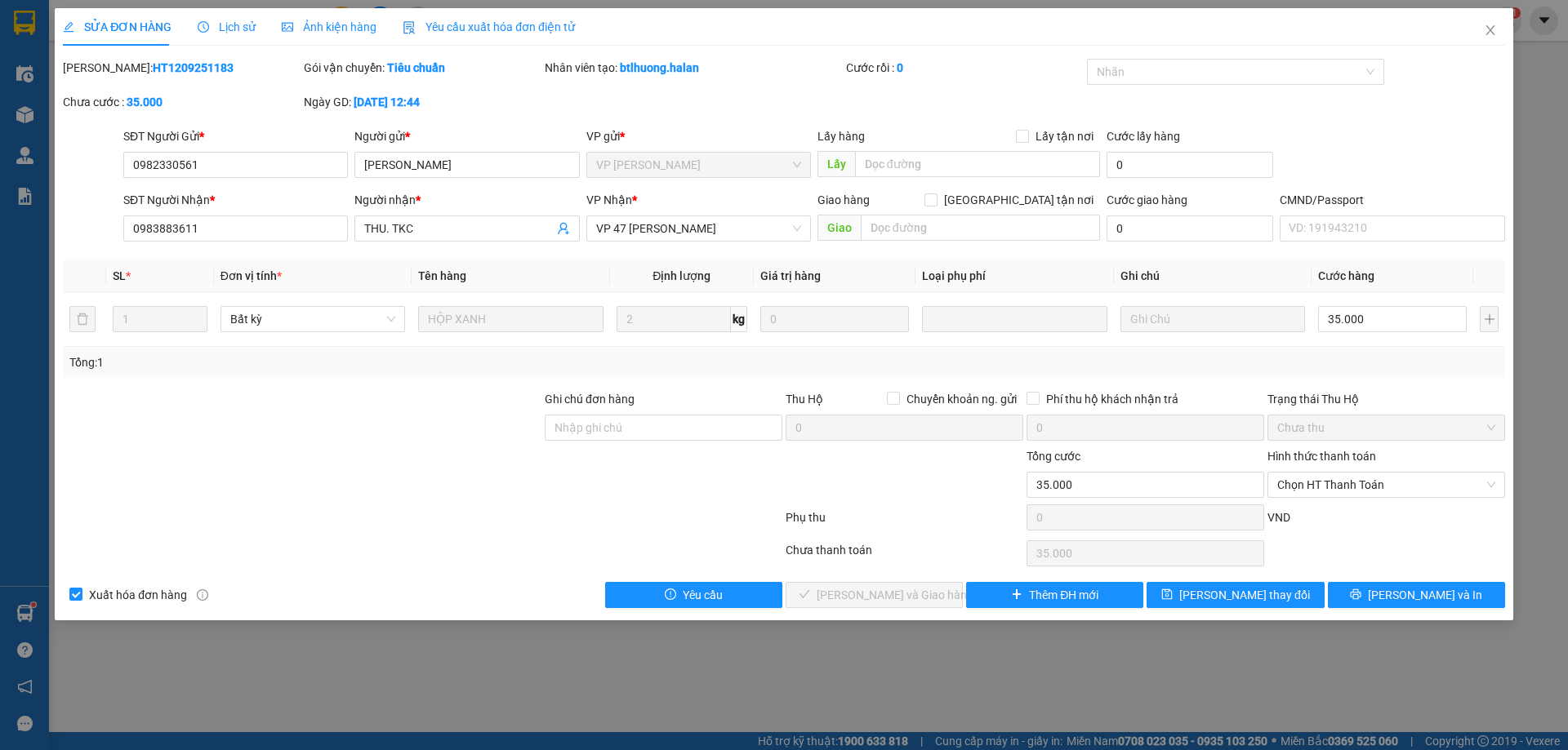
drag, startPoint x: 447, startPoint y: 25, endPoint x: 480, endPoint y: 152, distance: 131.2
click at [447, 26] on span "Yêu cầu xuất hóa đơn điện tử" at bounding box center [489, 27] width 172 height 13
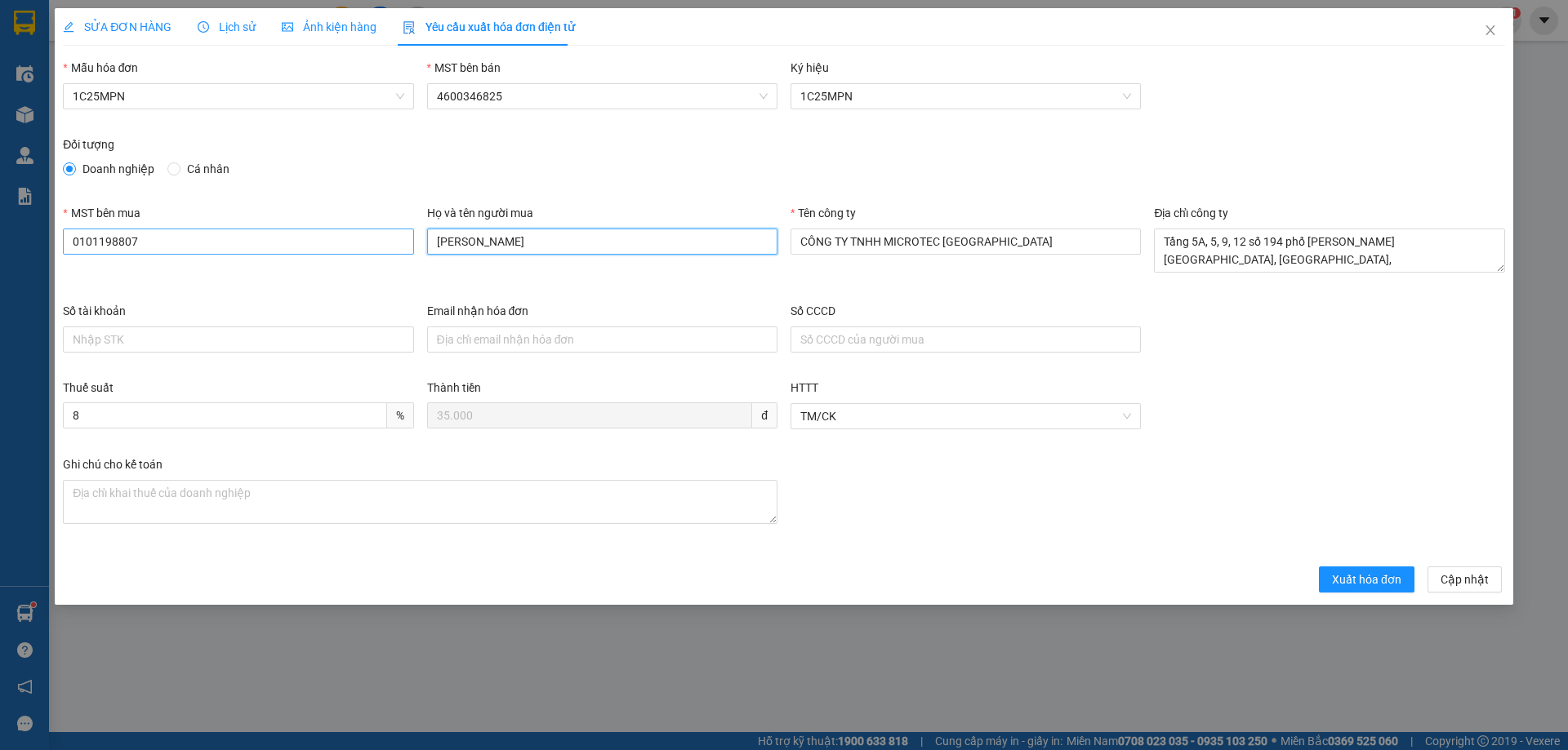
drag, startPoint x: 592, startPoint y: 249, endPoint x: 305, endPoint y: 235, distance: 287.3
click at [303, 243] on div "MST bên mua 0101198807 Họ và tên người mua [PERSON_NAME] Tên công ty CÔNG TY TN…" at bounding box center [784, 253] width 1455 height 98
type input "Thu.TCK"
drag, startPoint x: 457, startPoint y: 240, endPoint x: 342, endPoint y: 226, distance: 115.8
click at [340, 236] on div "MST bên mua 0101198807 Họ và tên người mua Thu.TCK Tên công ty CÔNG TY TNHH MIC…" at bounding box center [784, 253] width 1455 height 98
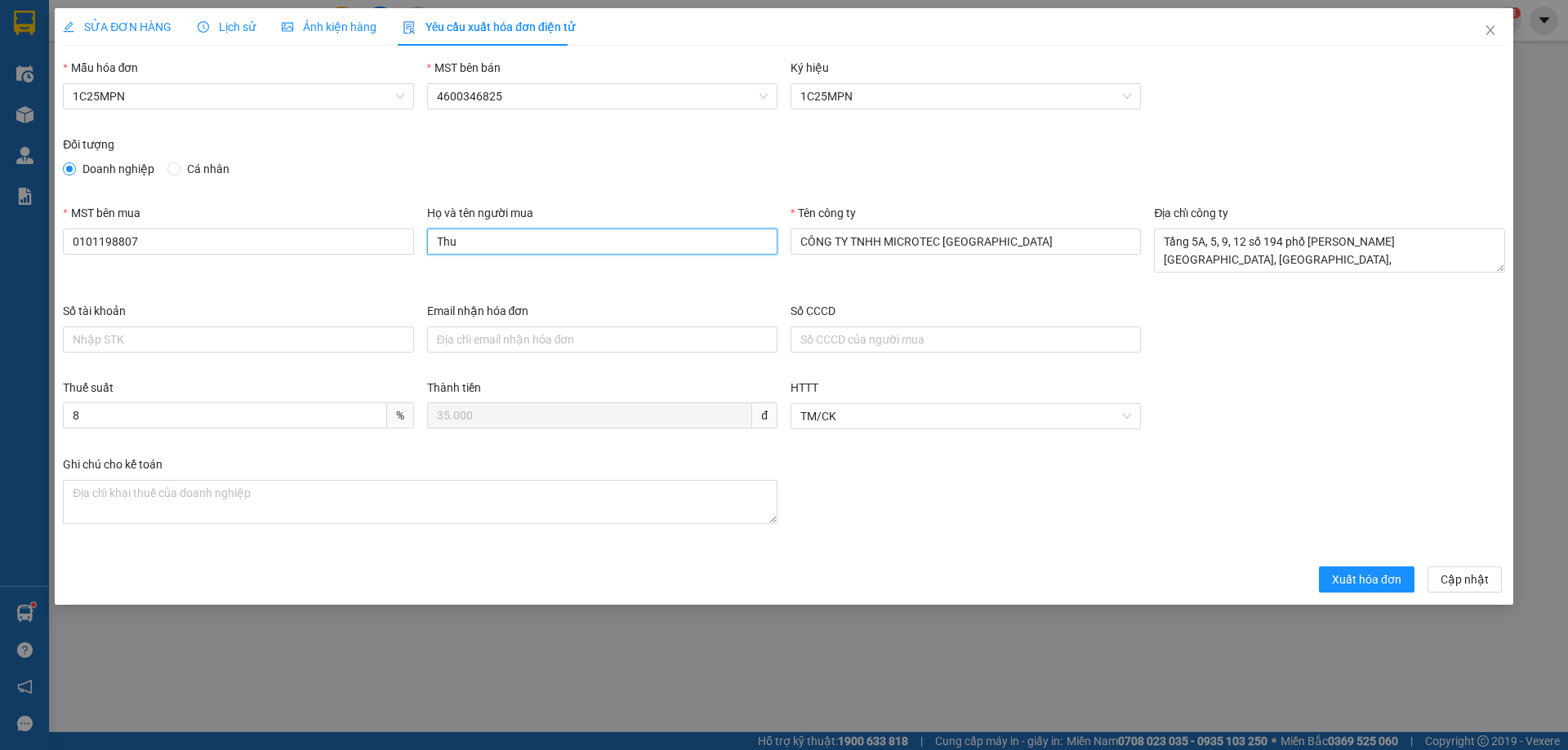
type input "THU. TKC"
click at [1338, 581] on span "Xuất hóa đơn" at bounding box center [1367, 580] width 69 height 18
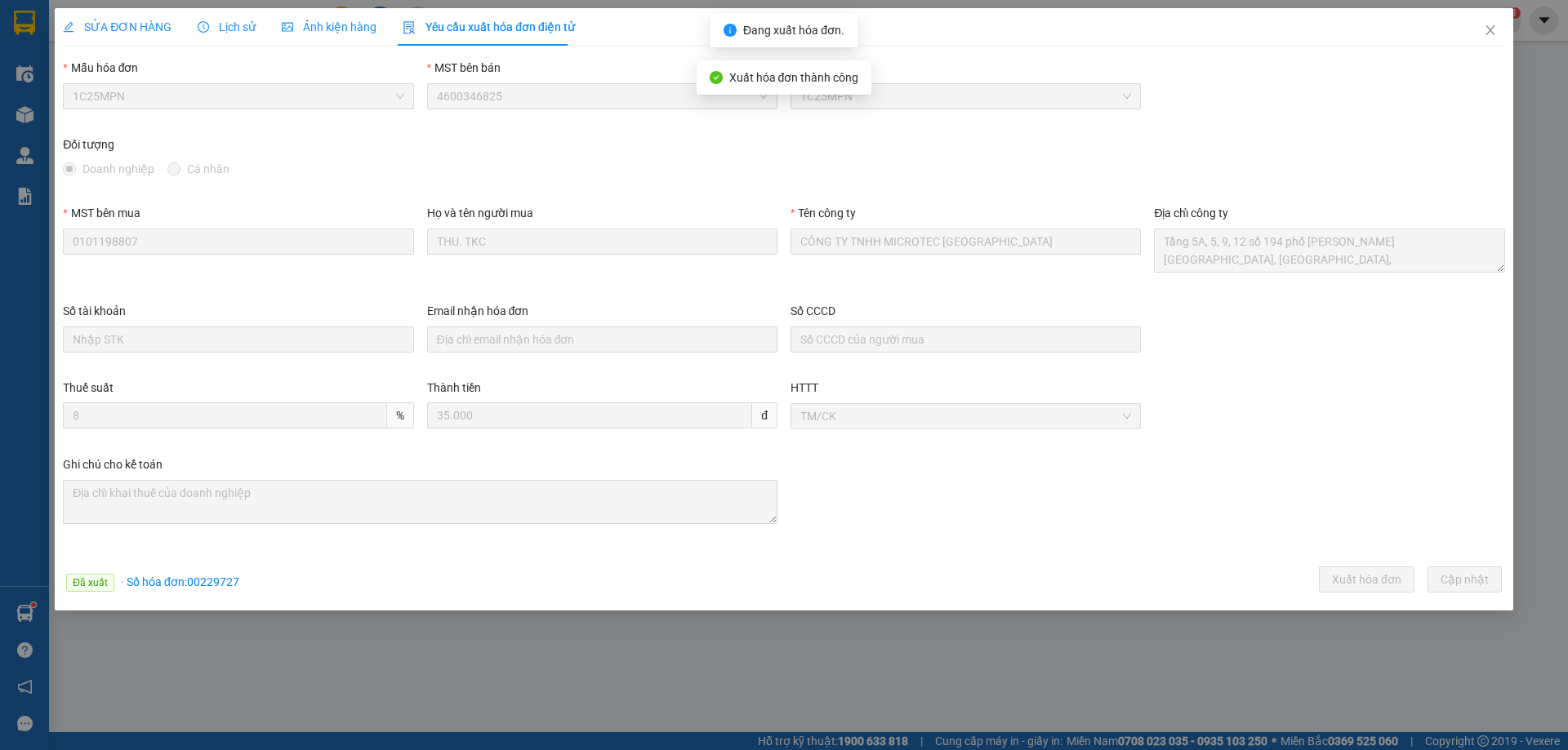
click at [203, 587] on span "· Số hóa đơn: 00229727" at bounding box center [180, 582] width 119 height 13
copy span "00229727"
drag, startPoint x: 1489, startPoint y: 27, endPoint x: 1331, endPoint y: 1, distance: 160.1
click at [1486, 26] on icon "close" at bounding box center [1490, 30] width 13 height 13
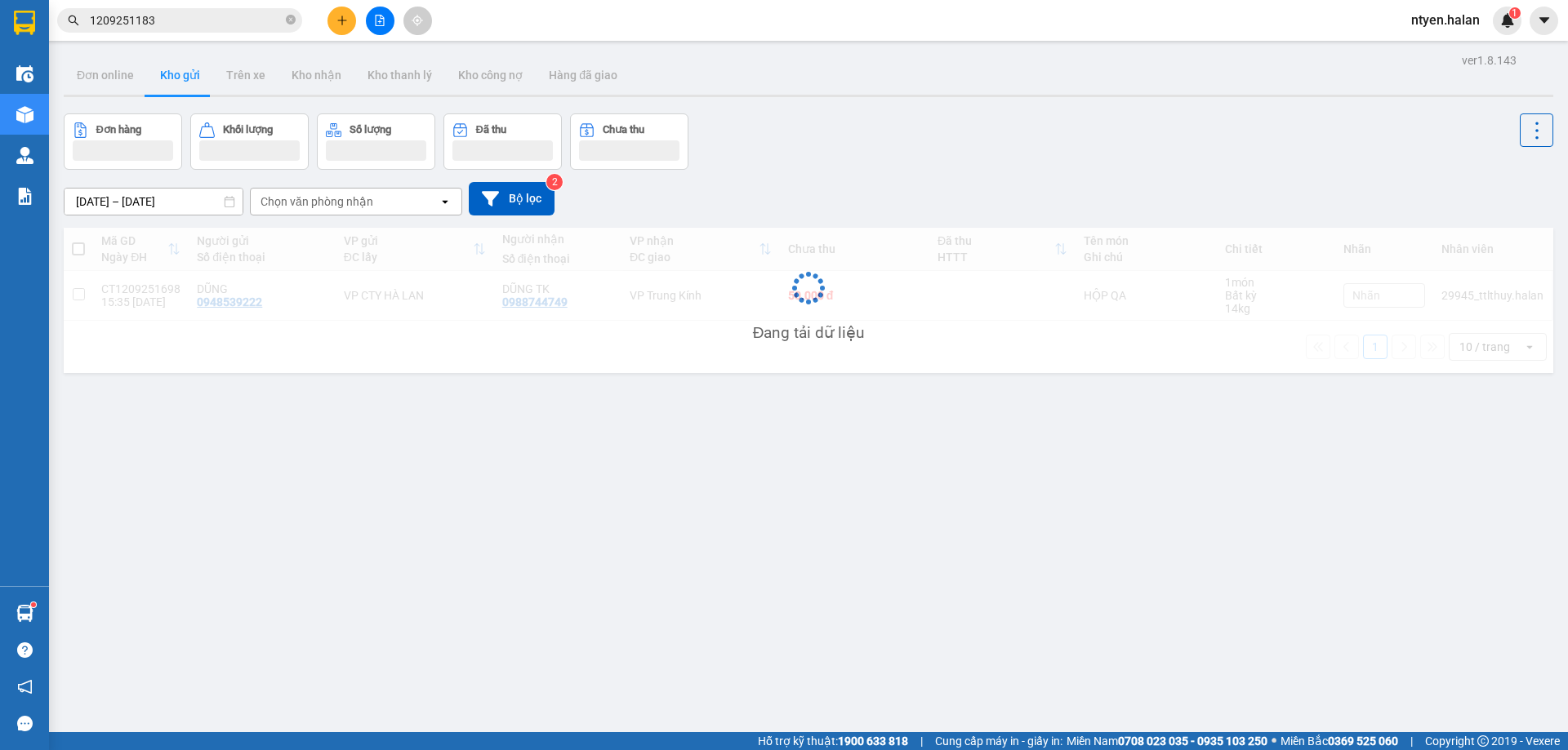
click at [165, 16] on input "1209251183" at bounding box center [185, 20] width 192 height 18
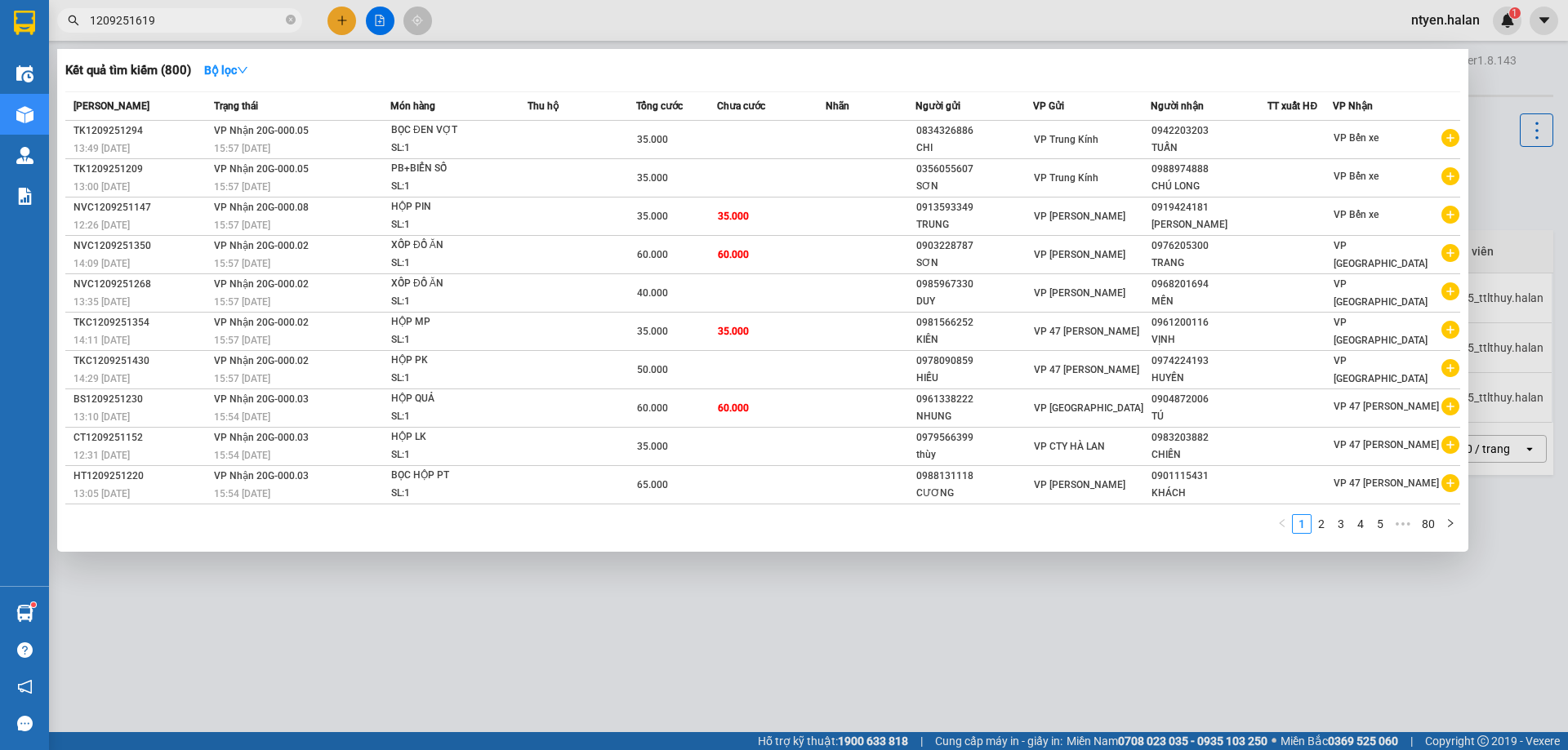
type input "1209251619"
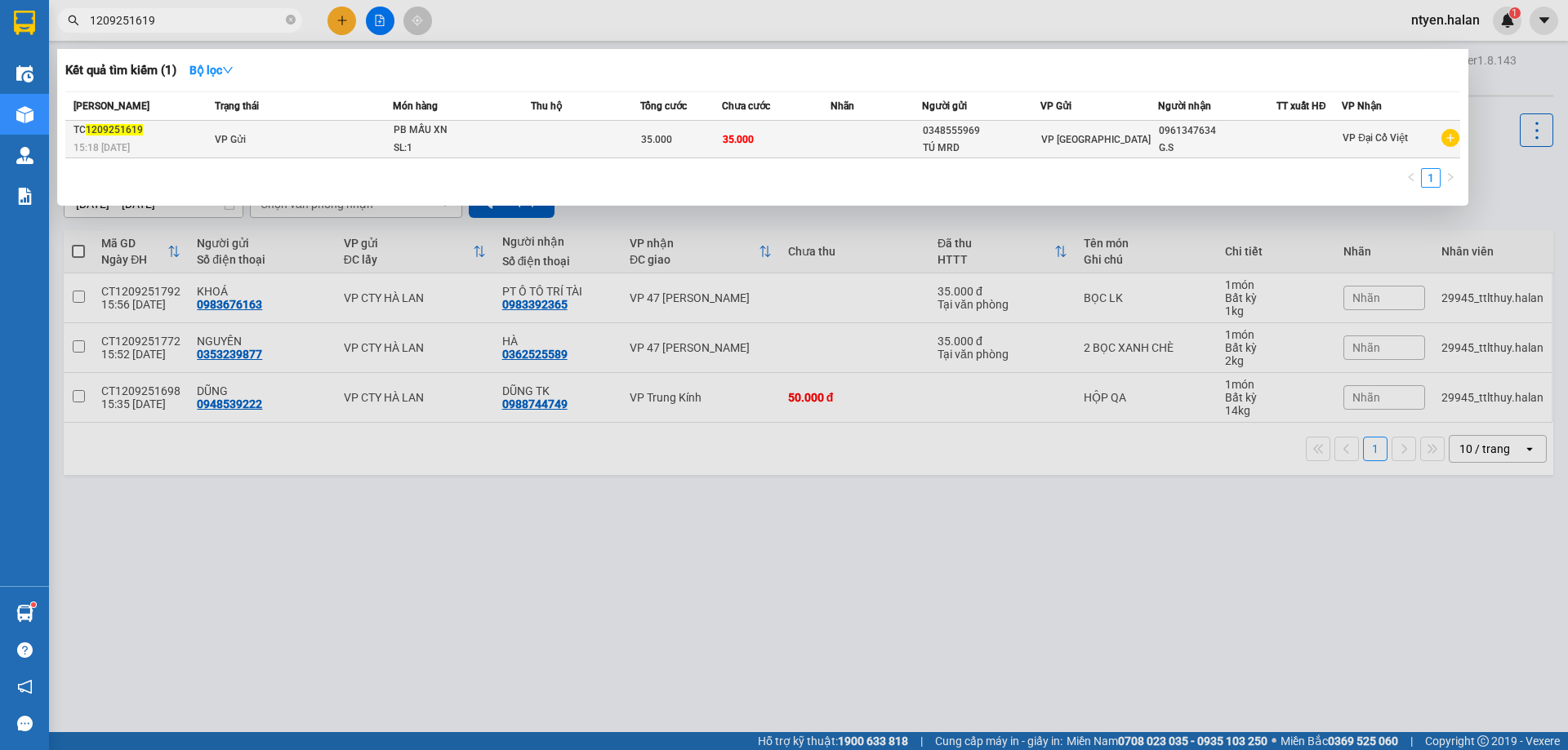
click at [192, 148] on div "15:18 [DATE]" at bounding box center [142, 148] width 137 height 18
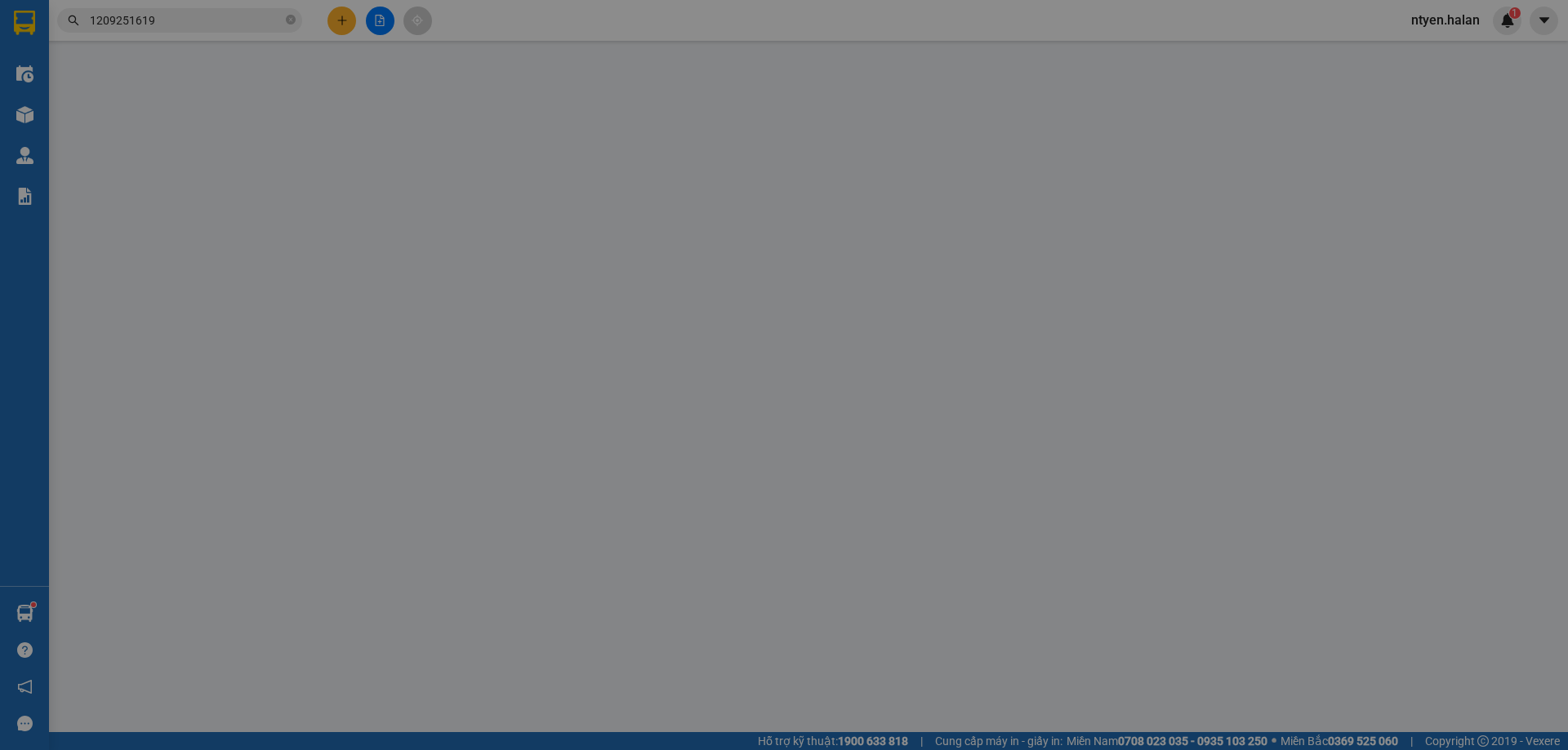
type input "0348555969"
type input "TÚ MRD"
type input "0961347634"
type input "G.S"
type input "35.000"
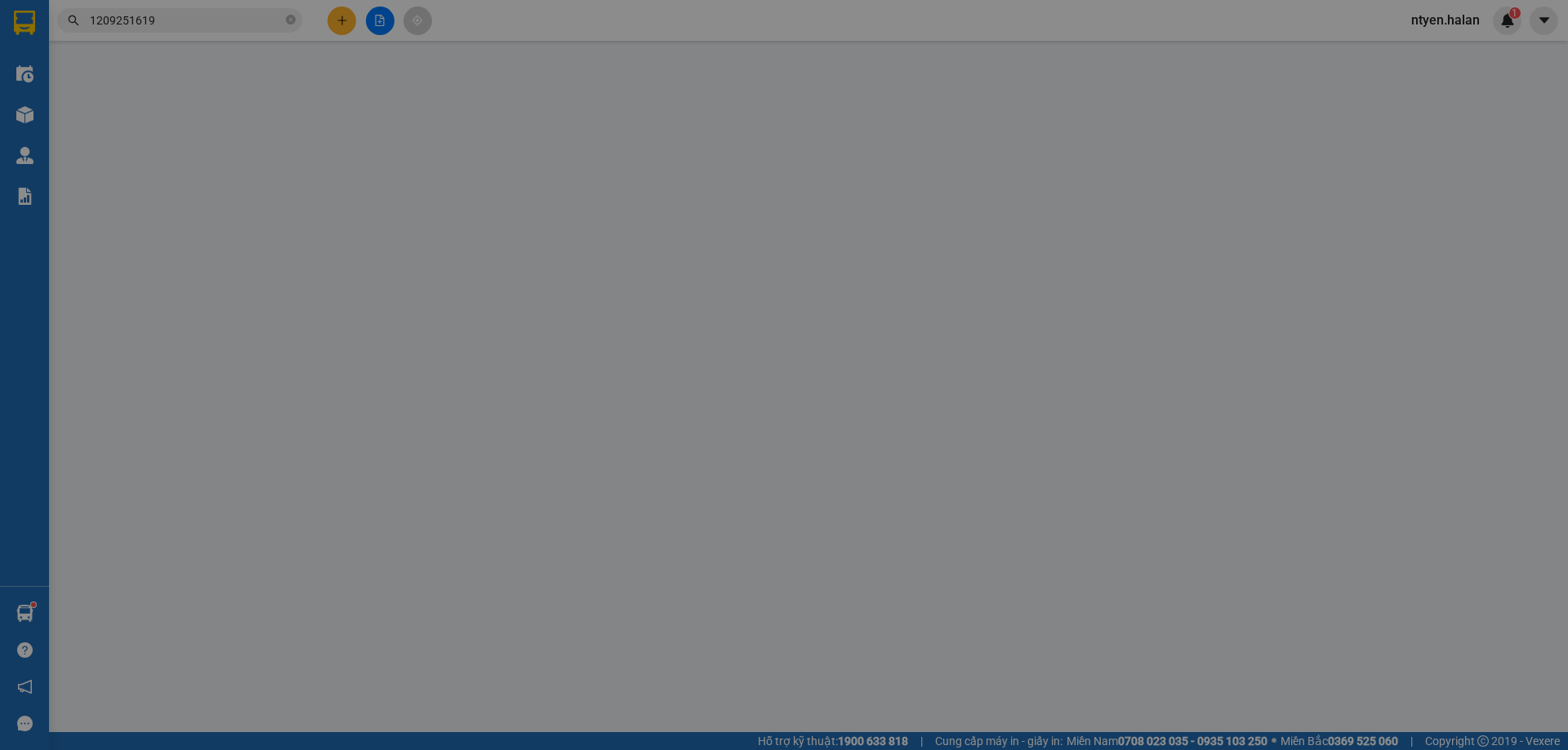
type input "35.000"
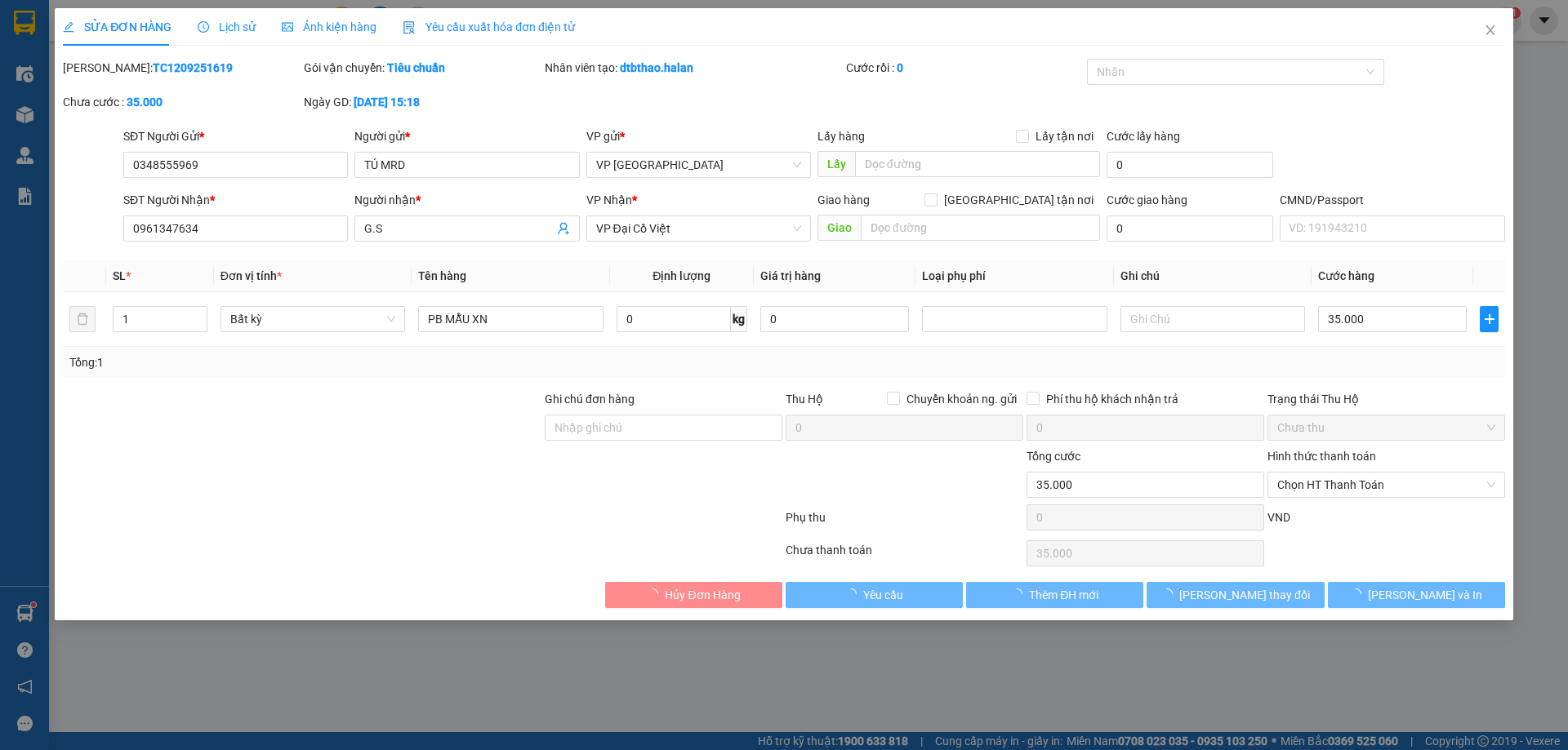
click at [485, 34] on span "Yêu cầu xuất hóa đơn điện tử" at bounding box center [489, 27] width 172 height 13
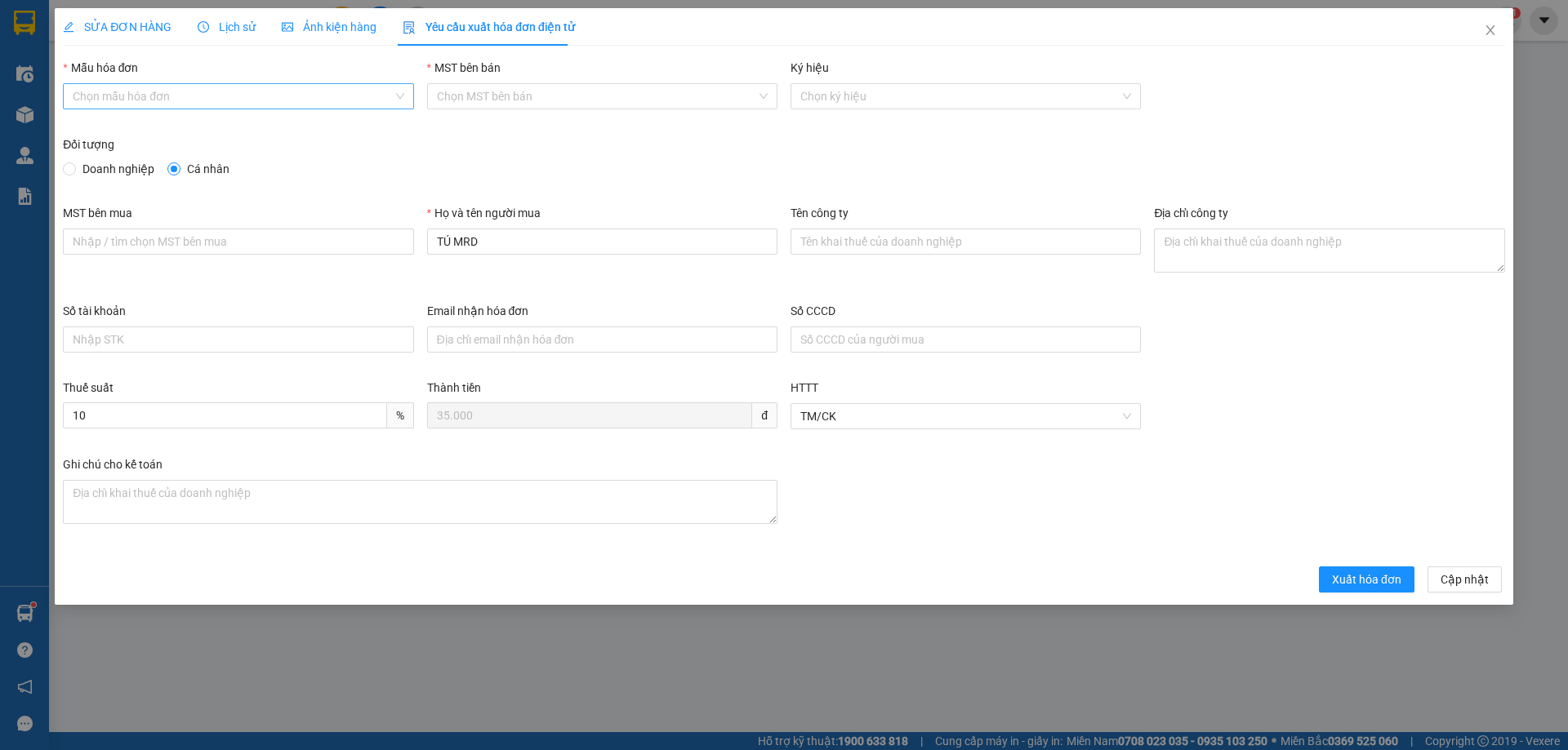
drag, startPoint x: 145, startPoint y: 98, endPoint x: 111, endPoint y: 108, distance: 35.4
click at [144, 98] on input "Mẫu hóa đơn" at bounding box center [232, 97] width 319 height 25
drag, startPoint x: 90, startPoint y: 128, endPoint x: 76, endPoint y: 155, distance: 30.4
click at [91, 128] on div "1C25MPN" at bounding box center [238, 129] width 331 height 18
type input "8"
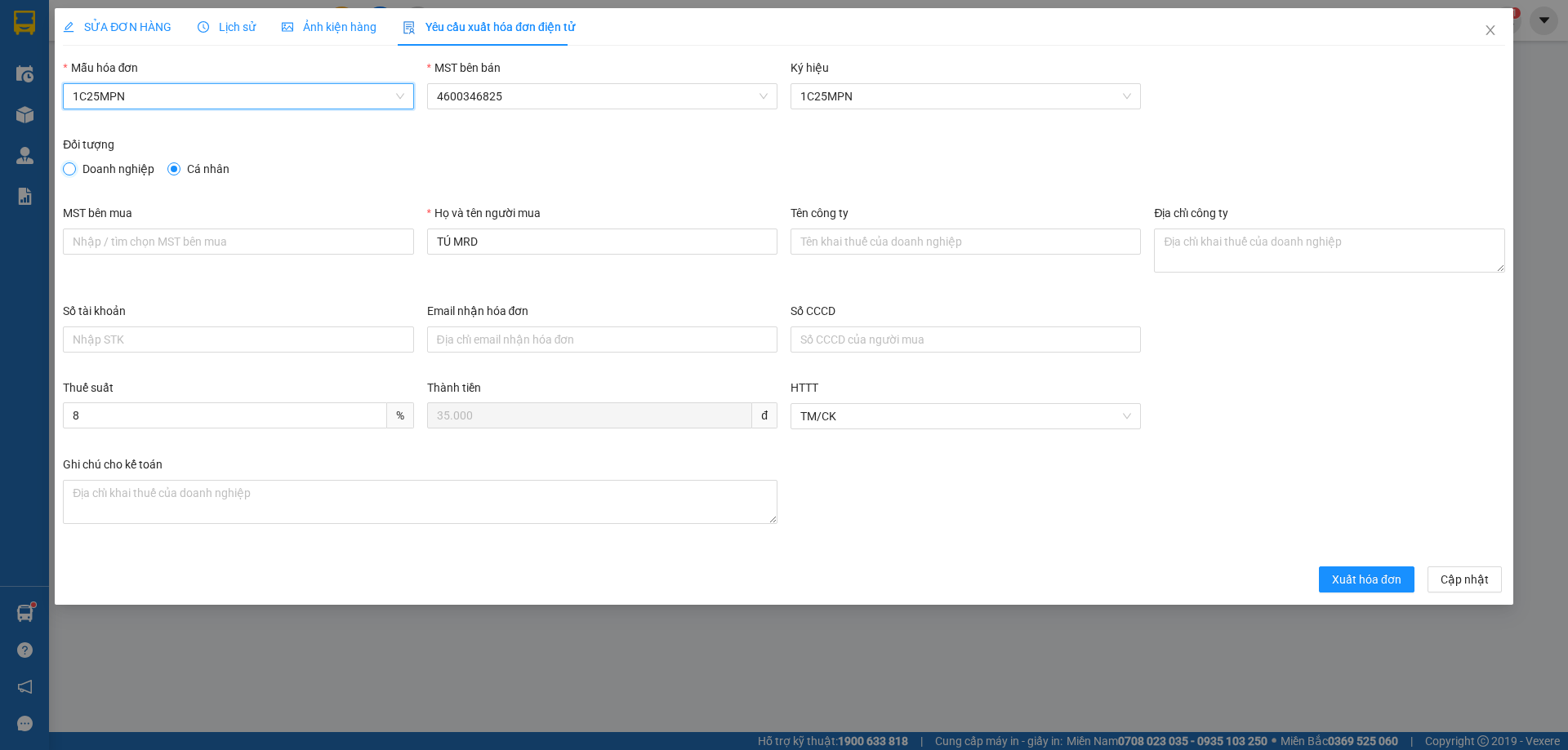
click at [67, 172] on input "Doanh nghiệp" at bounding box center [68, 168] width 12 height 12
radio input "true"
radio input "false"
click at [162, 226] on div "MST bên mua" at bounding box center [238, 216] width 350 height 25
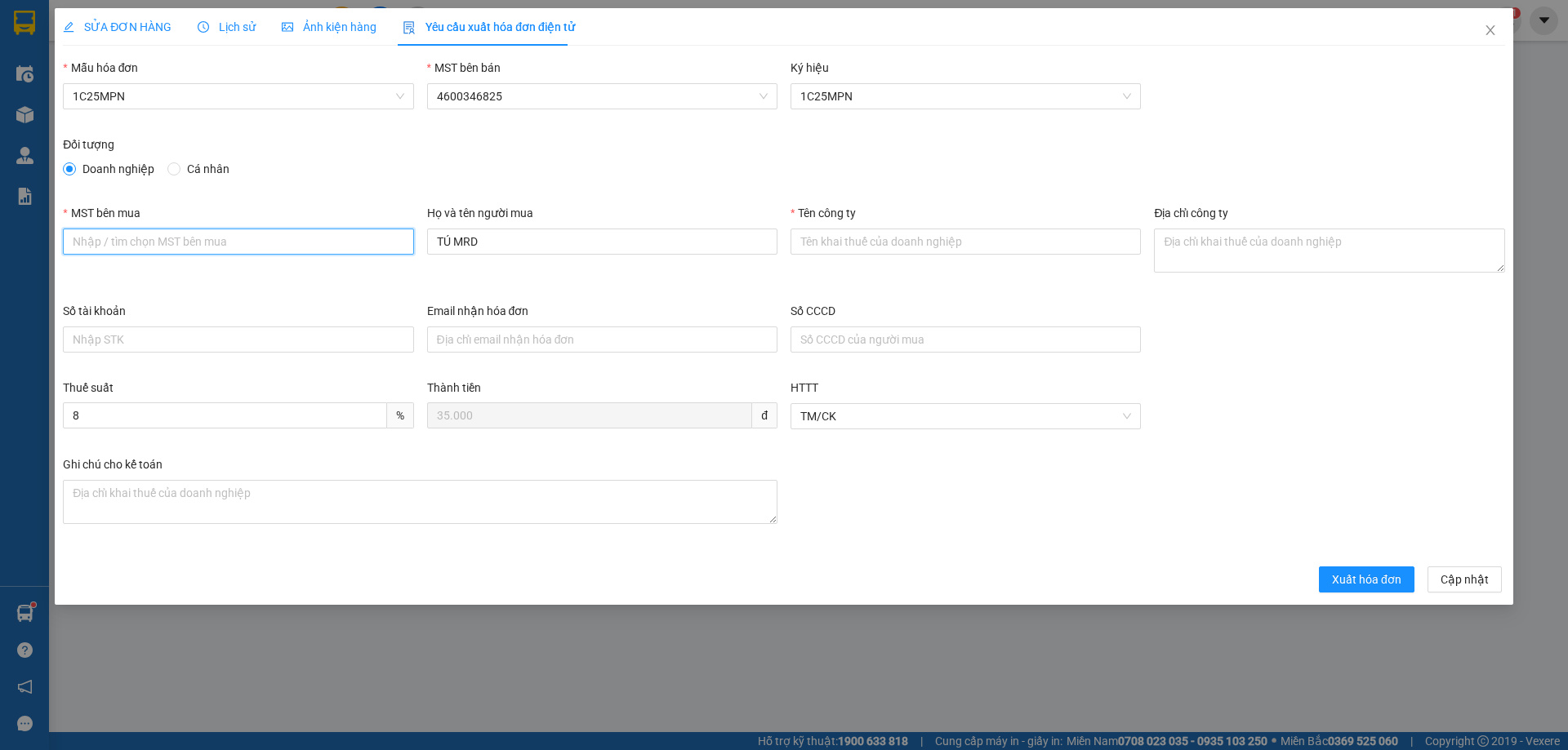
click at [161, 240] on input "MST bên mua" at bounding box center [238, 241] width 350 height 26
click at [125, 254] on input "MST bên mua" at bounding box center [238, 241] width 350 height 26
paste input "0315977568"
type input "0315977568"
click at [942, 235] on input "Tên công ty" at bounding box center [965, 241] width 350 height 26
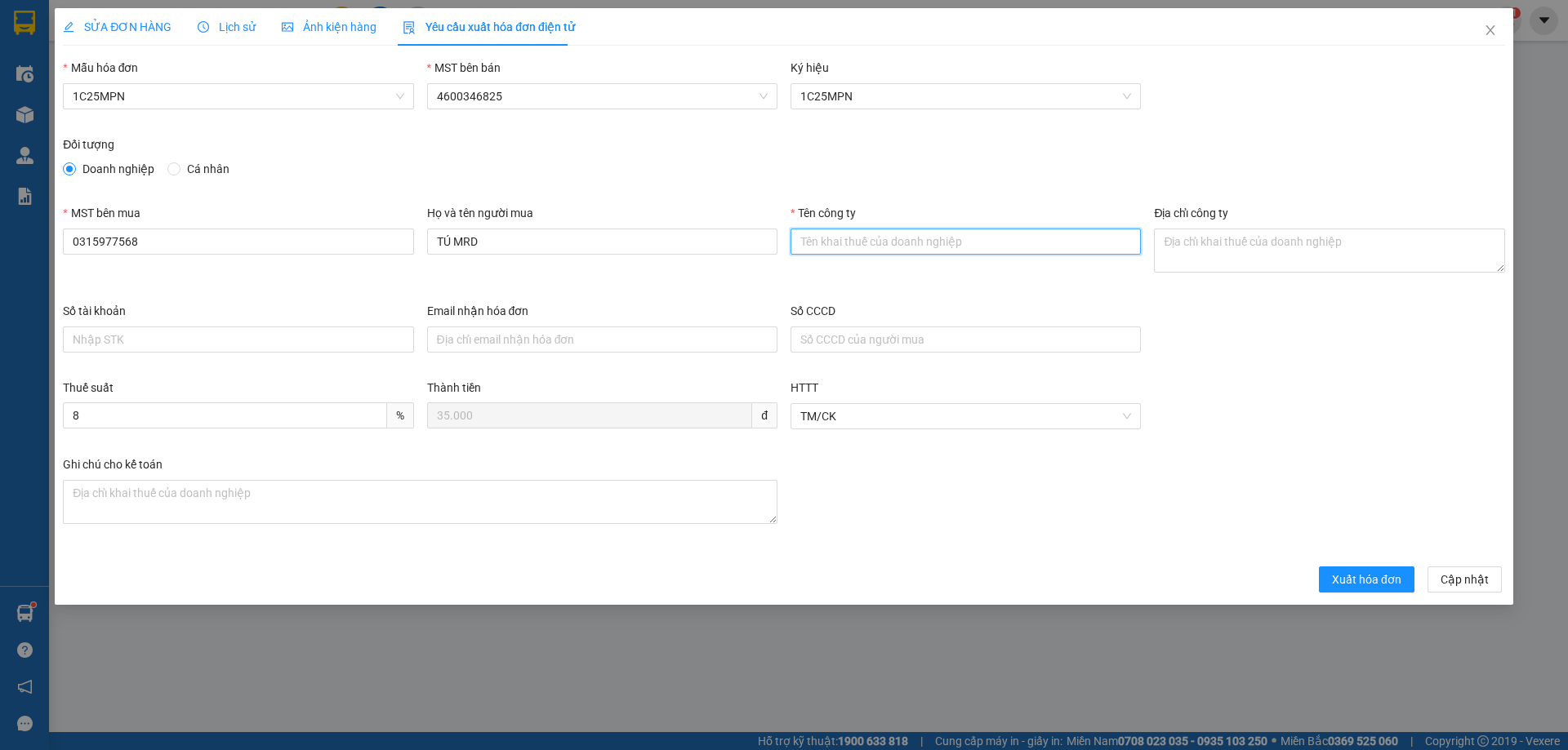
paste input "CÔNG TY TNHH GENE SOLUTIONS LAB"
type input "CÔNG TY TNHH GENE SOLUTIONS LAB"
click at [1211, 245] on textarea "Địa chỉ công ty" at bounding box center [1329, 251] width 350 height 44
paste textarea "Tầng 3, phòng 301, Tòa nhà WMC, [STREET_ADDRESS]."
type textarea "Tầng 3, phòng 301, Tòa nhà WMC, [STREET_ADDRESS]."
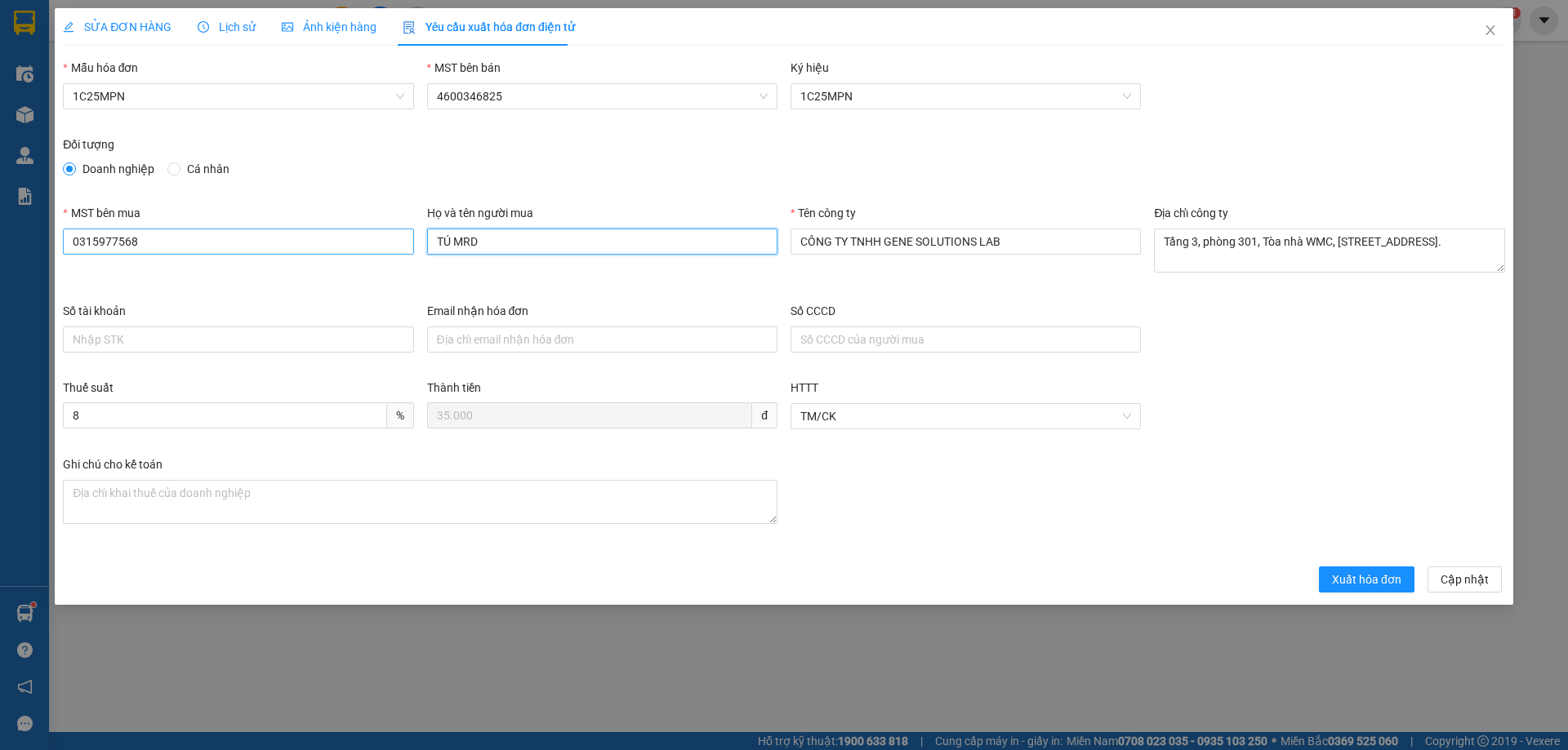
drag, startPoint x: 513, startPoint y: 229, endPoint x: 357, endPoint y: 232, distance: 156.0
click at [357, 232] on div "MST bên mua 0315977568 Họ và tên người mua TÚ MRD Tên công ty CÔNG TY TNHH GENE…" at bounding box center [784, 253] width 1455 height 98
click at [829, 247] on input "CÔNG TY TNHH GENE SOLUTIONS LAB" at bounding box center [965, 241] width 350 height 26
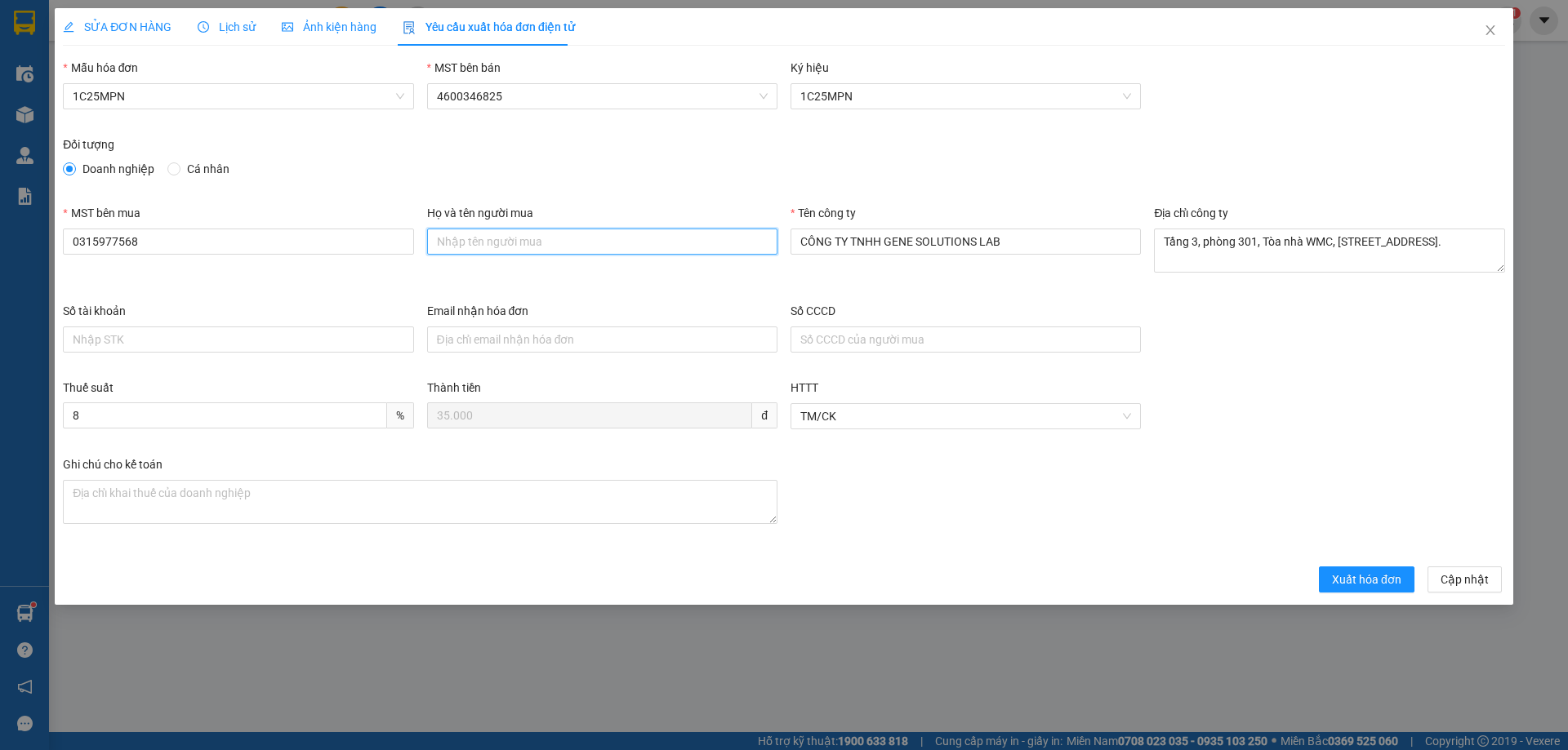
click at [622, 246] on input "Họ và tên người mua" at bounding box center [602, 241] width 350 height 26
paste input "CÔNG TY TNHH GENE SOLUTIONS LAB"
type input "CÔNG TY TNHH GENE SOLUTIONS LAB"
click at [1345, 577] on span "Xuất hóa đơn" at bounding box center [1367, 580] width 69 height 18
